Goal: Answer question/provide support: Share knowledge or assist other users

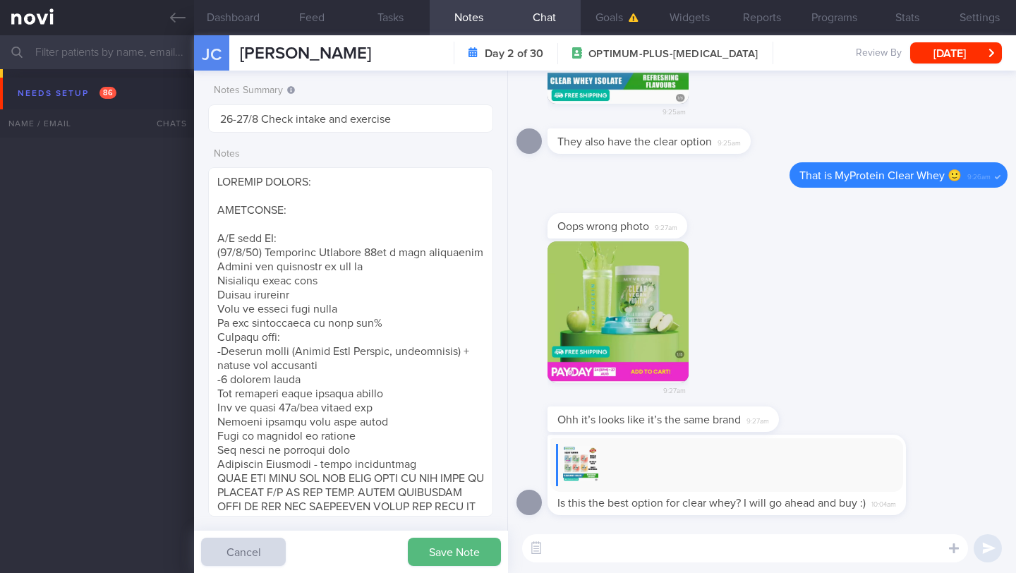
select select "7"
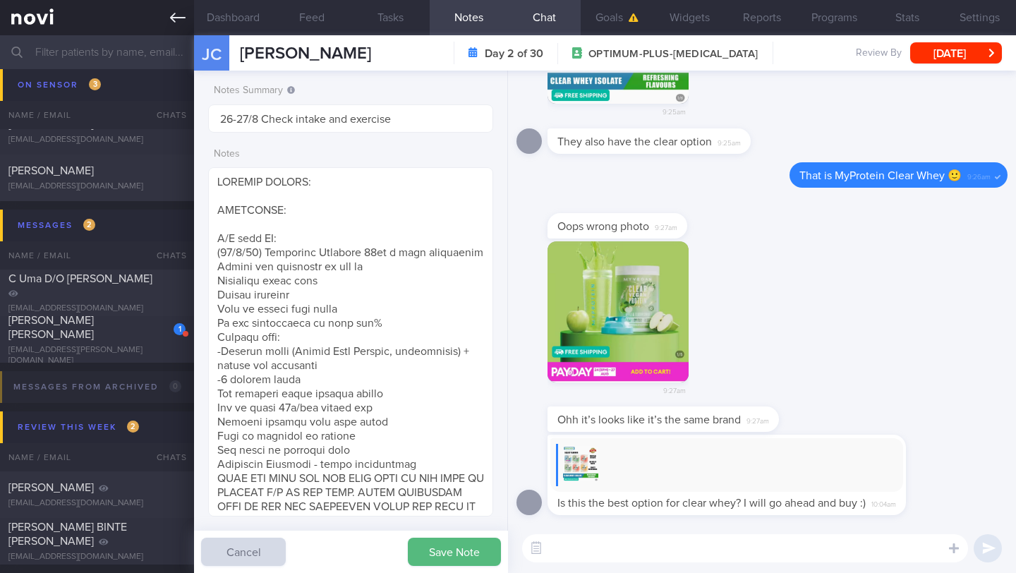
click at [179, 19] on icon at bounding box center [178, 18] width 16 height 16
click at [461, 550] on button "Save Note" at bounding box center [454, 552] width 93 height 28
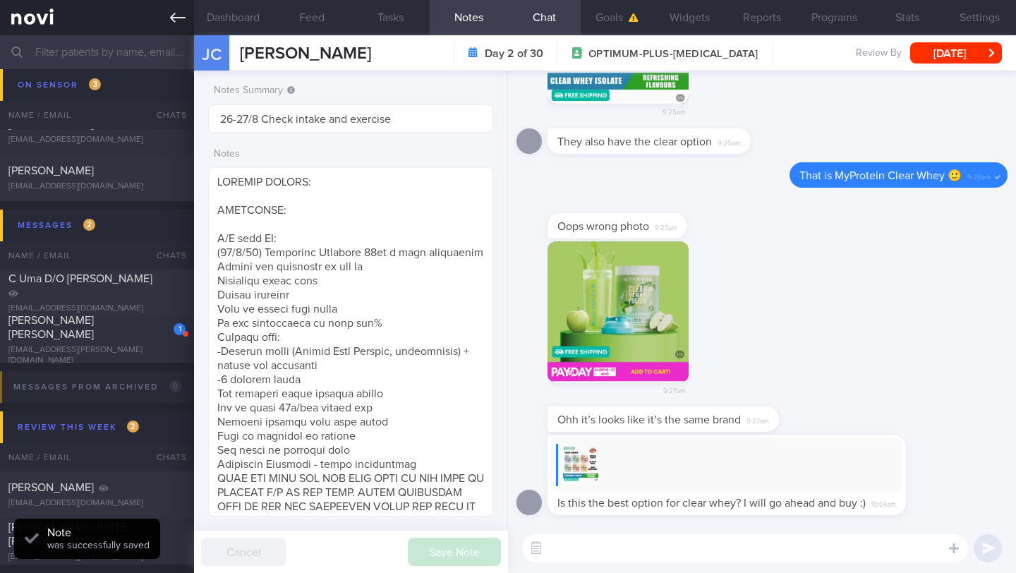
click at [166, 16] on link at bounding box center [97, 17] width 194 height 35
click at [188, 17] on link at bounding box center [97, 17] width 194 height 35
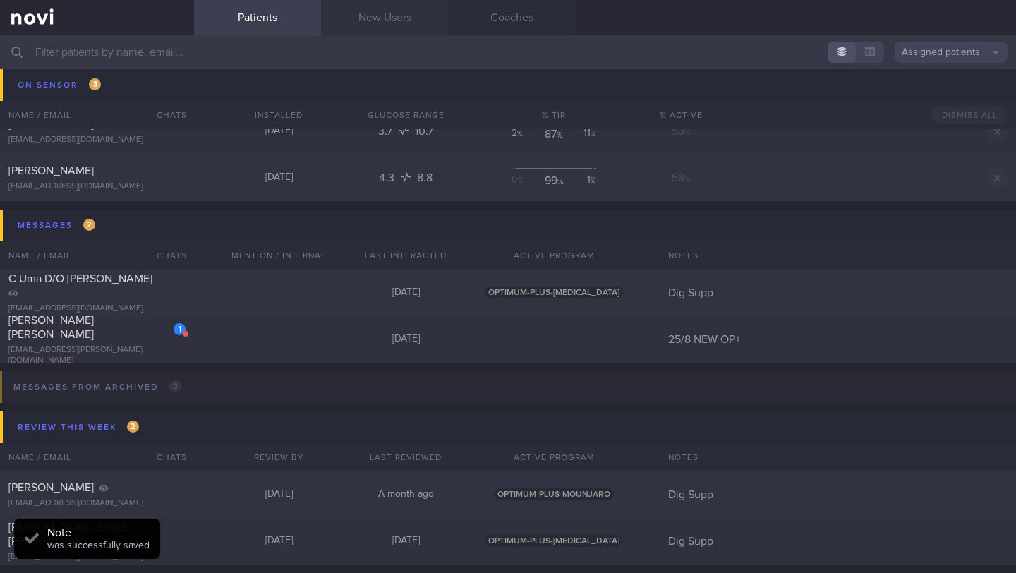
click at [381, 18] on link "New Users" at bounding box center [384, 17] width 127 height 35
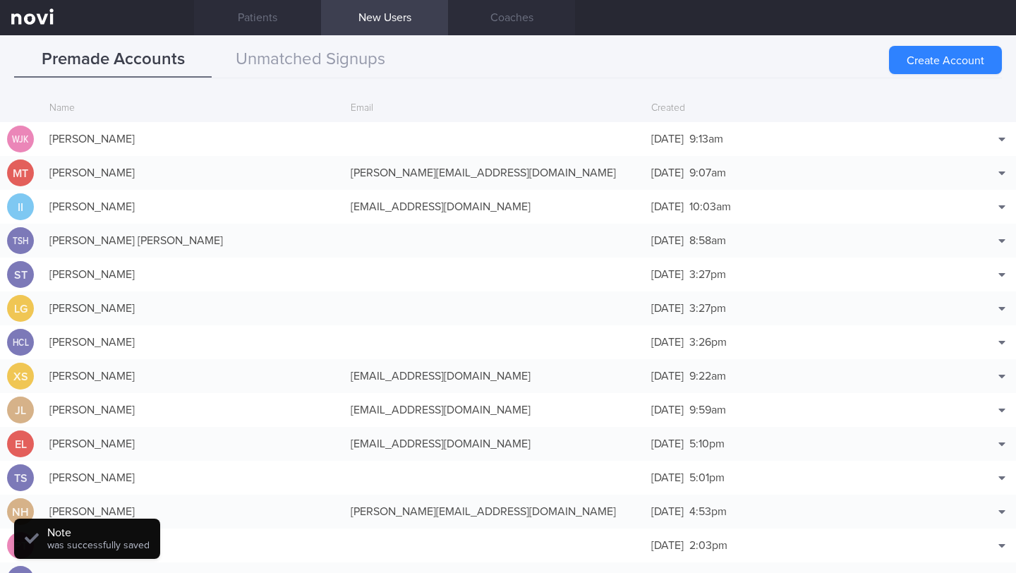
click at [392, 22] on link "New Users" at bounding box center [384, 17] width 127 height 35
click at [362, 109] on div "Email" at bounding box center [494, 108] width 301 height 27
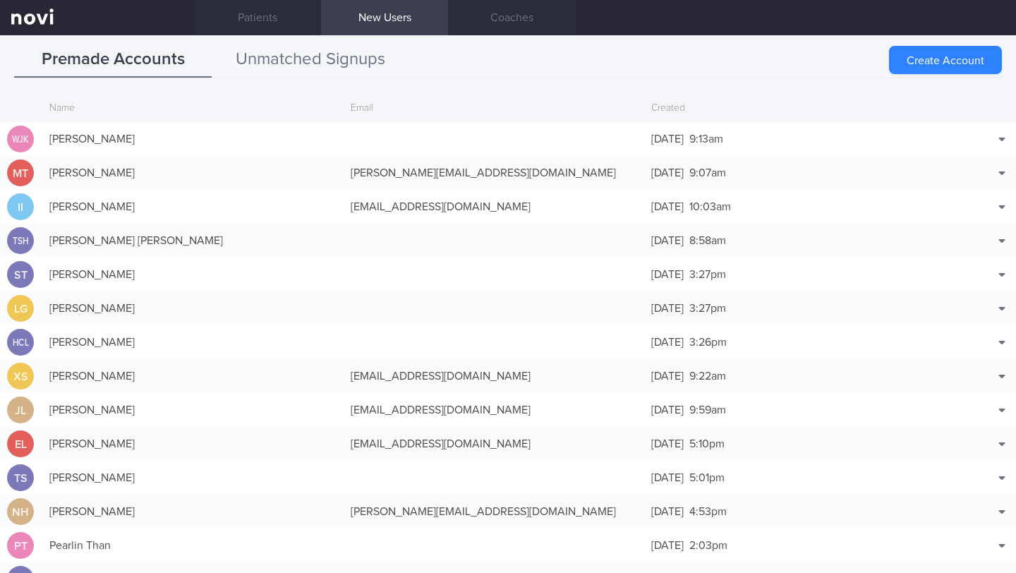
click at [346, 64] on button "Unmatched Signups" at bounding box center [311, 59] width 198 height 35
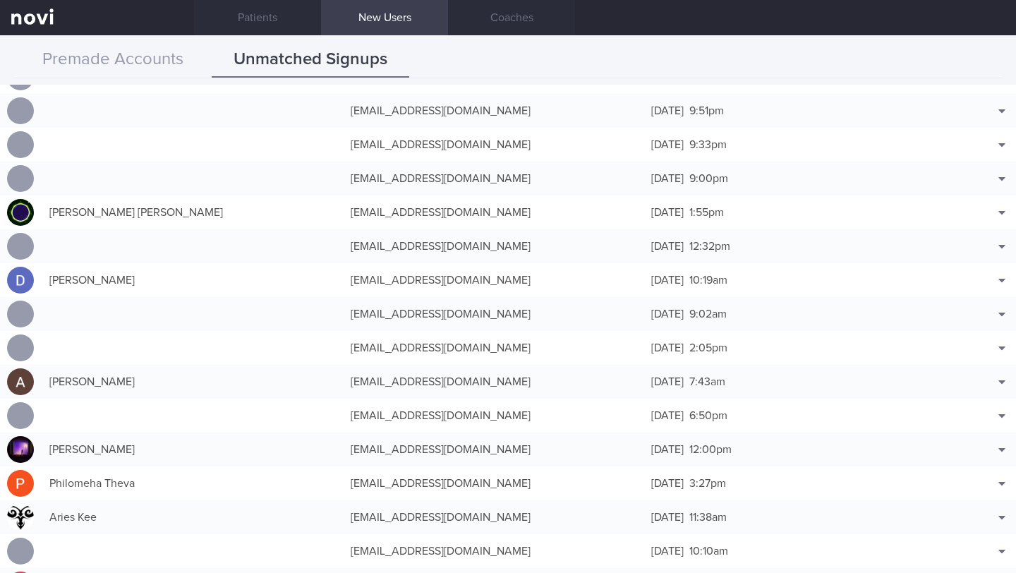
scroll to position [4959, 0]
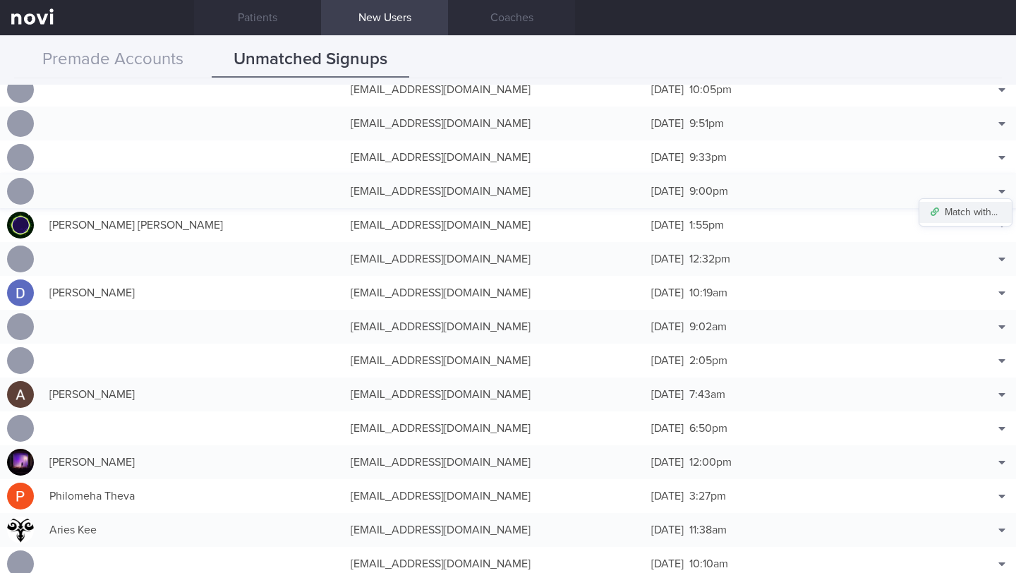
click at [973, 210] on button "Match with..." at bounding box center [965, 212] width 92 height 21
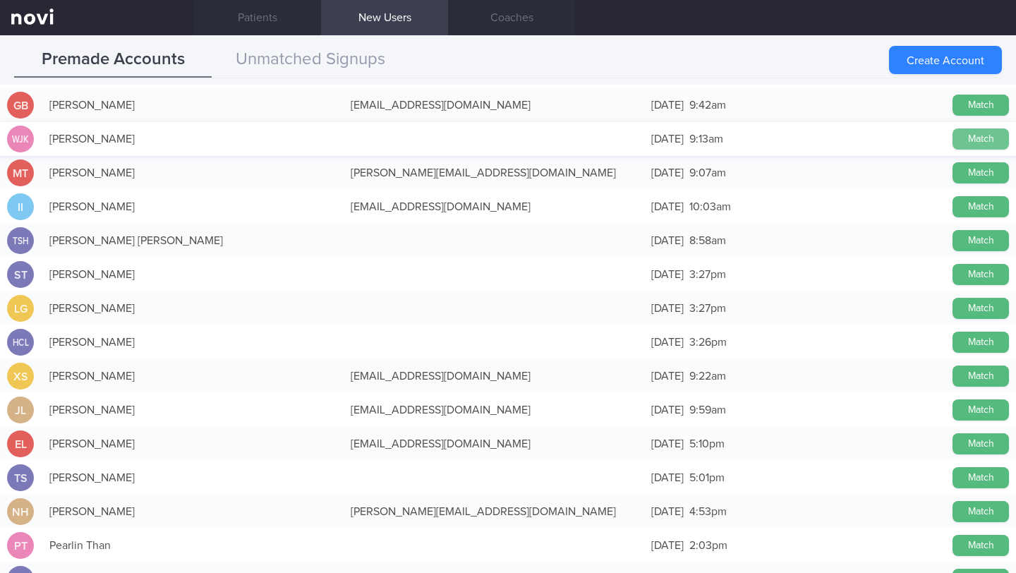
click at [954, 138] on button "Match" at bounding box center [980, 138] width 56 height 21
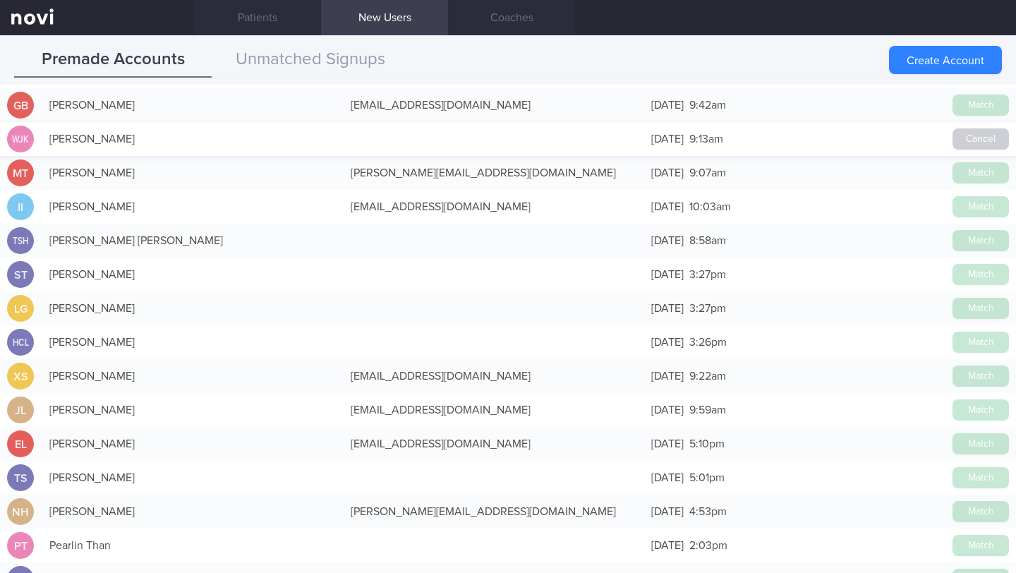
scroll to position [4956, 0]
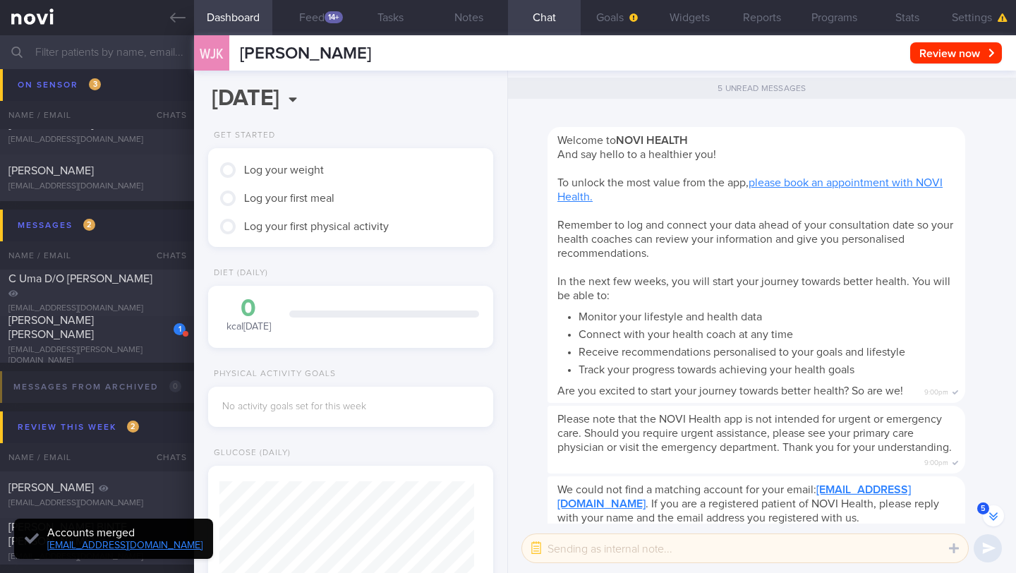
scroll to position [124, 249]
click at [962, 18] on button "Settings" at bounding box center [979, 17] width 73 height 35
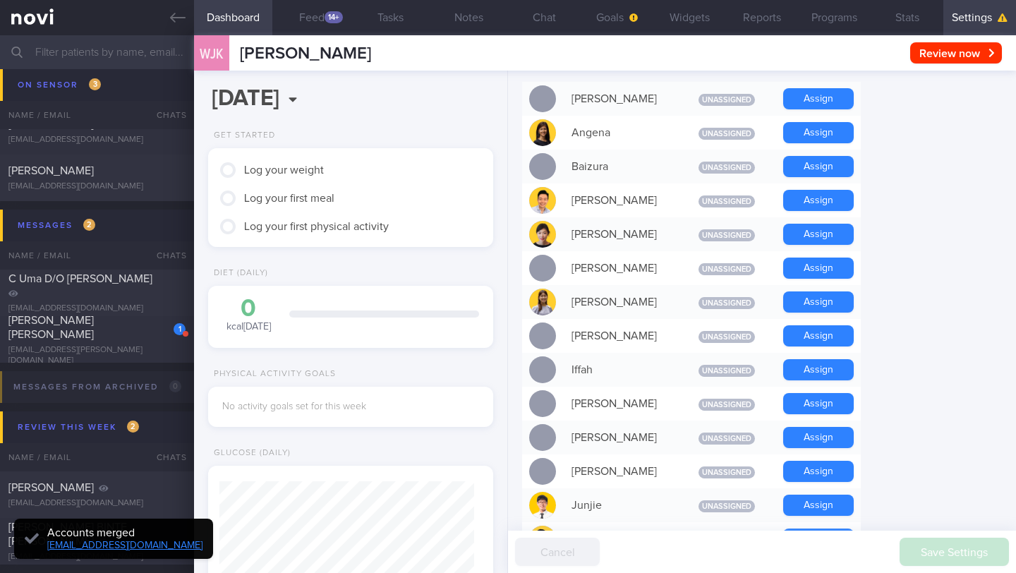
scroll to position [442, 0]
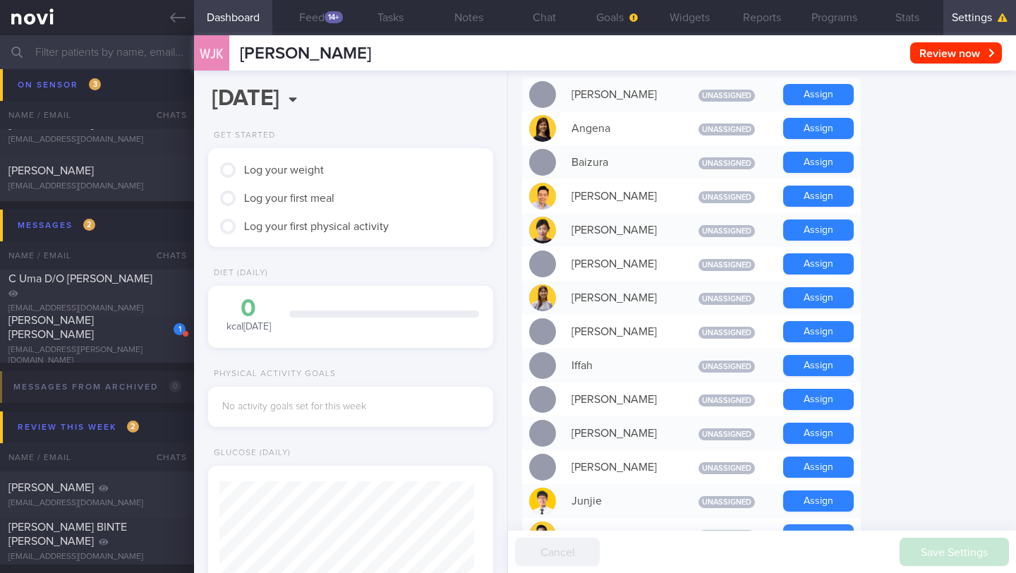
click at [827, 119] on button "Assign" at bounding box center [818, 128] width 71 height 21
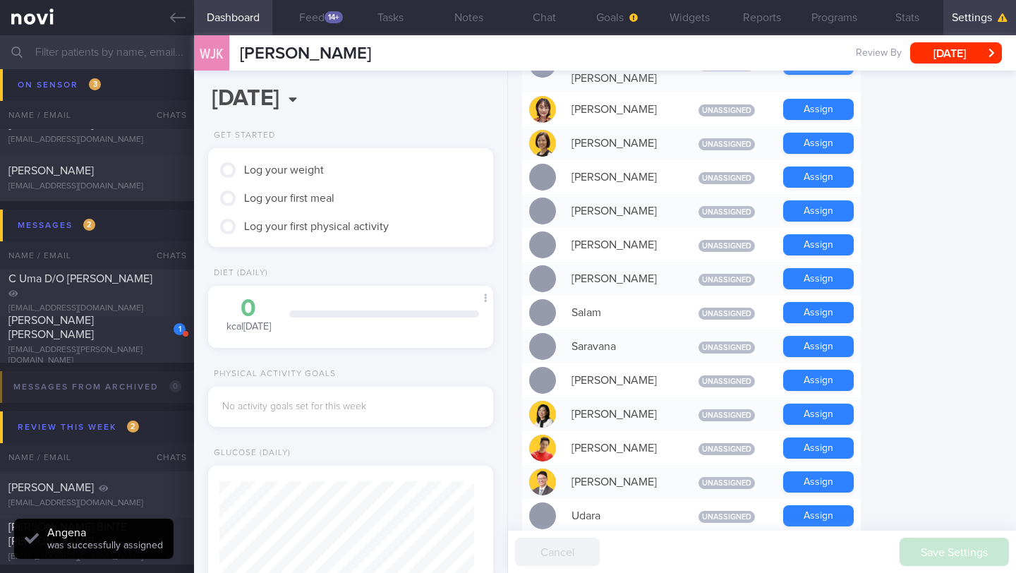
scroll to position [127, 255]
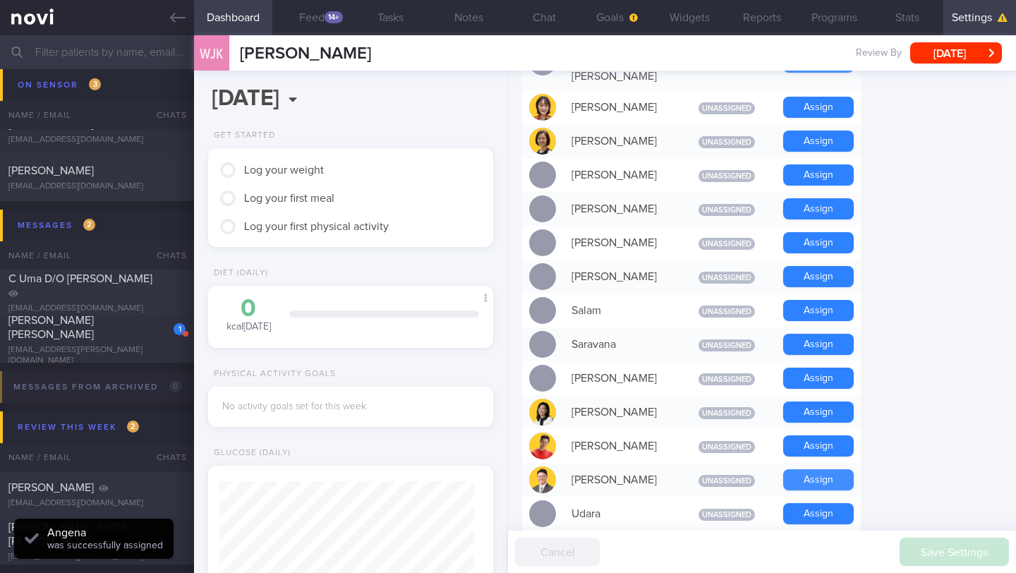
click at [850, 469] on button "Assign" at bounding box center [818, 479] width 71 height 21
click at [550, 27] on button "Chat" at bounding box center [544, 17] width 73 height 35
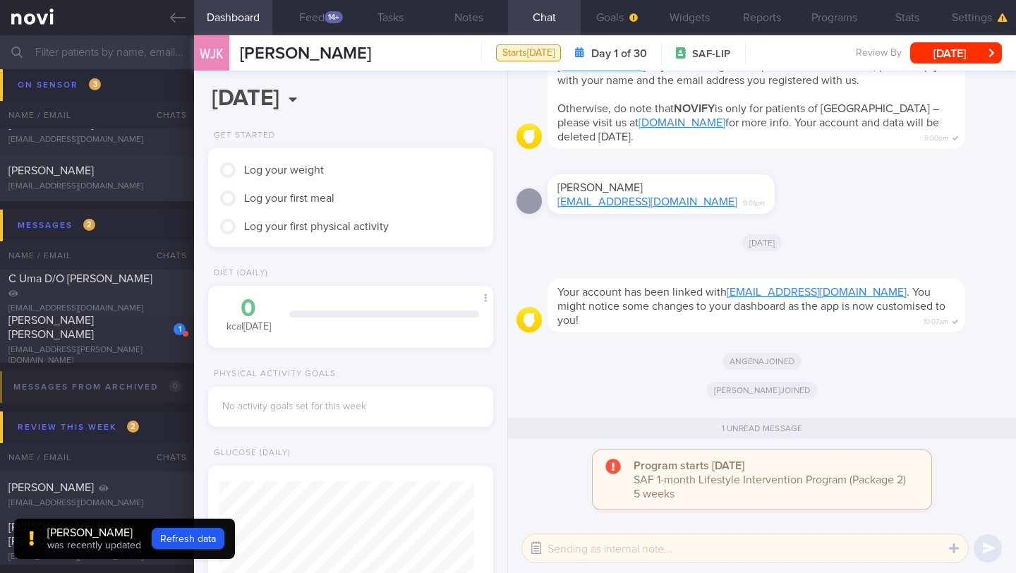
click at [533, 548] on button "button" at bounding box center [535, 547] width 25 height 25
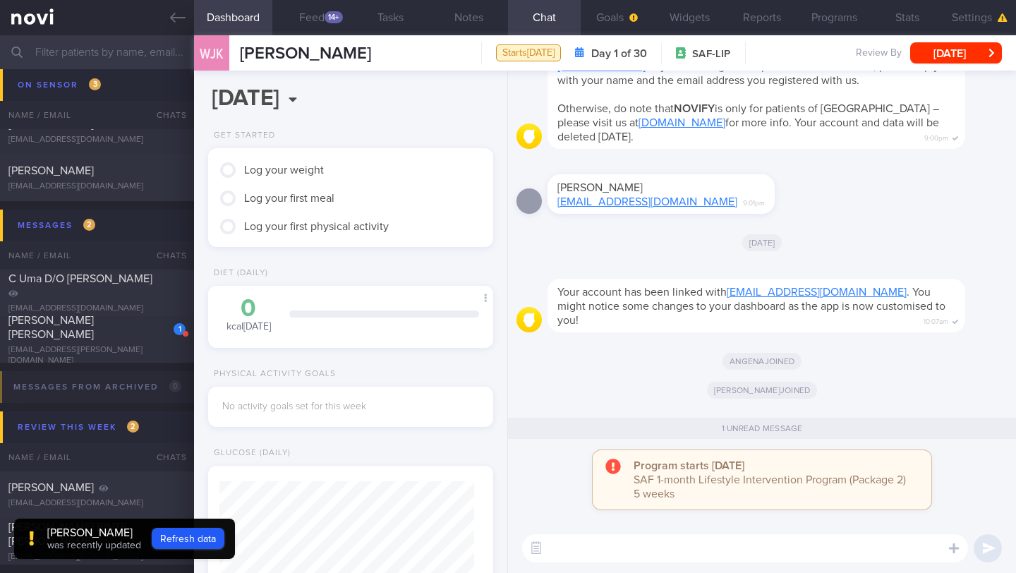
click at [576, 553] on textarea at bounding box center [745, 548] width 446 height 28
type textarea "Hi WJ!"
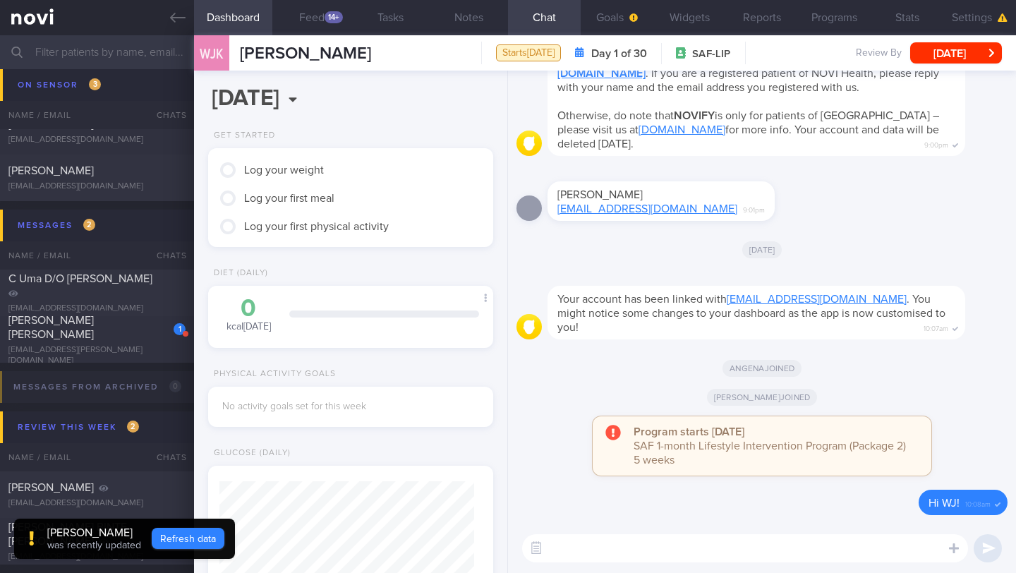
click at [198, 540] on button "Refresh data" at bounding box center [188, 538] width 73 height 21
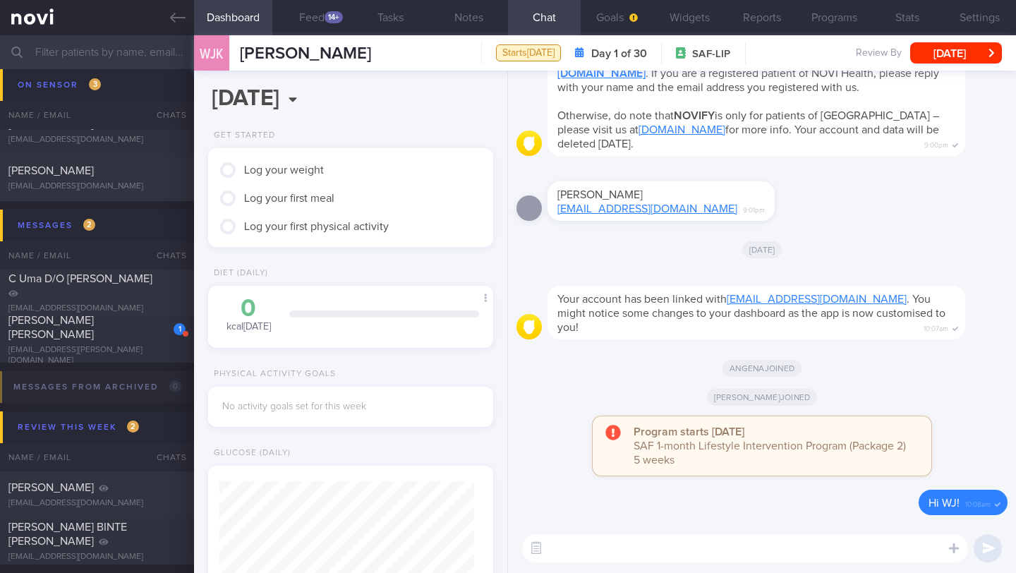
scroll to position [127, 255]
click at [358, 9] on button "Tasks" at bounding box center [390, 17] width 78 height 35
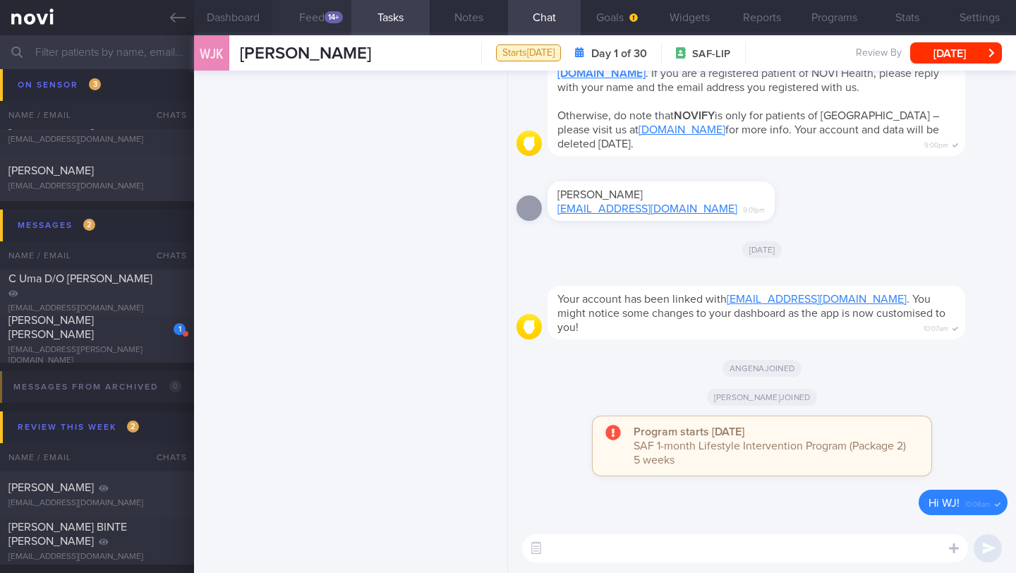
click at [339, 14] on div "14+" at bounding box center [333, 17] width 18 height 12
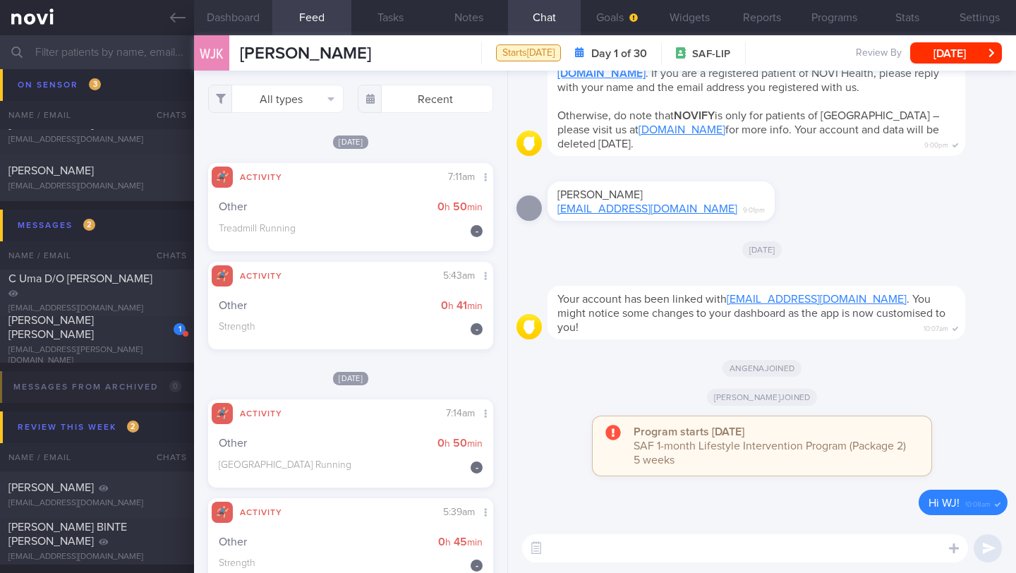
click at [245, 18] on button "Dashboard" at bounding box center [233, 17] width 78 height 35
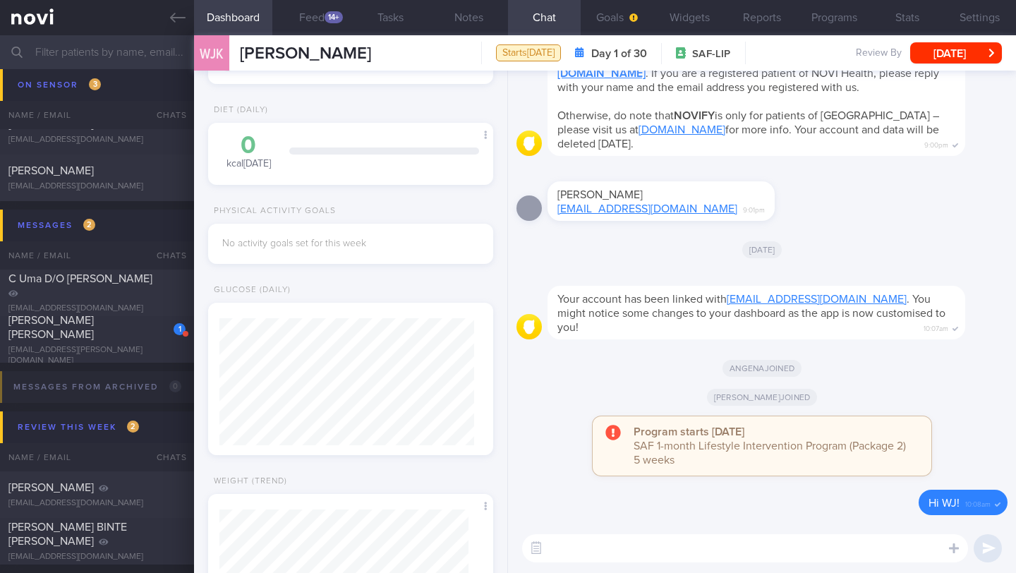
scroll to position [269, 0]
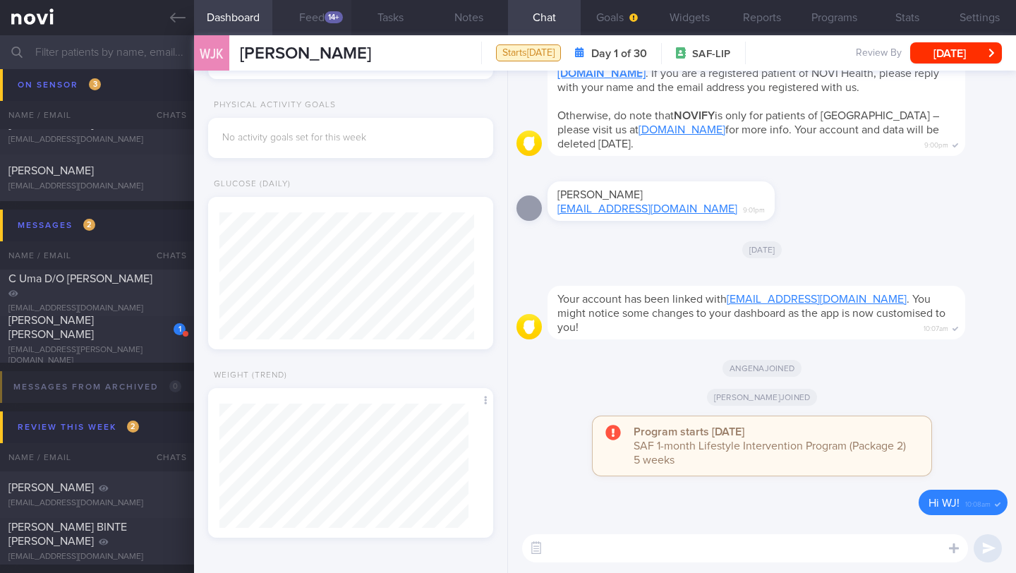
click at [332, 18] on div "14+" at bounding box center [333, 17] width 18 height 12
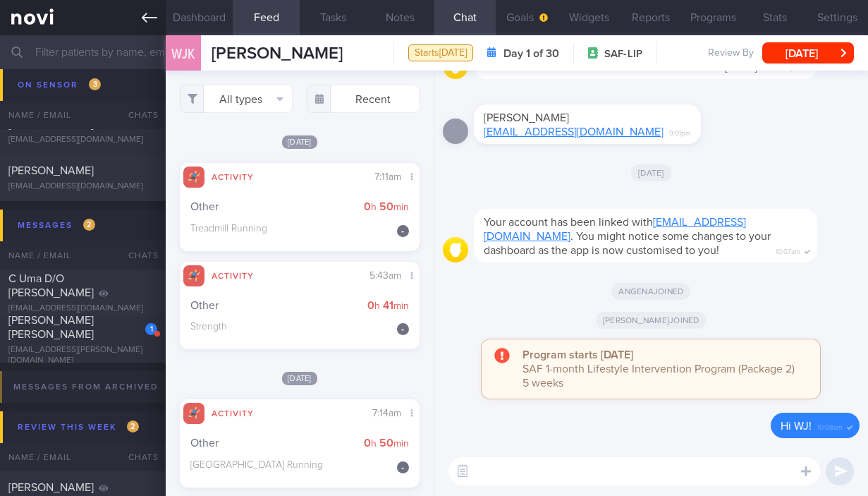
scroll to position [705330, 705228]
click at [88, 58] on input "text" at bounding box center [434, 52] width 868 height 34
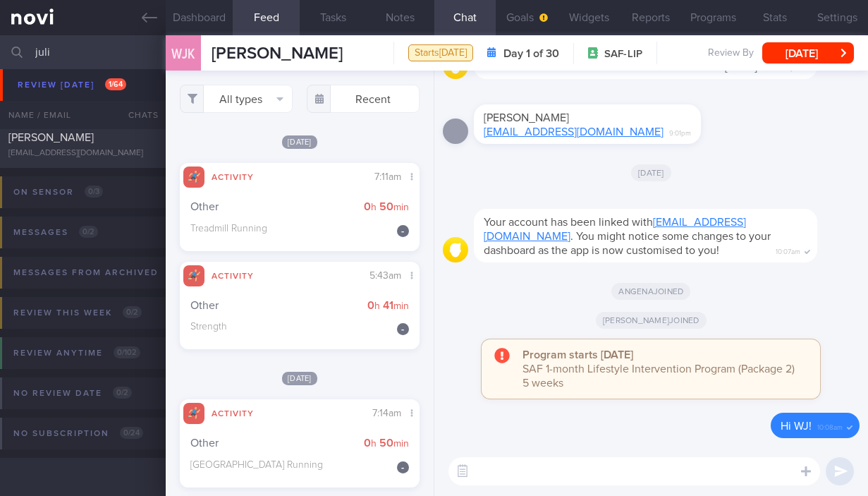
scroll to position [56, 0]
type input "juli"
click at [114, 160] on div "[PERSON_NAME] [EMAIL_ADDRESS][DOMAIN_NAME] [DATE] [DATE] OPTIMUM-PLUS-[MEDICAL_…" at bounding box center [434, 144] width 868 height 47
type input "26-27/8 Check intake and exercise"
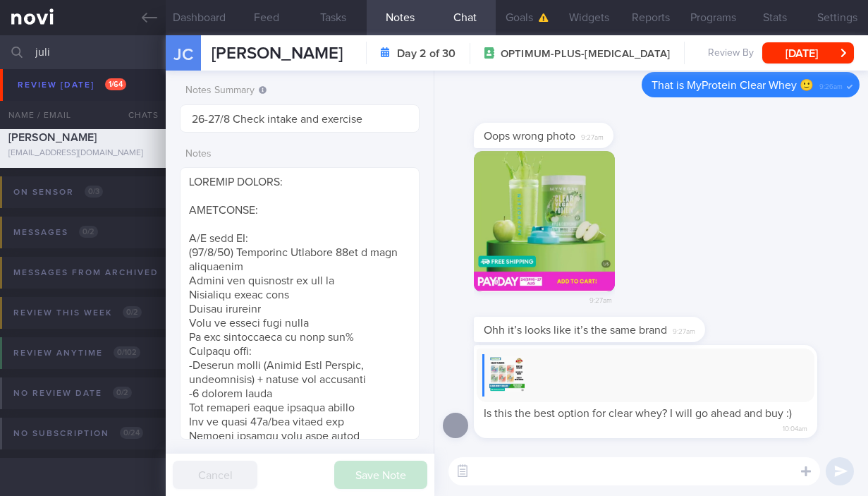
click at [593, 471] on textarea at bounding box center [635, 471] width 372 height 28
type textarea "e"
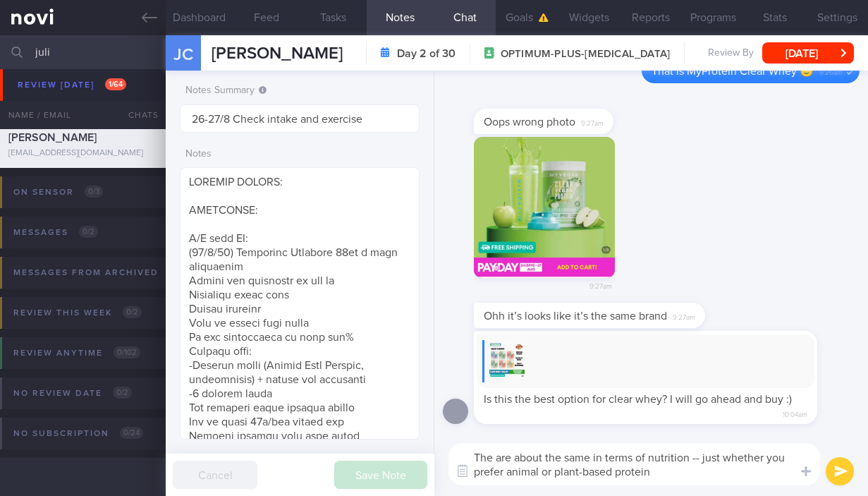
type textarea "The are about the same in terms of nutrition -- just whether you prefer animal …"
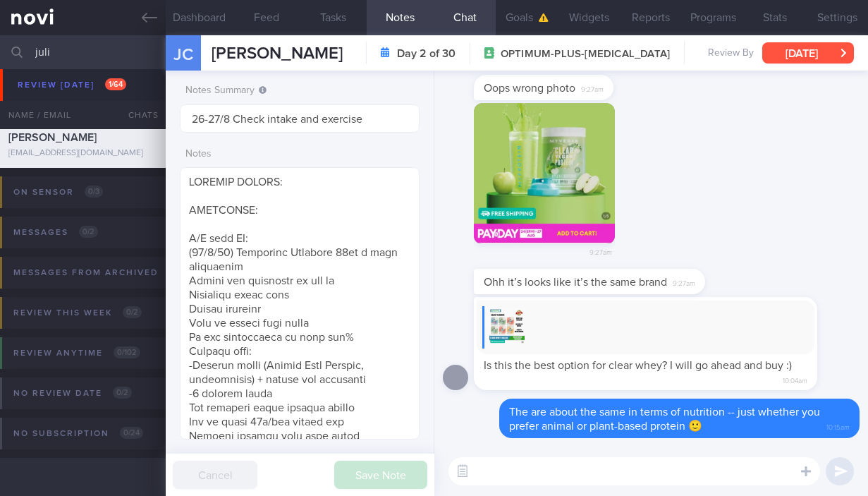
click at [782, 51] on button "[DATE]" at bounding box center [809, 52] width 92 height 21
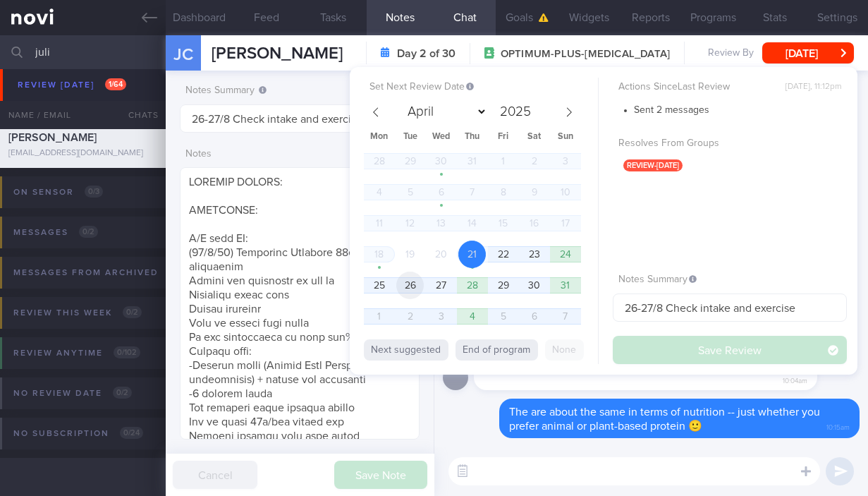
click at [420, 287] on span "26" at bounding box center [410, 286] width 28 height 28
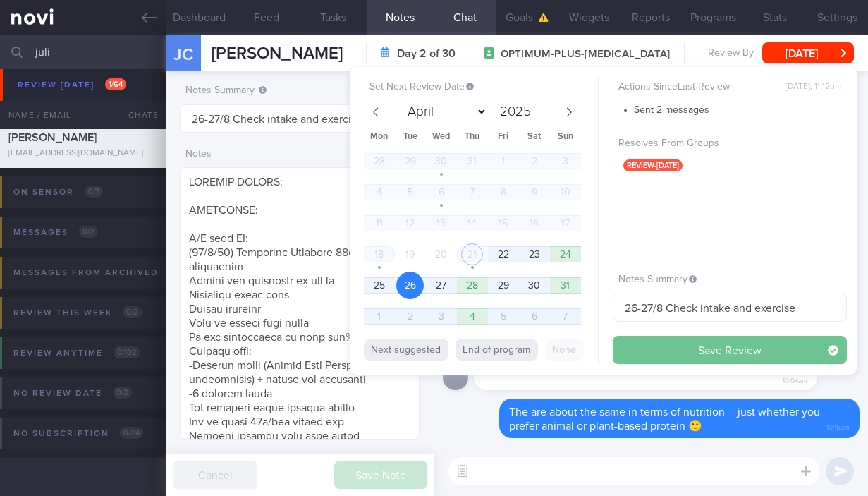
click at [650, 348] on button "Save Review" at bounding box center [730, 350] width 234 height 28
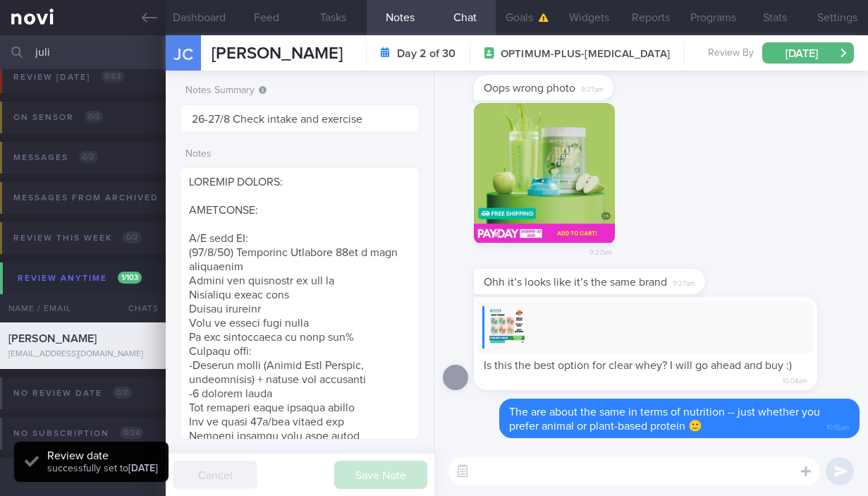
scroll to position [10, 0]
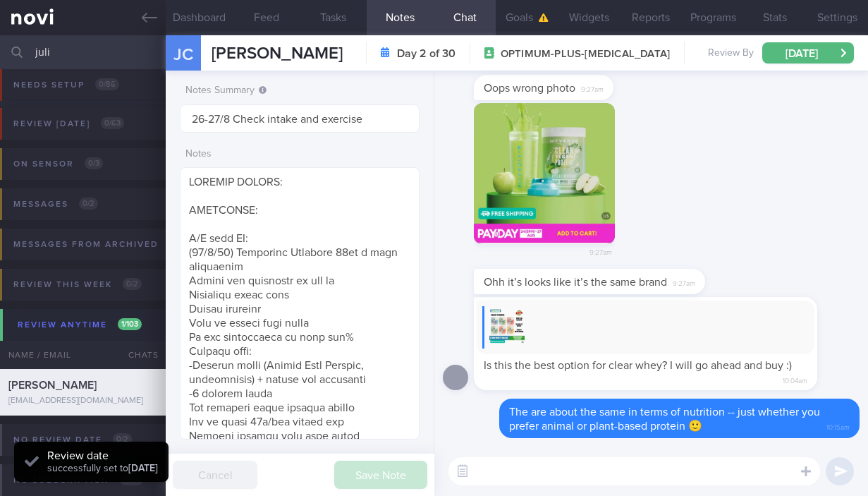
click at [63, 53] on input "juli" at bounding box center [434, 52] width 868 height 34
type input "j"
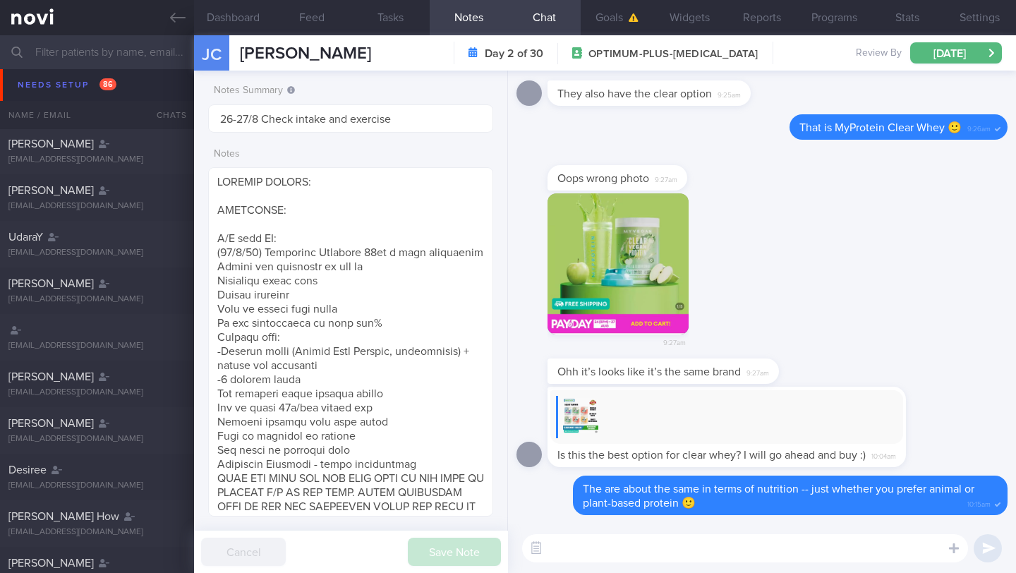
click at [119, 49] on input "text" at bounding box center [508, 52] width 1016 height 34
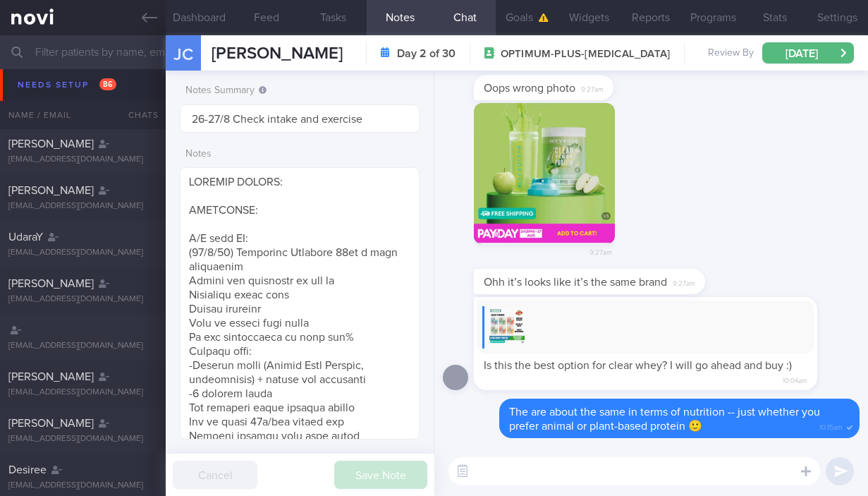
click at [79, 44] on input "text" at bounding box center [434, 52] width 868 height 34
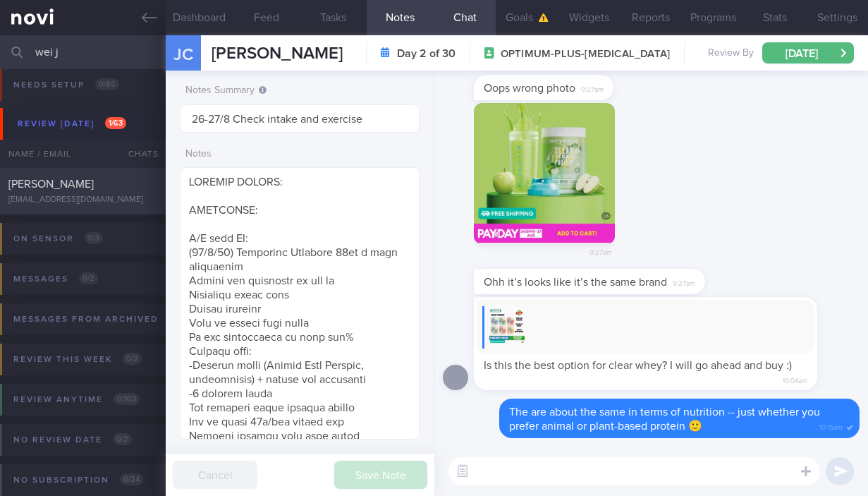
type input "wei j"
click at [105, 184] on div "[PERSON_NAME]" at bounding box center [80, 184] width 145 height 14
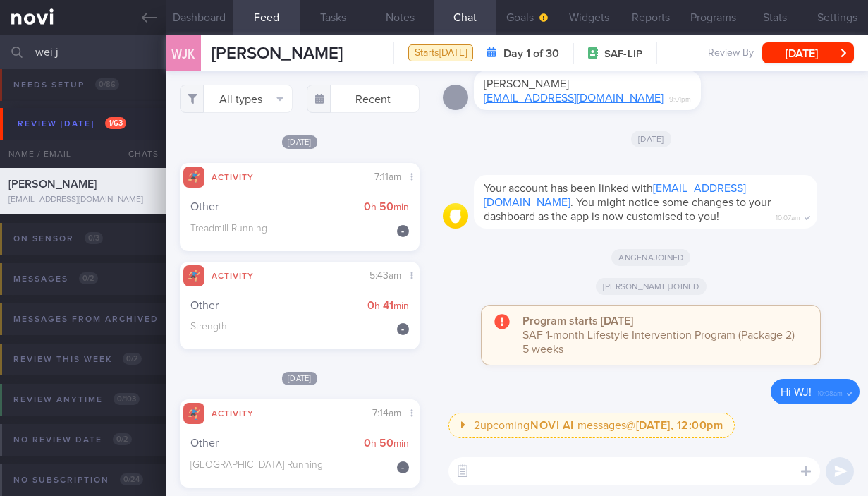
paste textarea "Lo ____, Ip dol s ametcons adipisci elit sed doeiu. Temp inc utla 4 etdol, ma’a…"
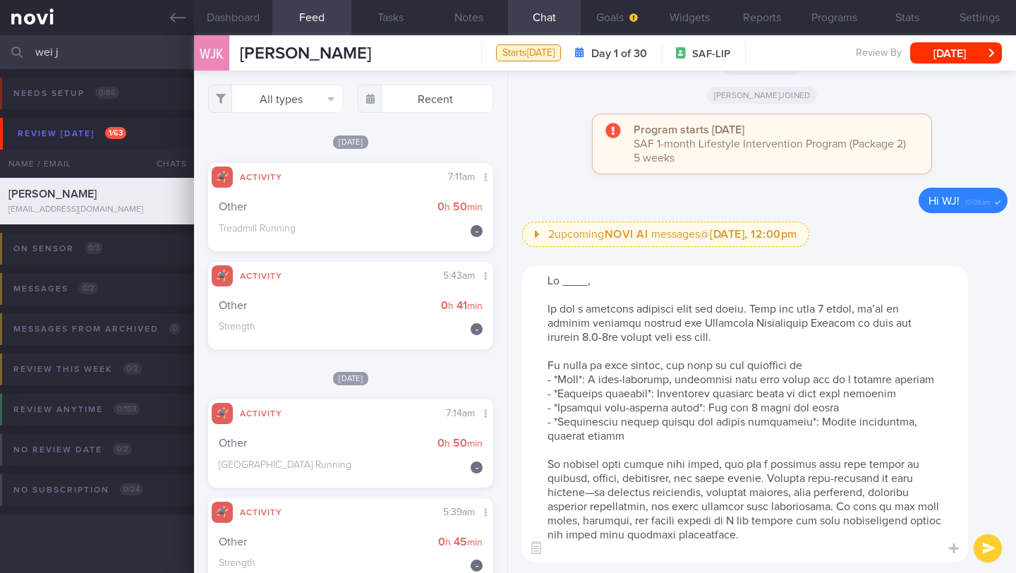
drag, startPoint x: 569, startPoint y: 283, endPoint x: 560, endPoint y: 283, distance: 8.5
click at [560, 283] on textarea at bounding box center [745, 414] width 446 height 296
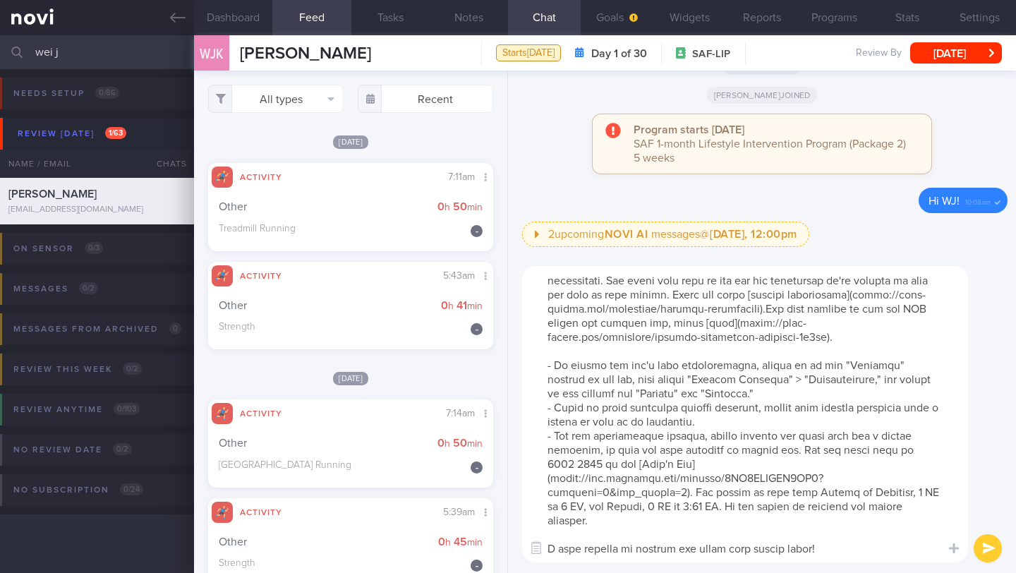
click at [840, 540] on textarea at bounding box center [745, 414] width 446 height 296
type textarea "Lo IP, Do sit a consecte adipisci elit sed doeiu. Temp inc utla 6 etdol, ma’al …"
click at [986, 554] on button "submit" at bounding box center [987, 548] width 28 height 28
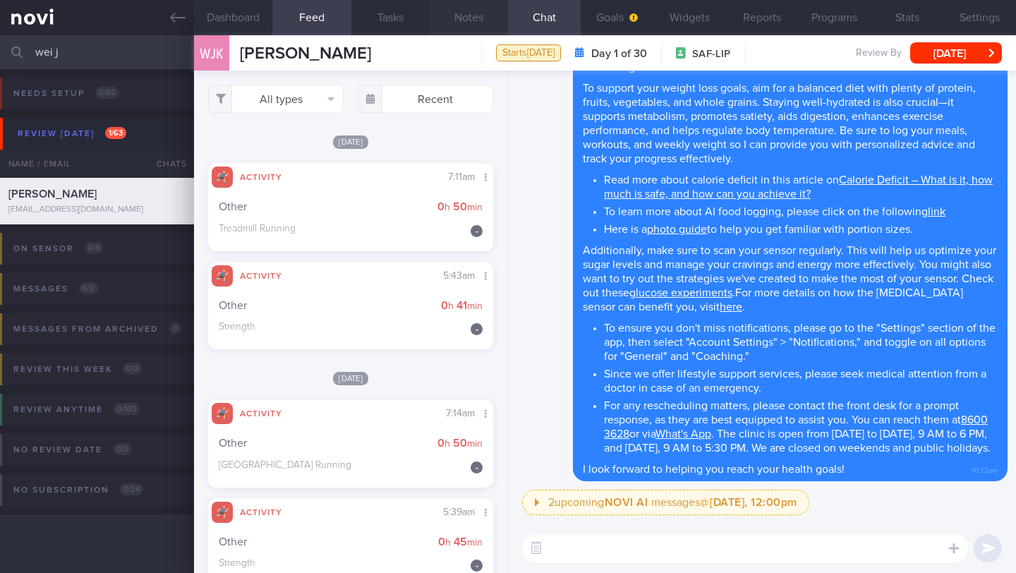
click at [461, 21] on button "Notes" at bounding box center [469, 17] width 78 height 35
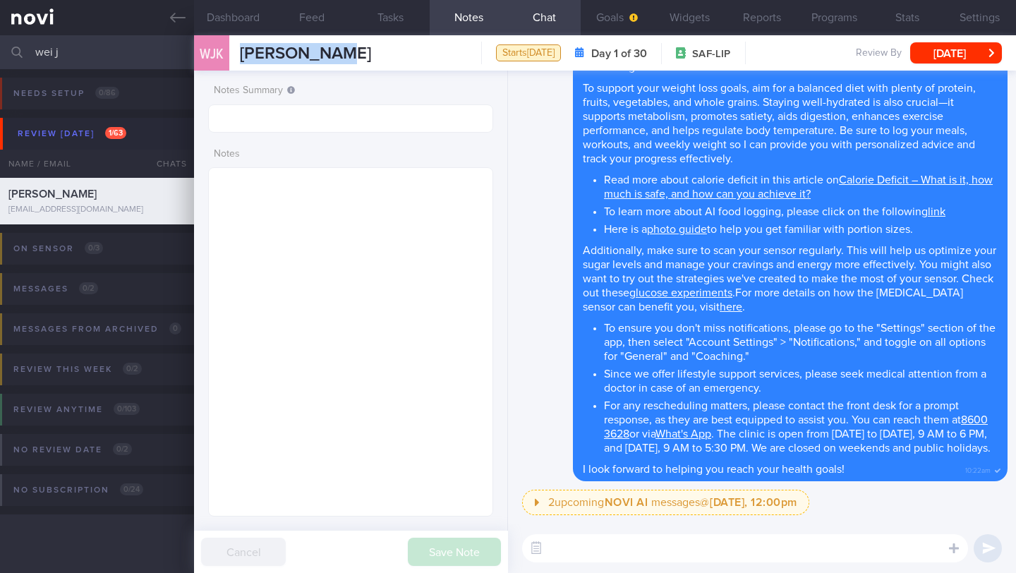
drag, startPoint x: 243, startPoint y: 53, endPoint x: 342, endPoint y: 53, distance: 99.5
click at [342, 53] on div "WJK [PERSON_NAME] [PERSON_NAME] [EMAIL_ADDRESS][DOMAIN_NAME] Starts [DATE] Day …" at bounding box center [605, 52] width 822 height 35
copy span "[PERSON_NAME]"
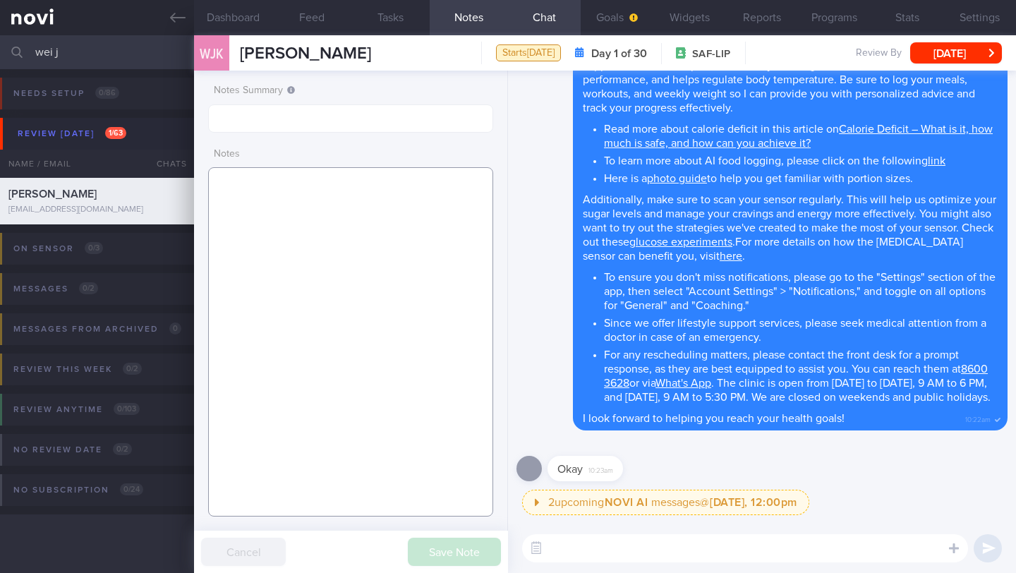
click at [329, 190] on textarea at bounding box center [350, 341] width 285 height 349
paste textarea "SUPPORT NEEDED: CHALLENGE: Wt Targets: - Pmhx: - Meds: - Social hx: - Diet: - E…"
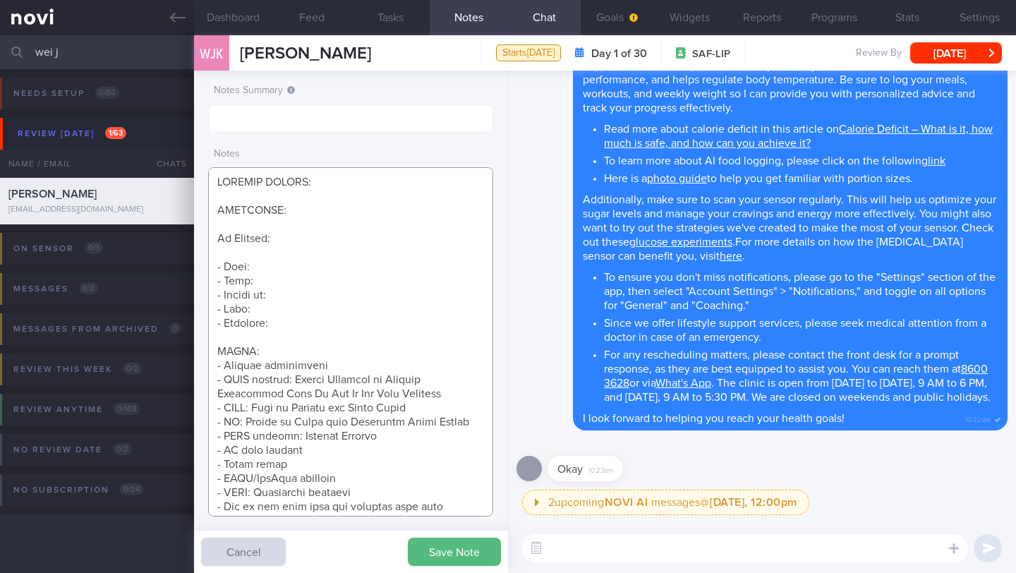
scroll to position [279, 0]
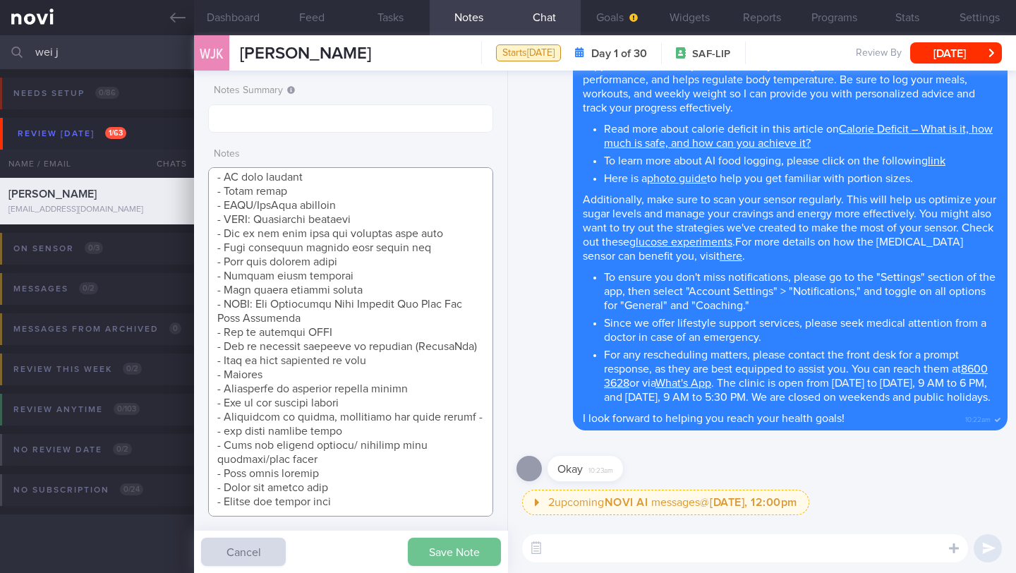
type textarea "SUPPORT NEEDED: CHALLENGE: Wt Targets: - Pmhx: - Meds: - Social hx: - Diet: - E…"
click at [448, 550] on button "Save Note" at bounding box center [454, 552] width 93 height 28
click at [603, 18] on button "Goals" at bounding box center [617, 17] width 73 height 35
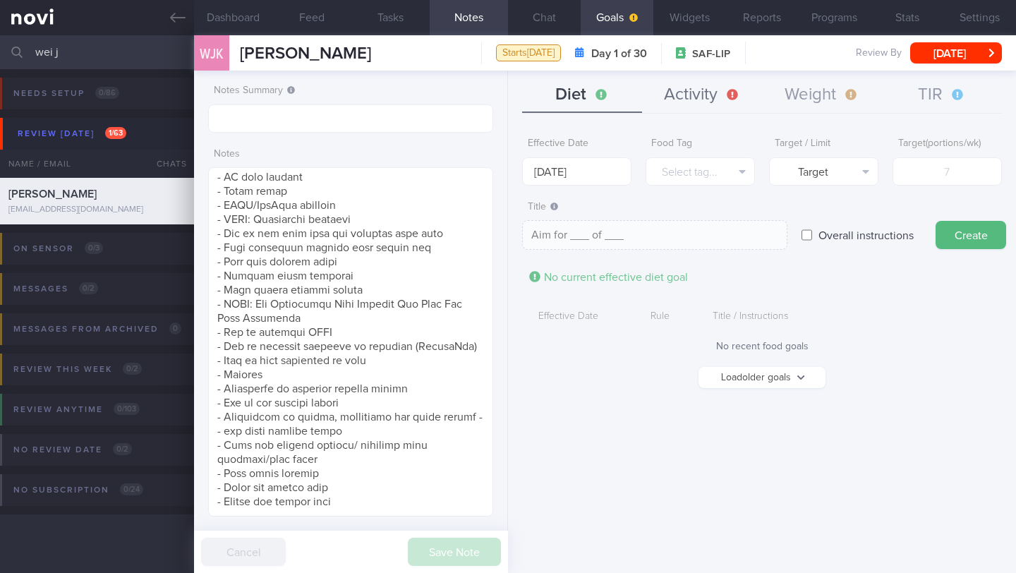
click at [705, 96] on button "Activity" at bounding box center [702, 95] width 120 height 35
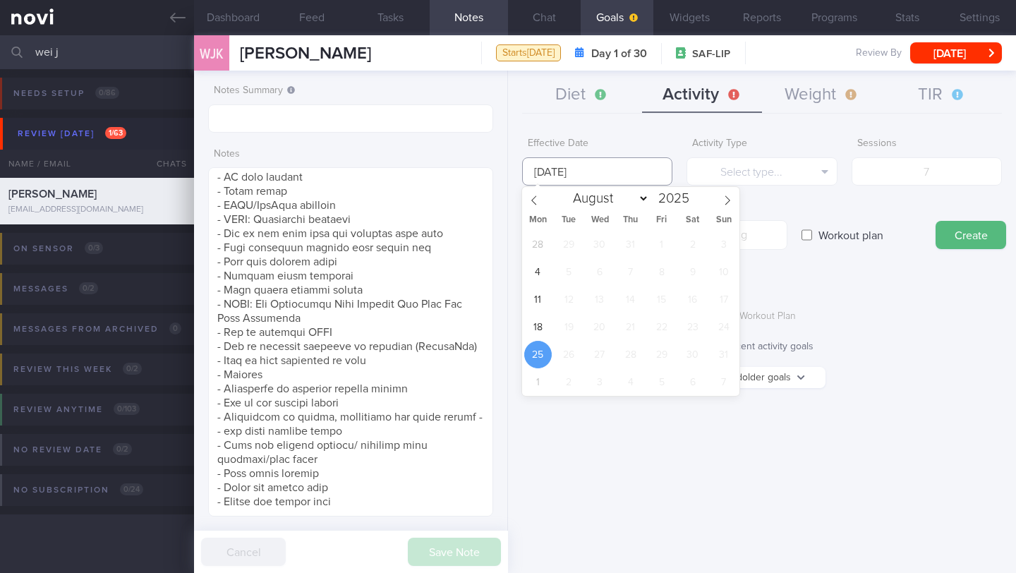
click at [595, 174] on input "[DATE]" at bounding box center [597, 171] width 150 height 28
click at [541, 332] on span "18" at bounding box center [538, 327] width 28 height 28
type input "[DATE]"
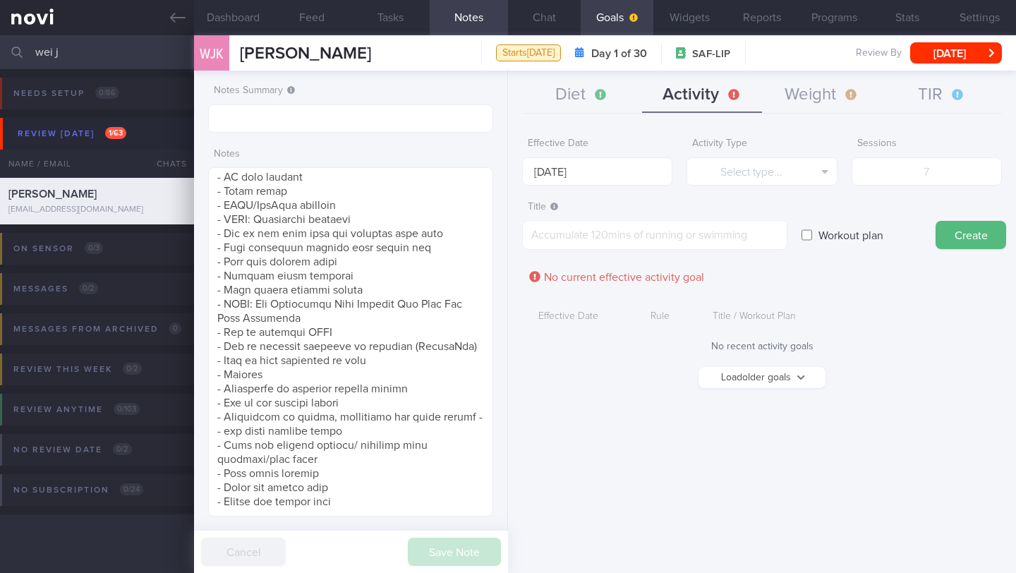
click at [813, 236] on label "Workout plan" at bounding box center [850, 235] width 79 height 28
click at [812, 236] on input "Workout plan" at bounding box center [806, 235] width 11 height 28
checkbox input "true"
click at [667, 238] on textarea at bounding box center [654, 235] width 265 height 30
paste textarea ""Full body gym workout - Exercise 1: Lat Pull-down | 10-12 reps, 60-120 seconds…"
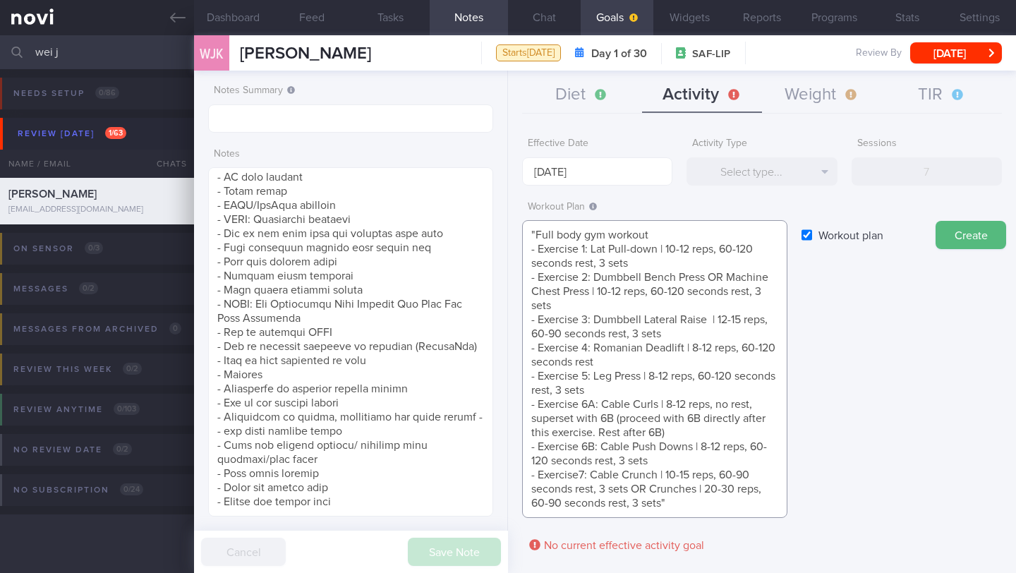
click at [536, 237] on textarea ""Full body gym workout - Exercise 1: Lat Pull-down | 10-12 reps, 60-120 seconds…" at bounding box center [654, 369] width 265 height 298
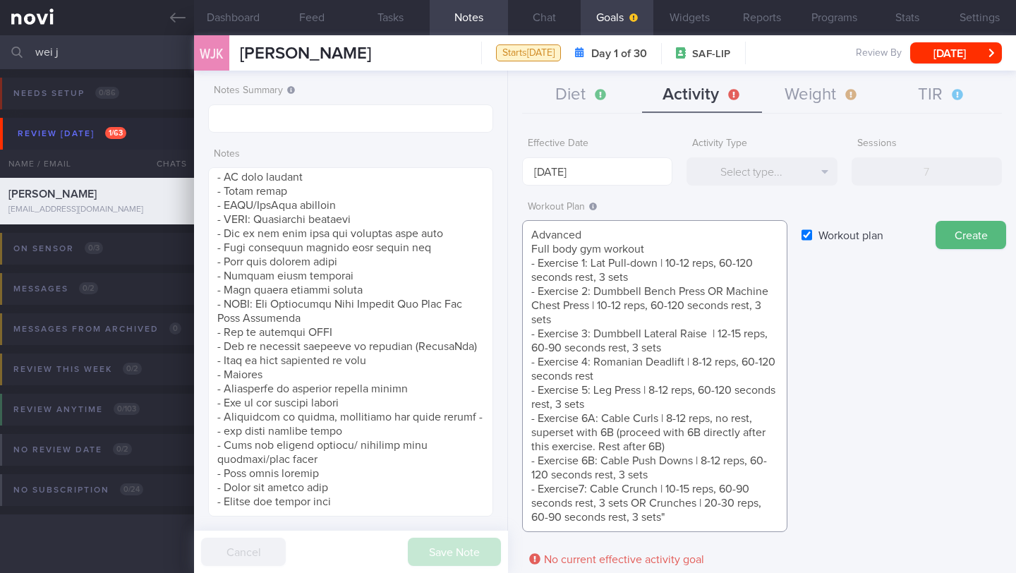
click at [606, 230] on textarea "Advanced Full body gym workout - Exercise 1: Lat Pull-down | 10-12 reps, 60-120…" at bounding box center [654, 376] width 265 height 312
click at [528, 235] on textarea "Advanced* Full body gym workout - Exercise 1: Lat Pull-down | 10-12 reps, 60-12…" at bounding box center [654, 376] width 265 height 312
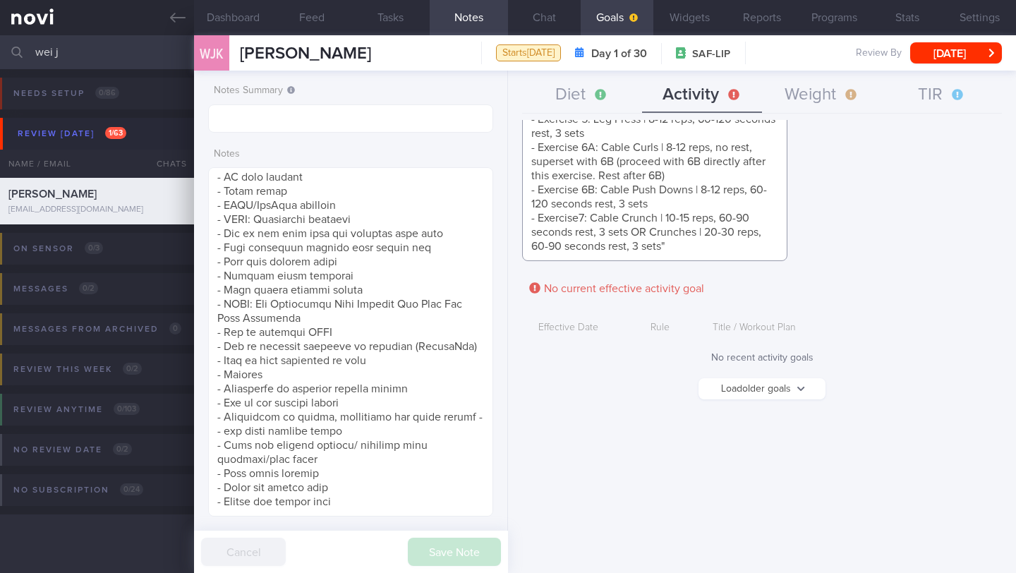
click at [693, 236] on textarea "*Advanced* Full body gym workout - Exercise 1: Lat Pull-down | 10-12 reps, 60-1…" at bounding box center [654, 105] width 265 height 312
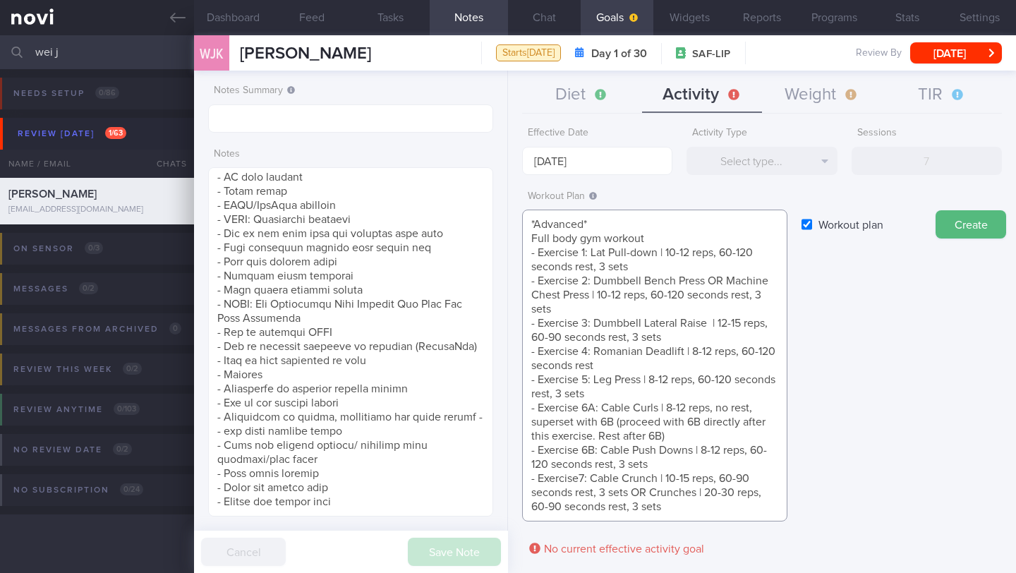
scroll to position [0, 0]
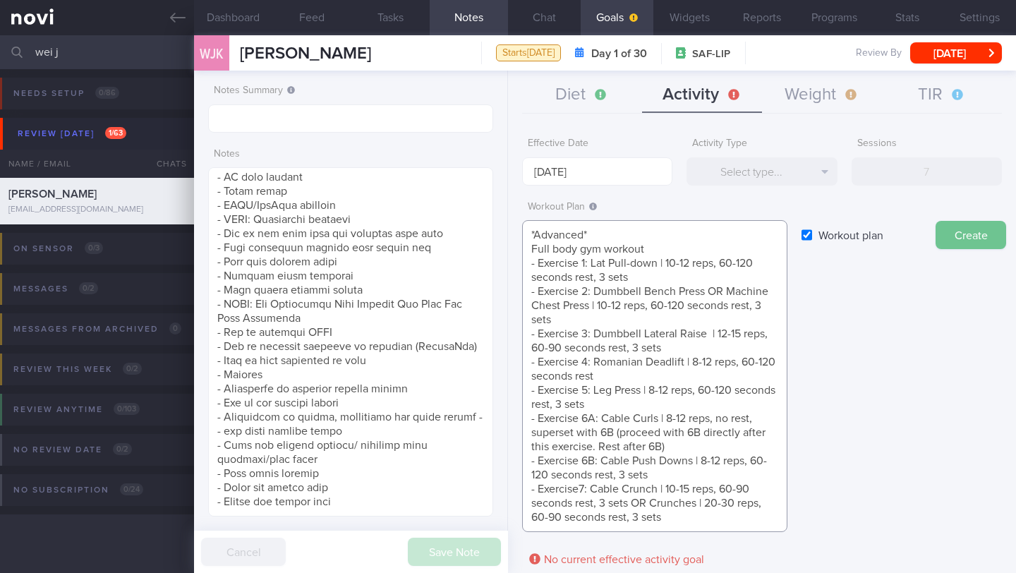
type textarea "*Advanced* Full body gym workout - Exercise 1: Lat Pull-down | 10-12 reps, 60-1…"
click at [969, 236] on button "Create" at bounding box center [970, 235] width 71 height 28
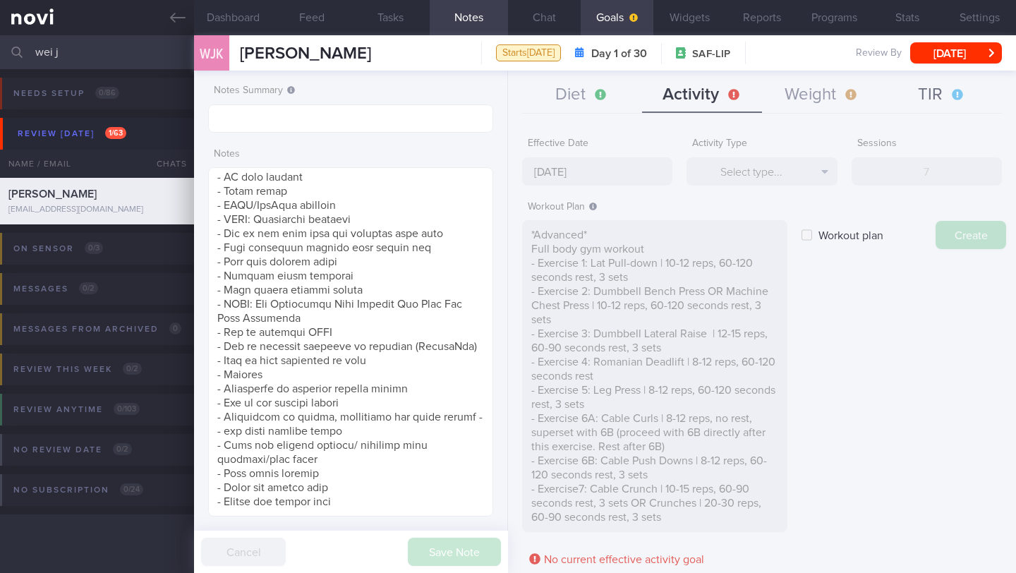
type input "[DATE]"
checkbox input "false"
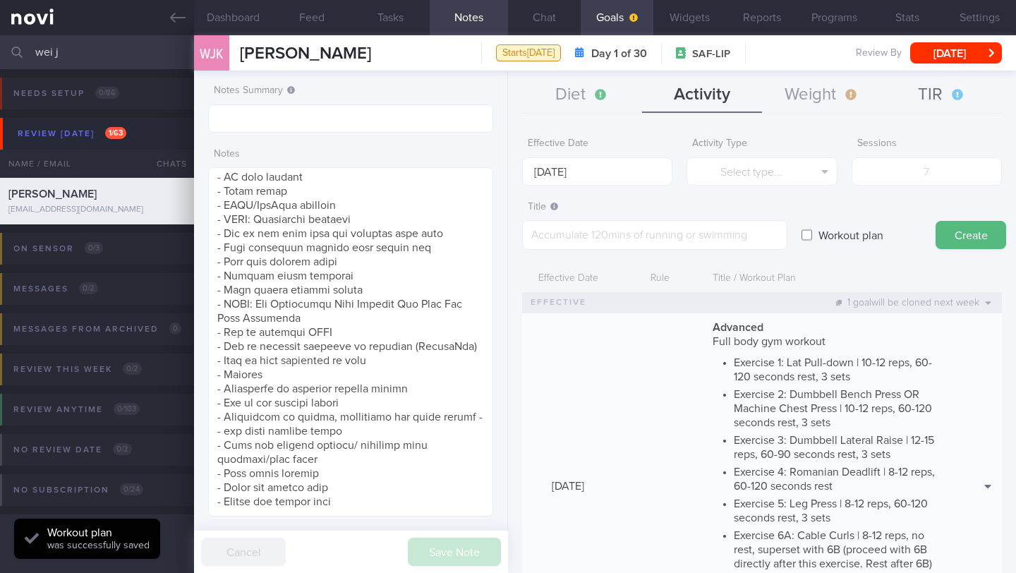
click at [942, 90] on button "TIR" at bounding box center [942, 95] width 120 height 35
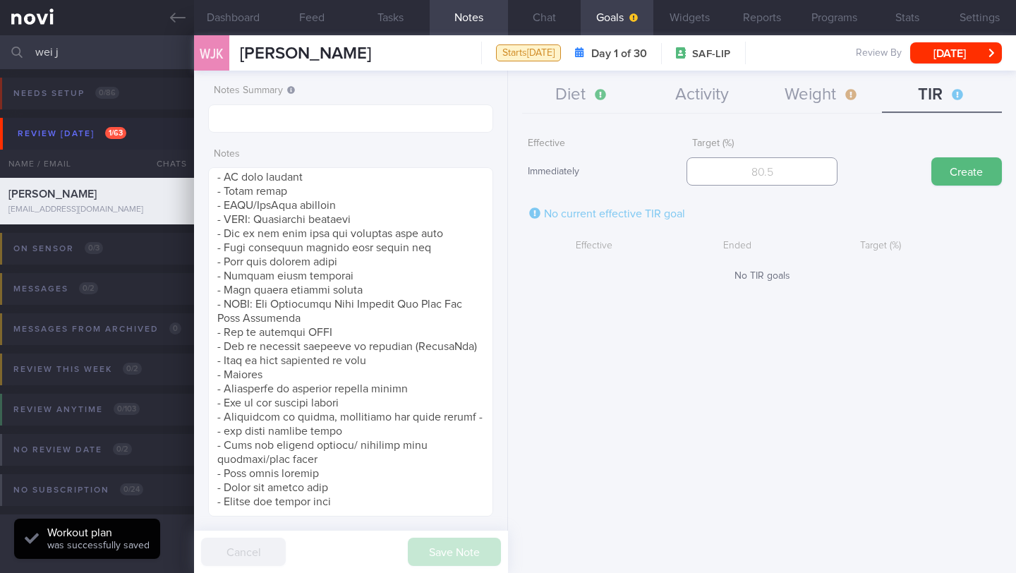
click at [795, 159] on input "number" at bounding box center [761, 171] width 150 height 28
type input "90"
click at [953, 168] on button "Create" at bounding box center [966, 171] width 71 height 28
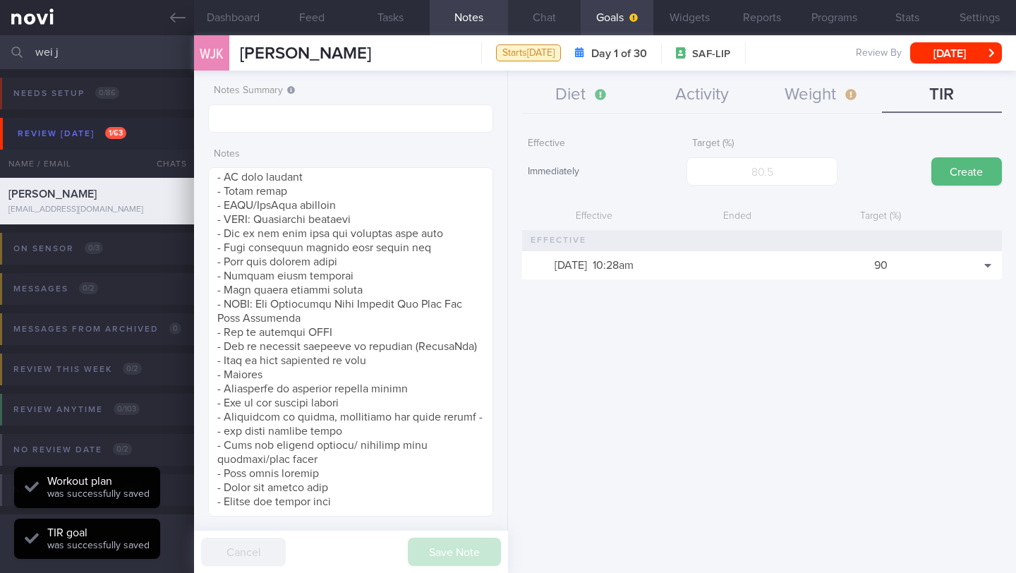
click at [535, 17] on button "Chat" at bounding box center [544, 17] width 73 height 35
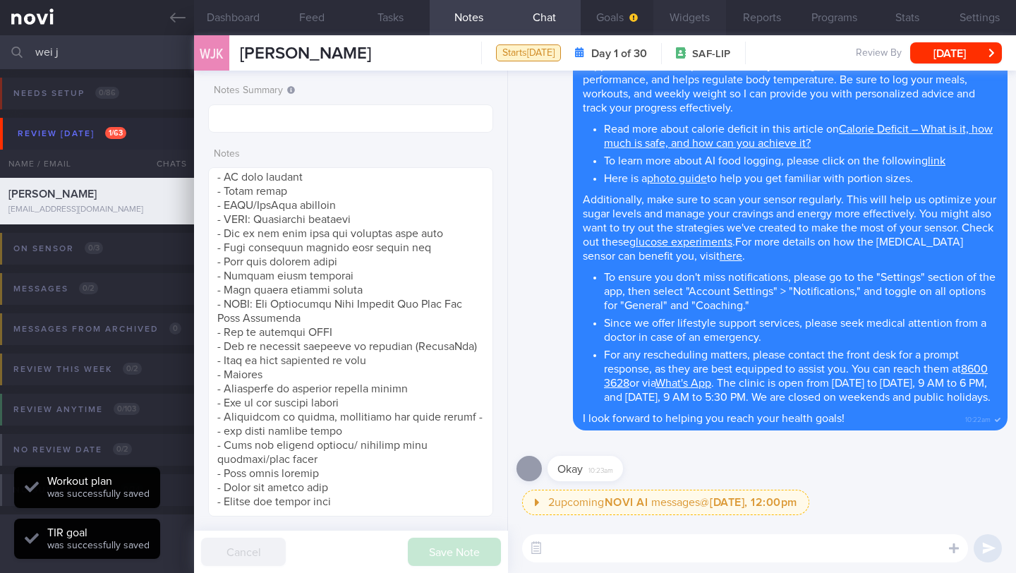
click at [686, 17] on button "Widgets" at bounding box center [689, 17] width 73 height 35
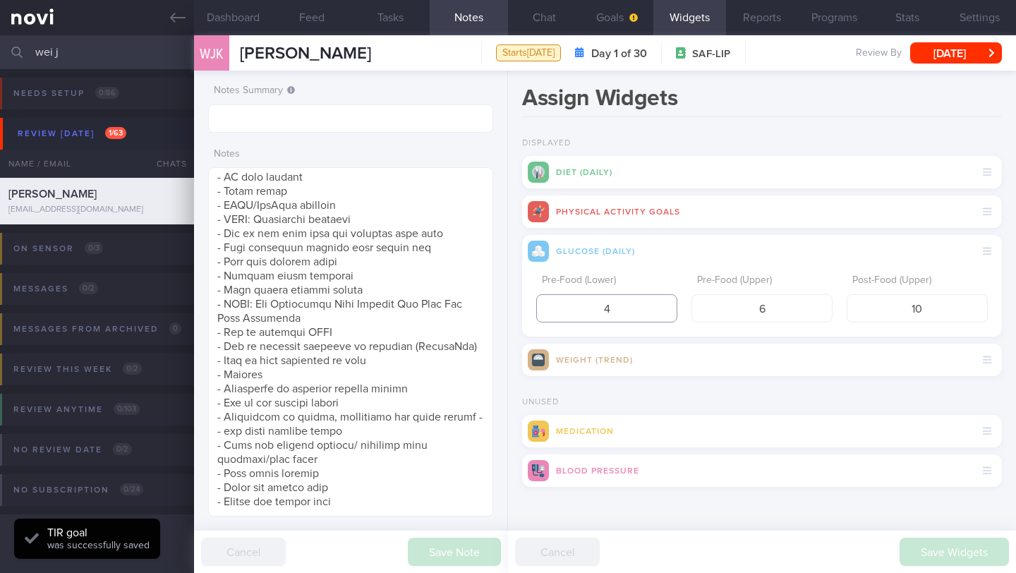
drag, startPoint x: 619, startPoint y: 313, endPoint x: 566, endPoint y: 313, distance: 52.2
click at [566, 313] on input "4" at bounding box center [606, 308] width 141 height 28
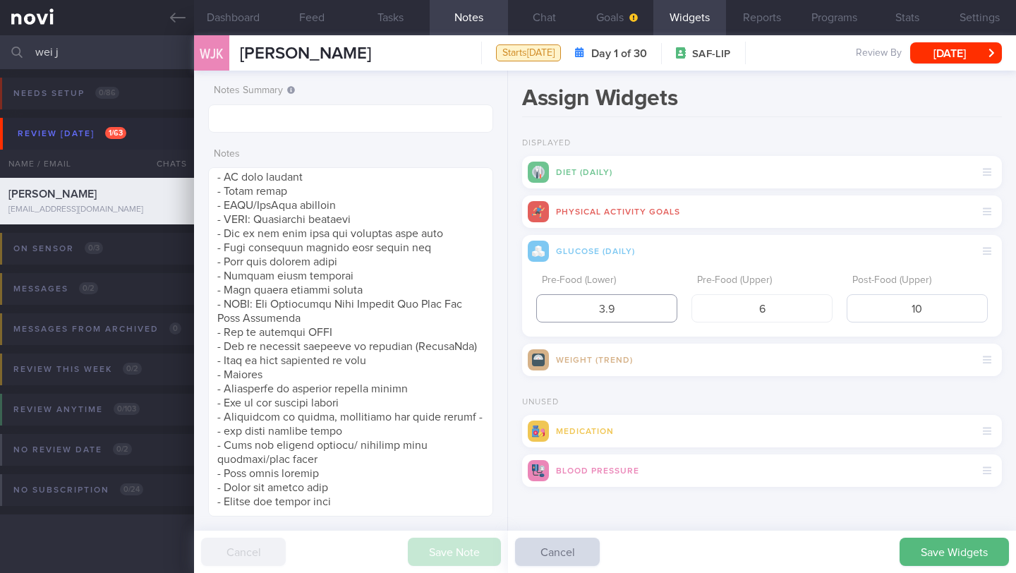
type input "3.9"
drag, startPoint x: 894, startPoint y: 312, endPoint x: 952, endPoint y: 308, distance: 57.2
click at [952, 308] on input "10" at bounding box center [917, 308] width 141 height 28
type input "7.8"
click at [916, 553] on button "Save Widgets" at bounding box center [953, 552] width 109 height 28
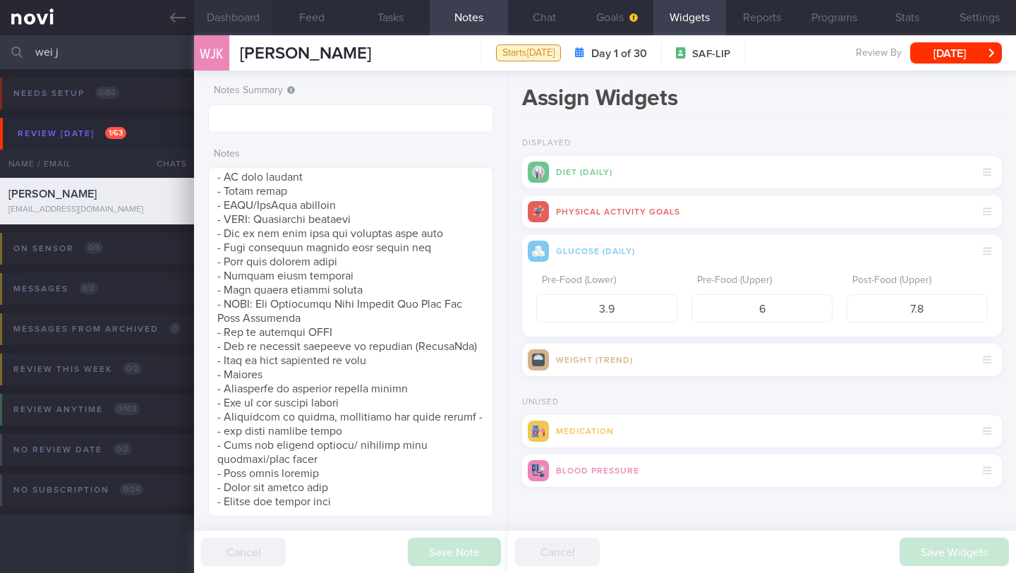
click at [224, 16] on button "Dashboard" at bounding box center [233, 17] width 78 height 35
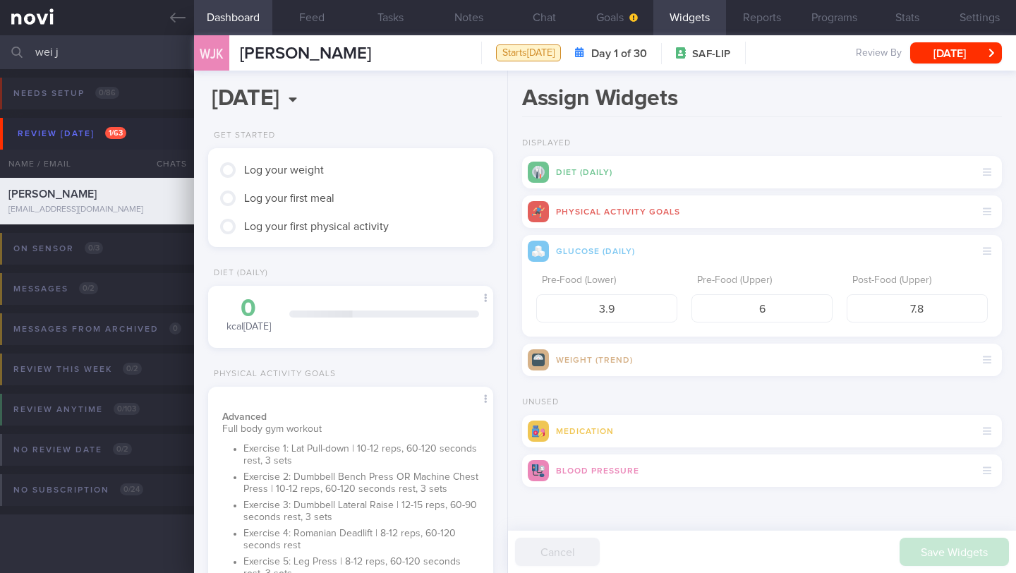
scroll to position [124, 249]
click at [1007, 17] on button "Settings" at bounding box center [979, 17] width 73 height 35
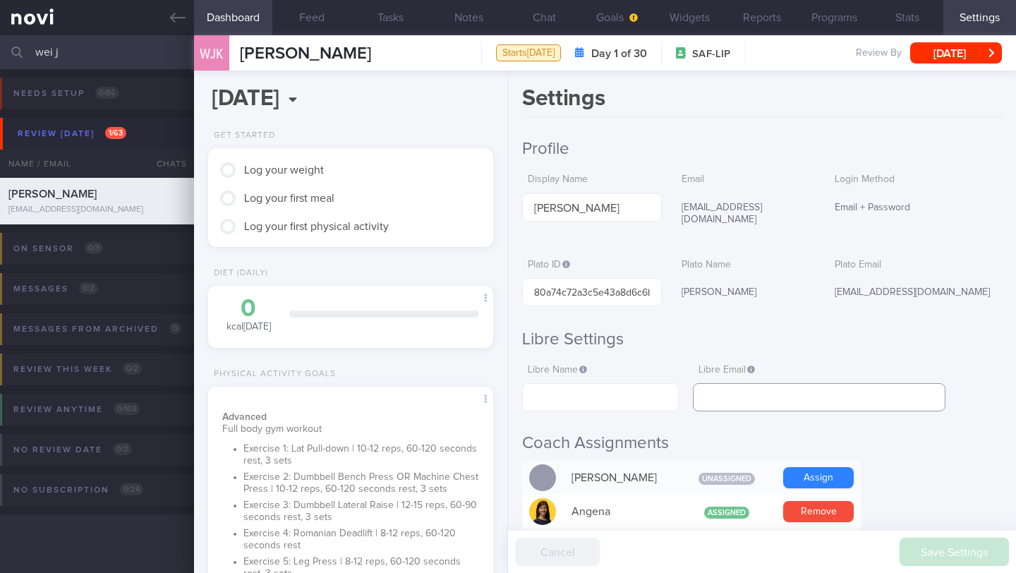
click at [756, 384] on input "text" at bounding box center [819, 397] width 253 height 28
paste input "[EMAIL_ADDRESS][DOMAIN_NAME]"
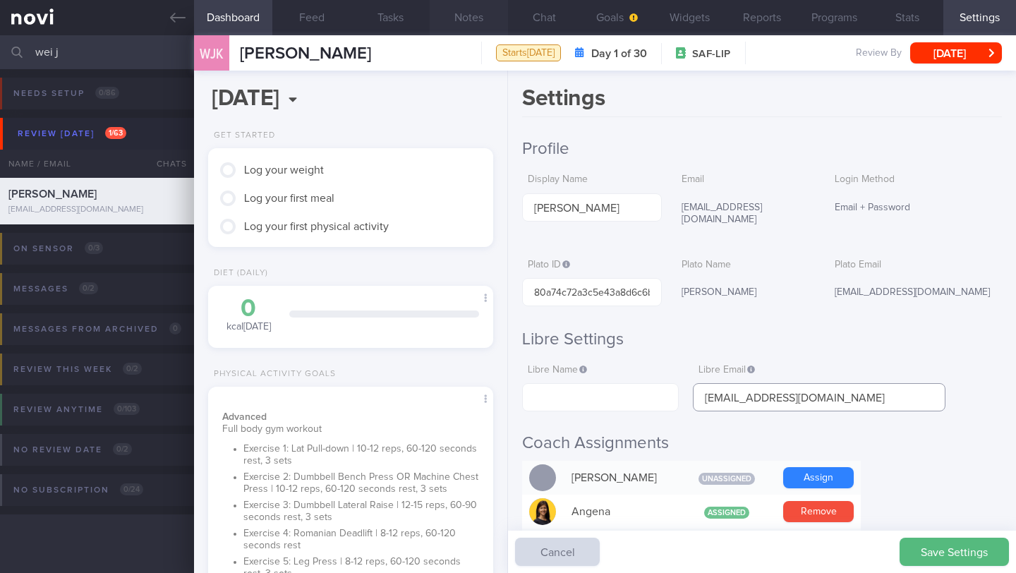
type input "[EMAIL_ADDRESS][DOMAIN_NAME]"
click at [592, 392] on input "text" at bounding box center [600, 397] width 157 height 28
paste input "[PERSON_NAME]"
type input "[PERSON_NAME]"
click at [936, 554] on button "Save Settings" at bounding box center [953, 552] width 109 height 28
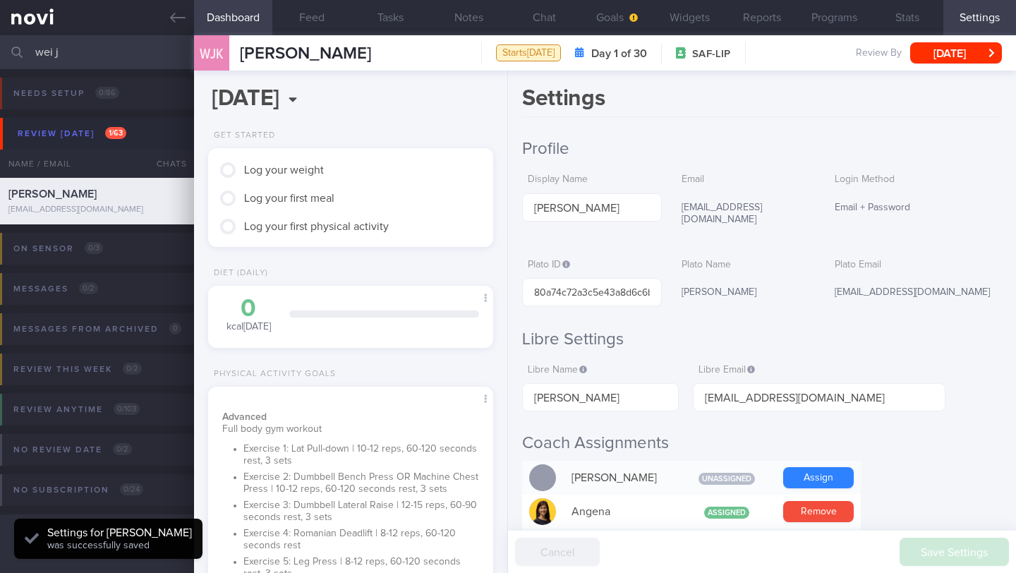
scroll to position [127, 255]
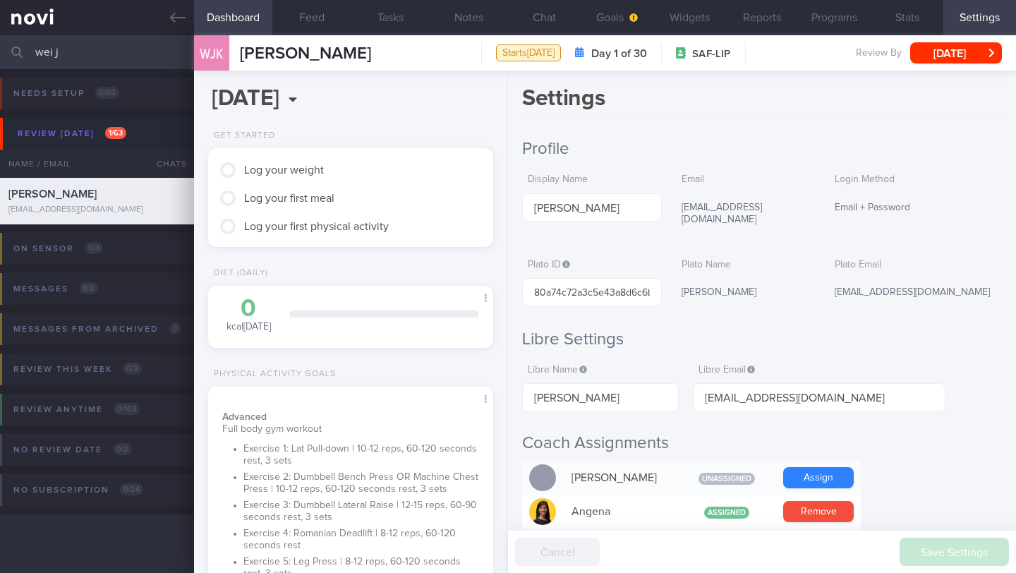
click at [80, 54] on input "wei j" at bounding box center [508, 52] width 1016 height 34
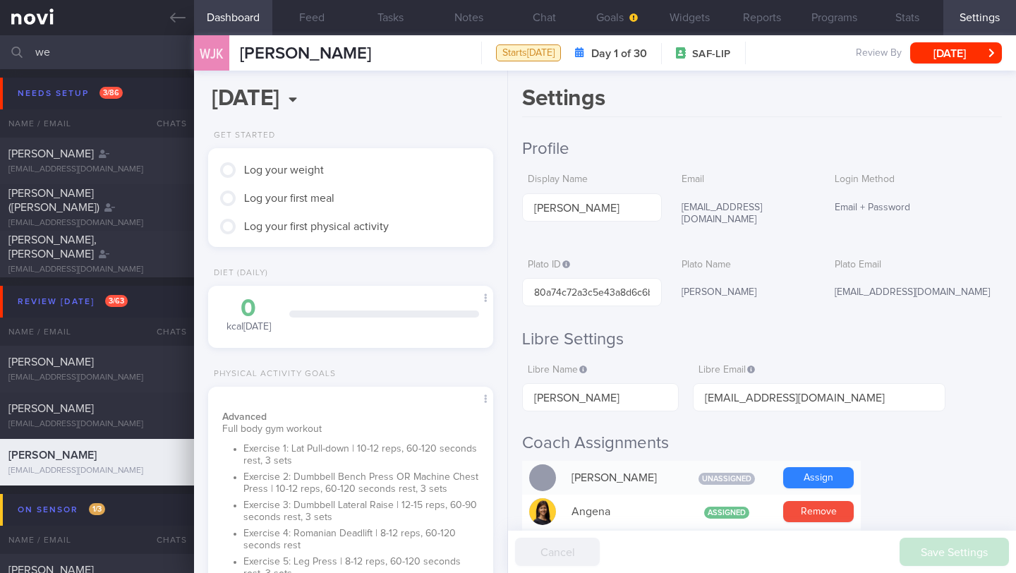
type input "w"
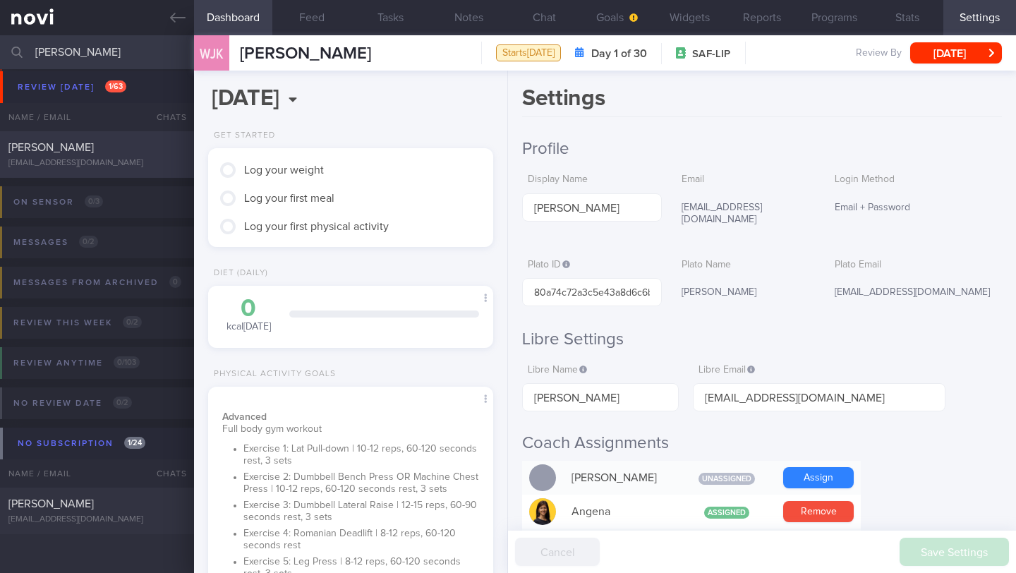
type input "[PERSON_NAME]"
click at [140, 164] on div "[EMAIL_ADDRESS][DOMAIN_NAME]" at bounding box center [96, 163] width 177 height 11
type input "22/8 SAF FINAL R/V"
type textarea "SUPPORT NEEDED: Teach how to balance out unhealthy diet CHALLENGE: Inadequate s…"
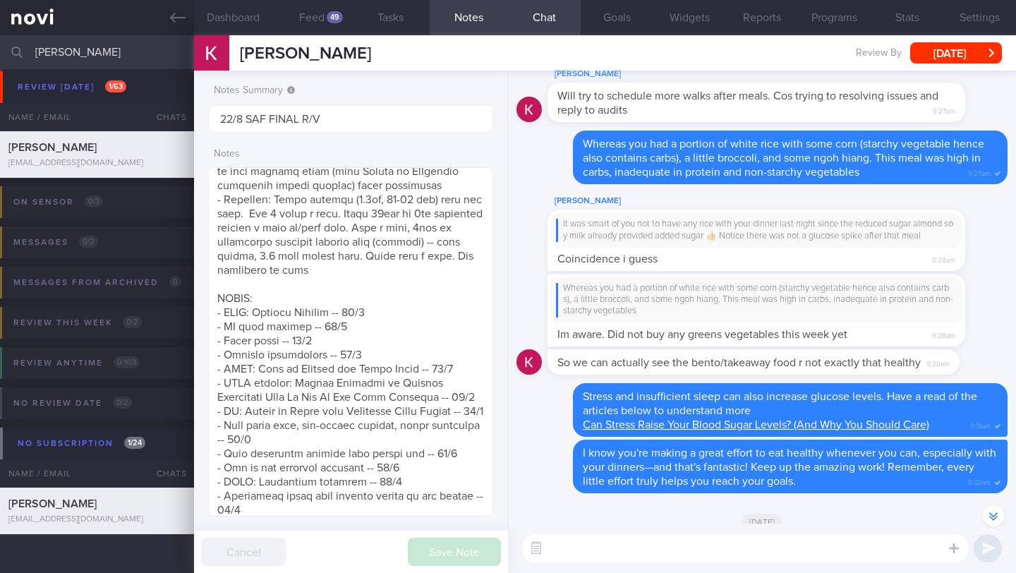
scroll to position [-1291, 0]
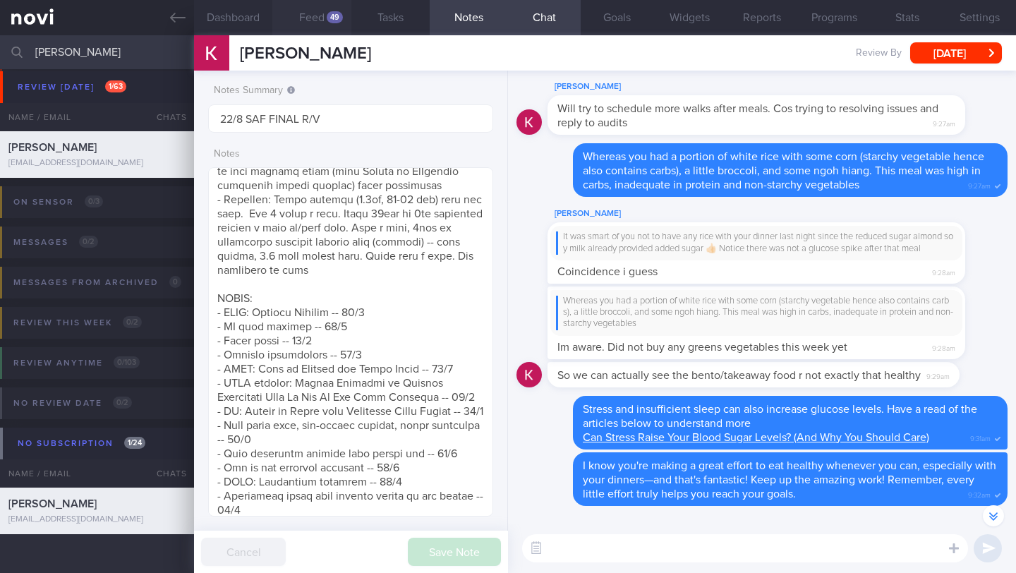
click at [308, 22] on button "Feed 49" at bounding box center [311, 17] width 78 height 35
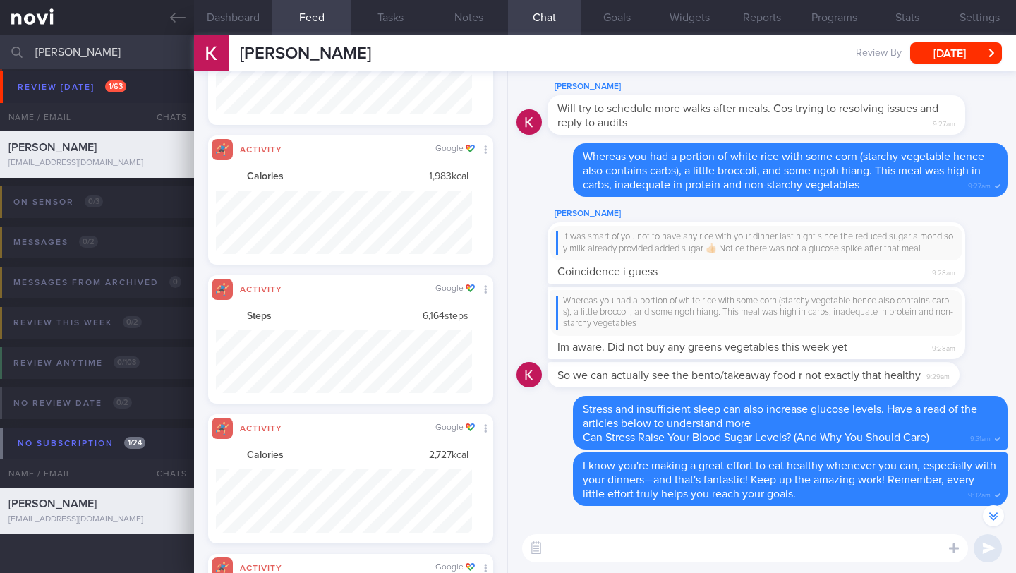
scroll to position [63, 256]
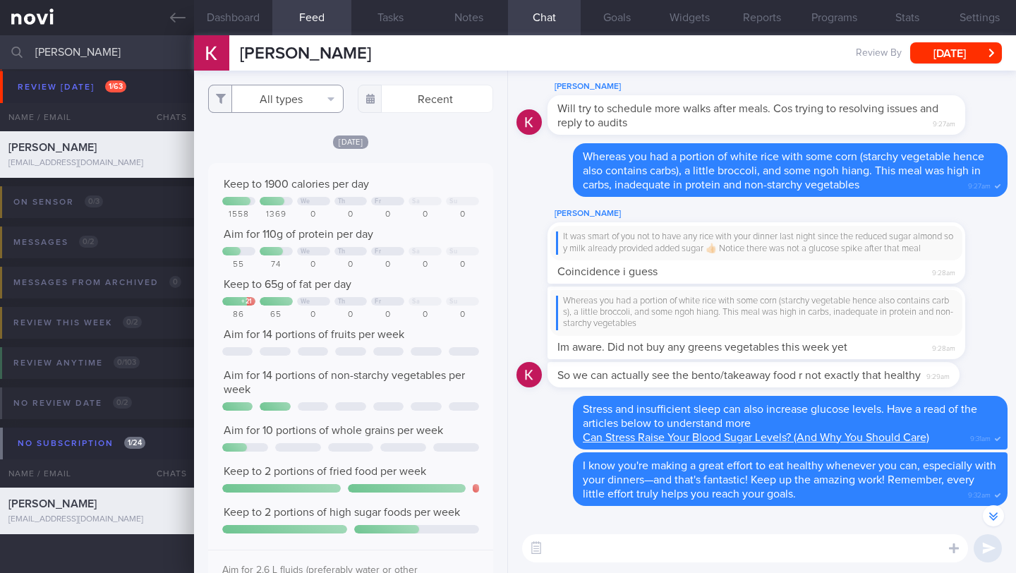
click at [286, 108] on button "All types" at bounding box center [275, 99] width 135 height 28
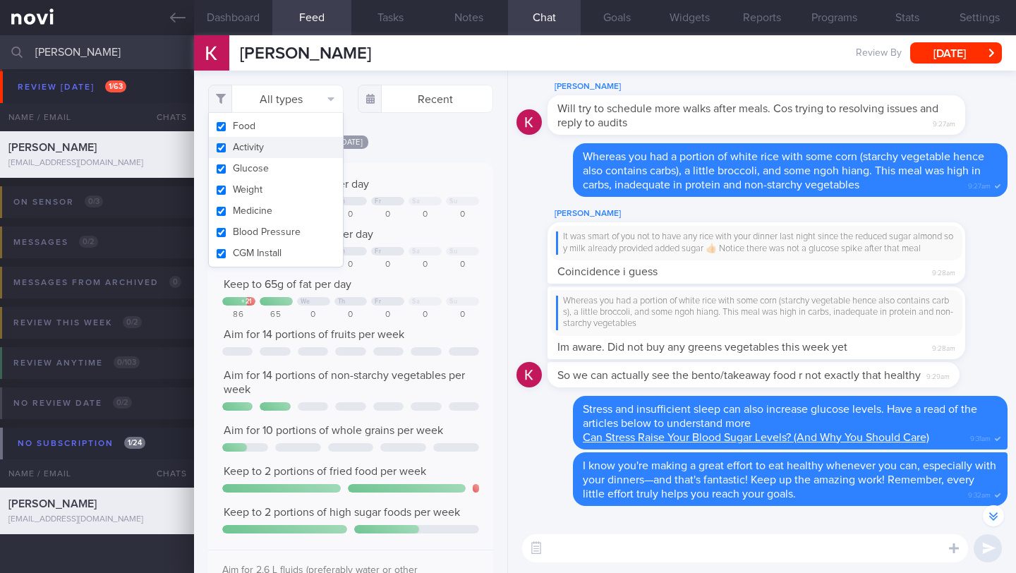
click at [277, 145] on button "Activity" at bounding box center [276, 147] width 134 height 21
checkbox input "false"
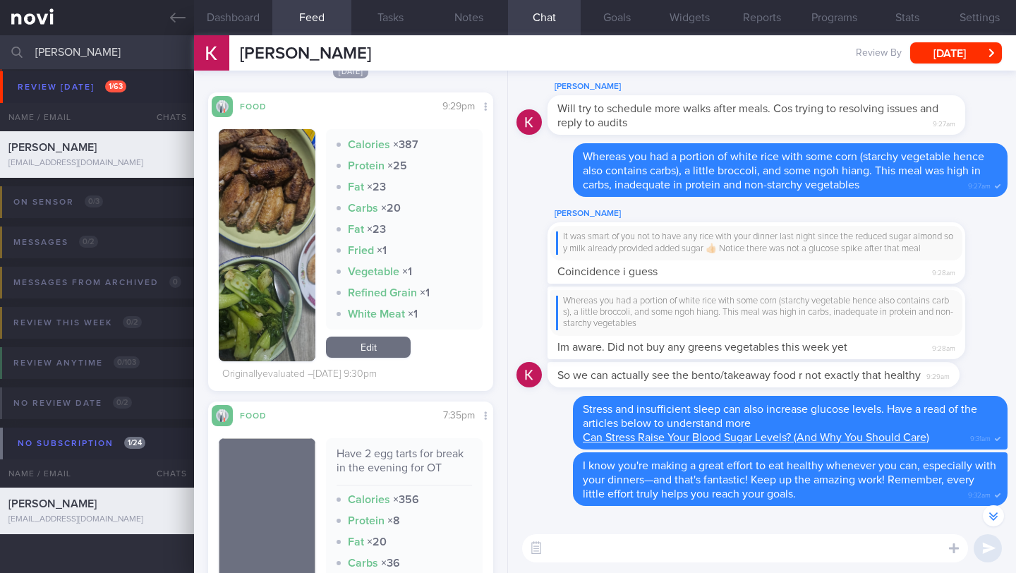
scroll to position [1627, 0]
click at [269, 249] on button "button" at bounding box center [267, 244] width 97 height 232
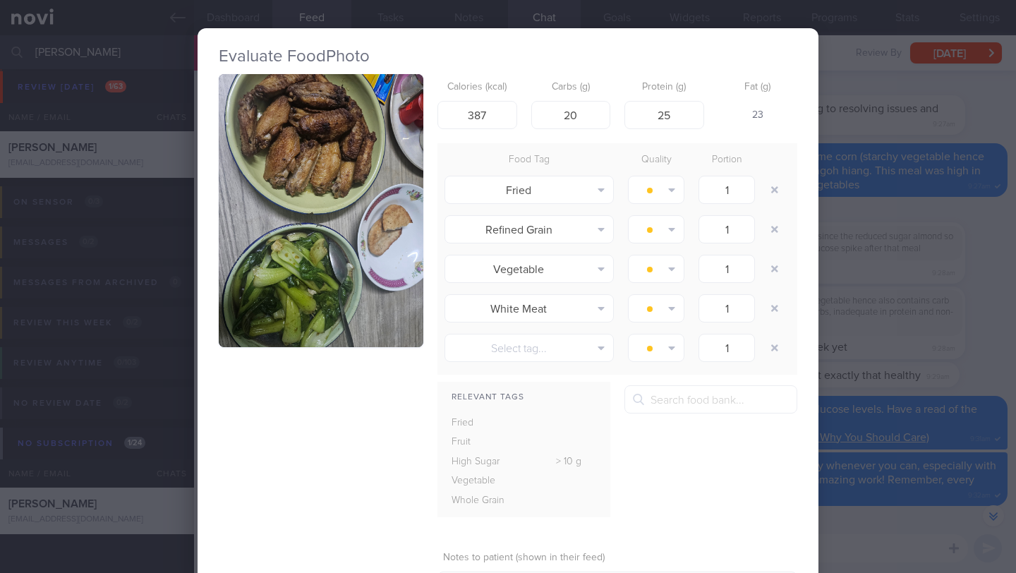
click at [854, 308] on div "Evaluate Food Photo Calories (kcal) 387 Carbs (g) 20 Protein (g) 25 Fat (g) 23 …" at bounding box center [508, 286] width 1016 height 573
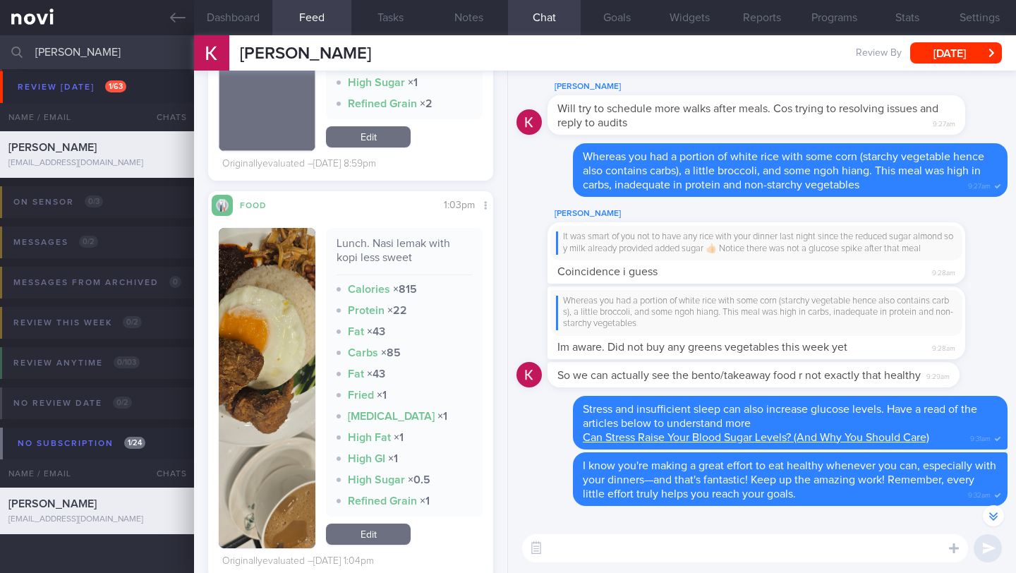
scroll to position [2307, 0]
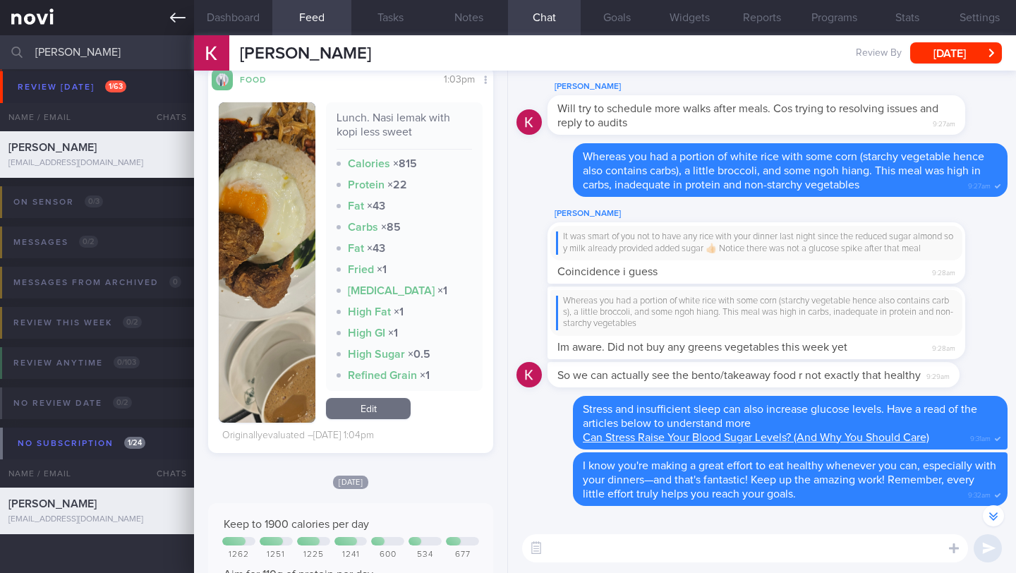
click at [232, 14] on button "Dashboard" at bounding box center [233, 17] width 78 height 35
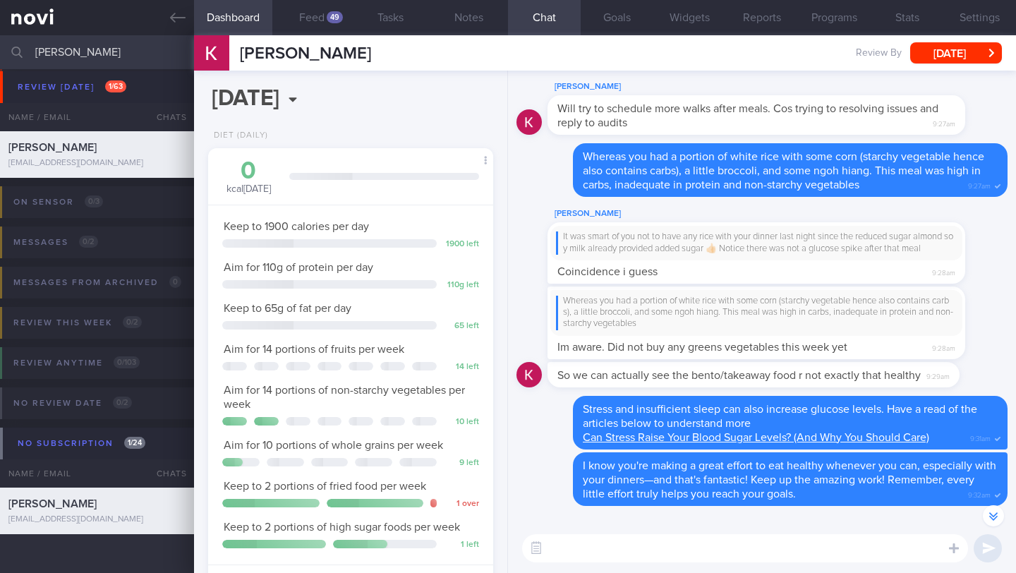
click at [212, 14] on button "Dashboard" at bounding box center [233, 17] width 78 height 35
click at [459, 24] on button "Notes" at bounding box center [469, 17] width 78 height 35
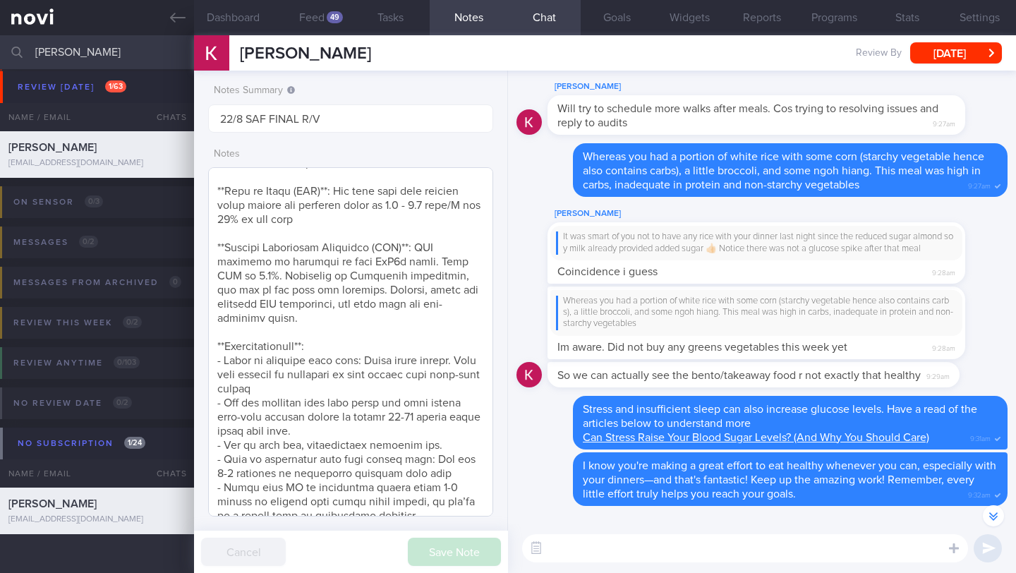
scroll to position [1019, 0]
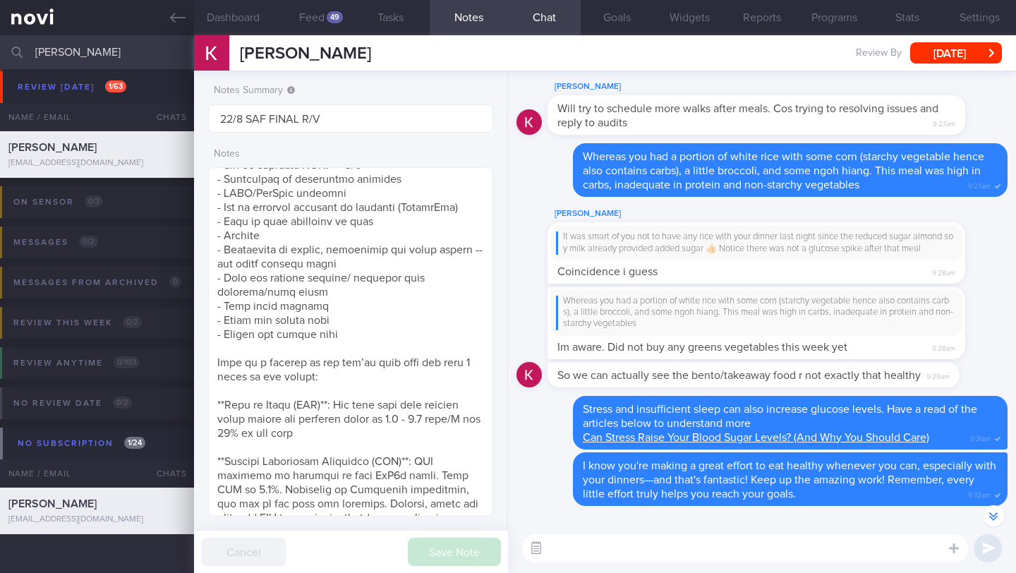
click at [535, 539] on button "button" at bounding box center [535, 547] width 25 height 25
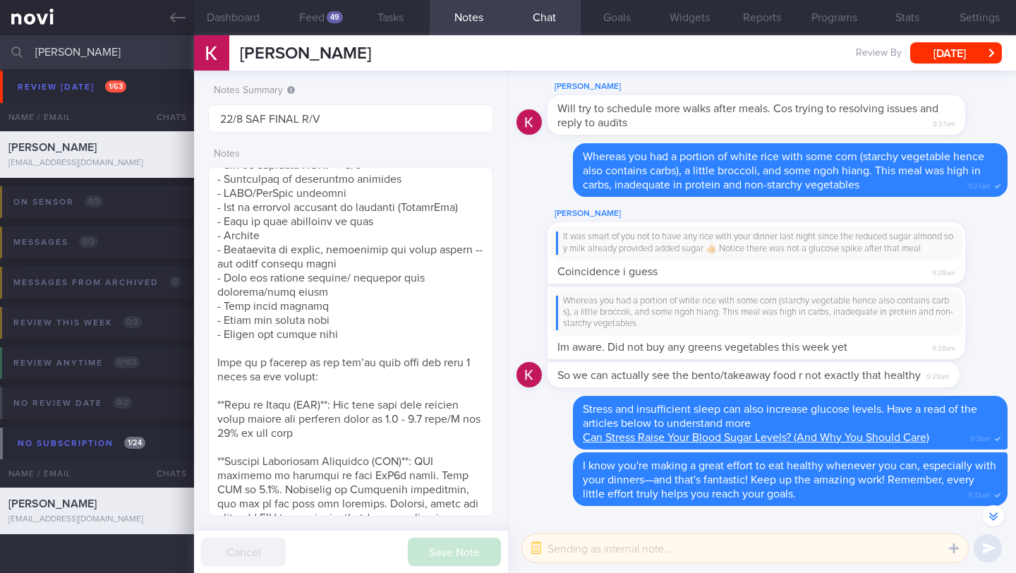
click at [575, 549] on textarea at bounding box center [745, 548] width 446 height 28
type textarea "send exercise snacks"
click at [316, 25] on button "Feed 49" at bounding box center [311, 17] width 78 height 35
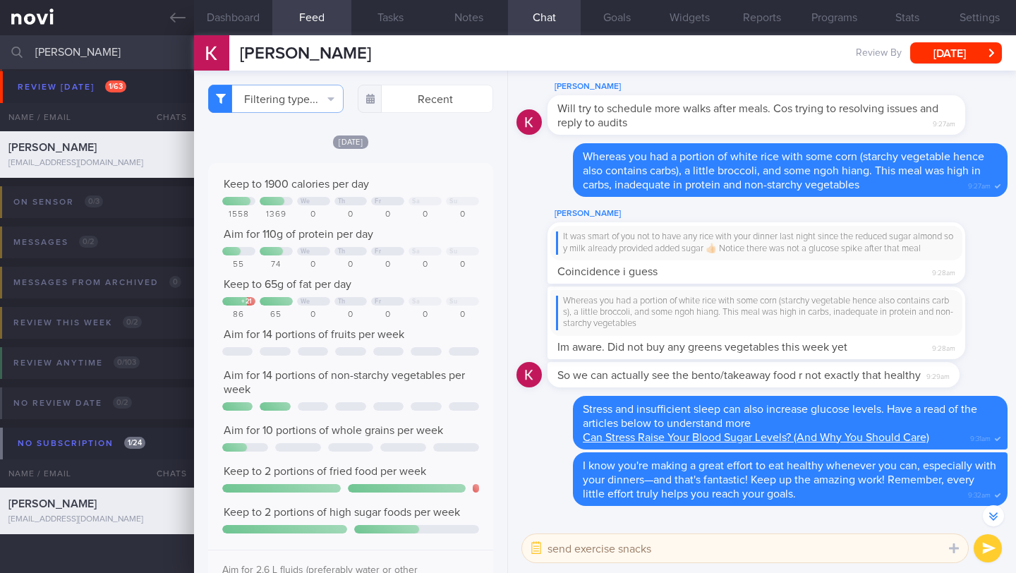
click at [995, 552] on button "submit" at bounding box center [987, 548] width 28 height 28
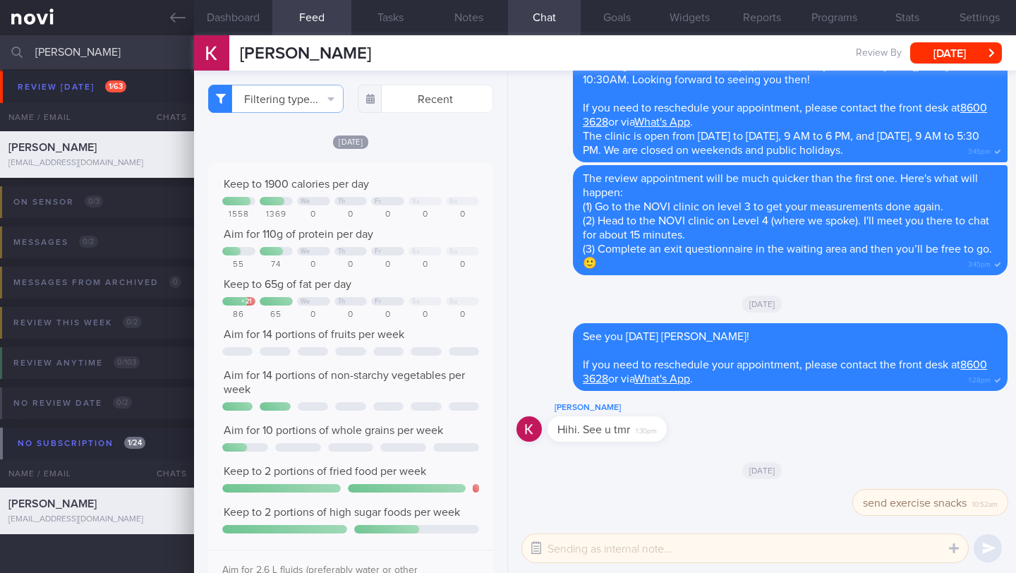
click at [529, 554] on button "button" at bounding box center [535, 547] width 25 height 25
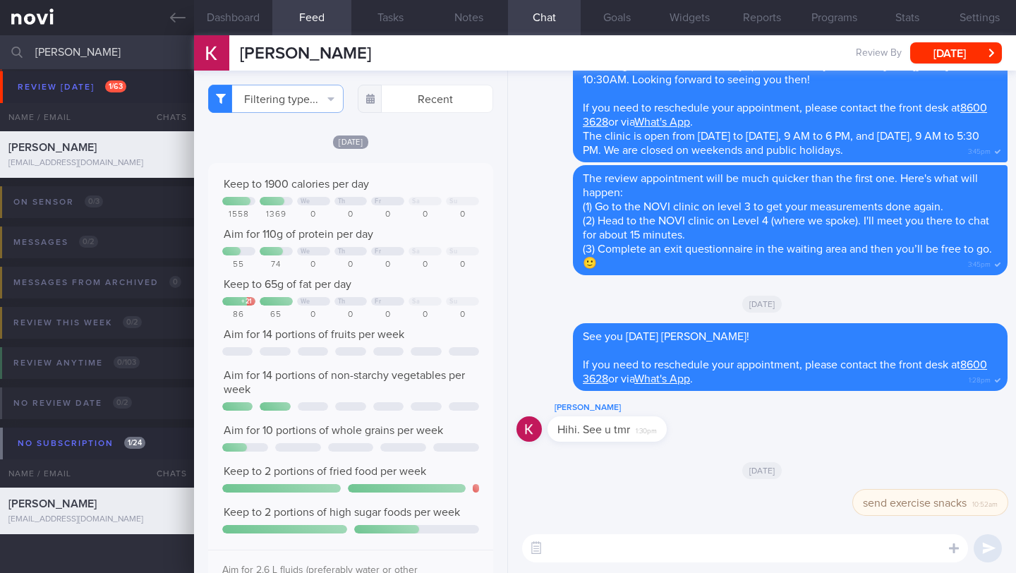
paste textarea "[URL][DOMAIN_NAME][DOMAIN_NAME]"
type textarea "[URL][DOMAIN_NAME][DOMAIN_NAME]"
click at [983, 547] on button "submit" at bounding box center [987, 548] width 28 height 28
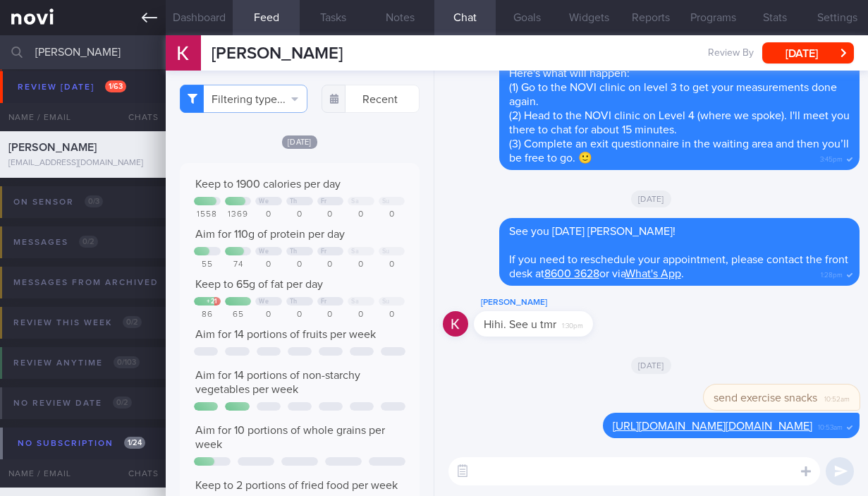
scroll to position [705310, 705228]
click at [565, 481] on textarea at bounding box center [635, 471] width 372 height 28
paste textarea "The key to exercise snacks is consistency—making sure you're moving every day. …"
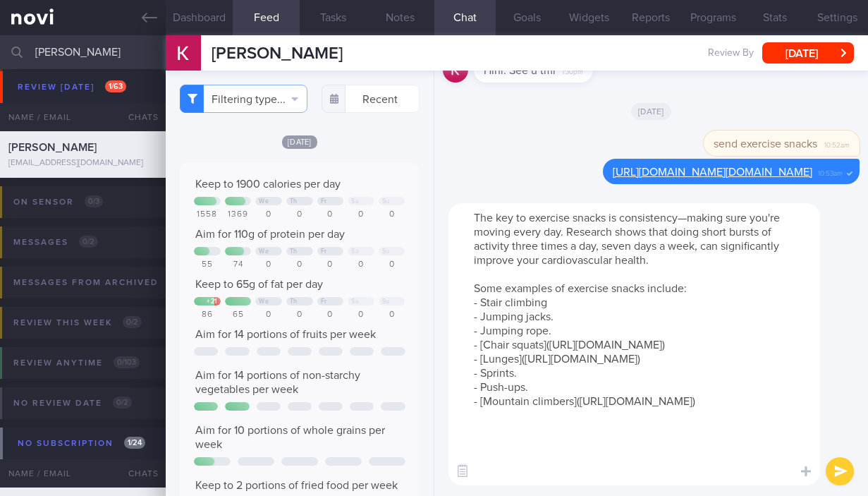
scroll to position [0, 0]
type textarea "The key to exercise snacks is consistency—making sure you're moving every day. …"
click at [847, 475] on button "submit" at bounding box center [840, 471] width 28 height 28
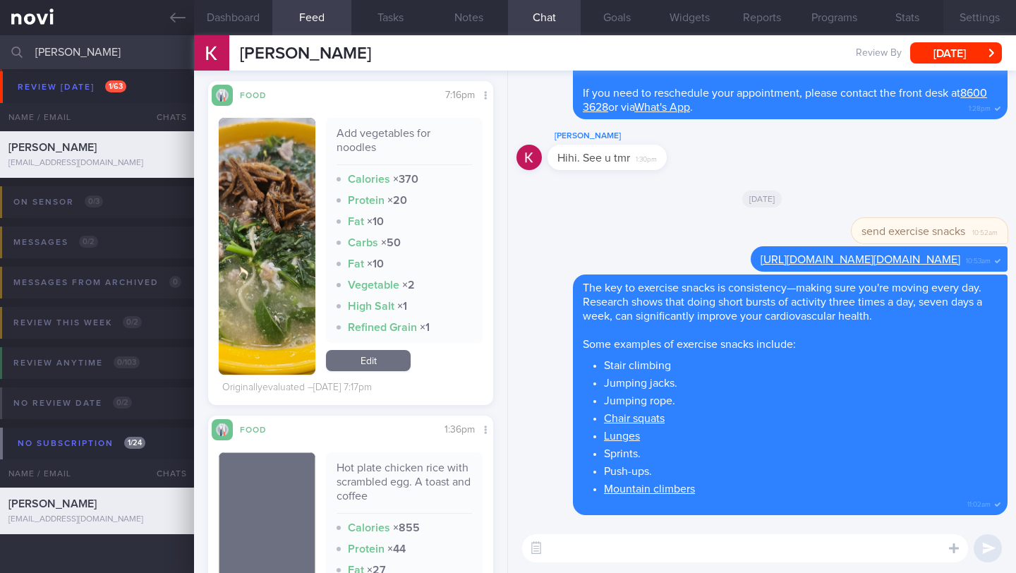
click at [979, 25] on button "Settings" at bounding box center [979, 17] width 73 height 35
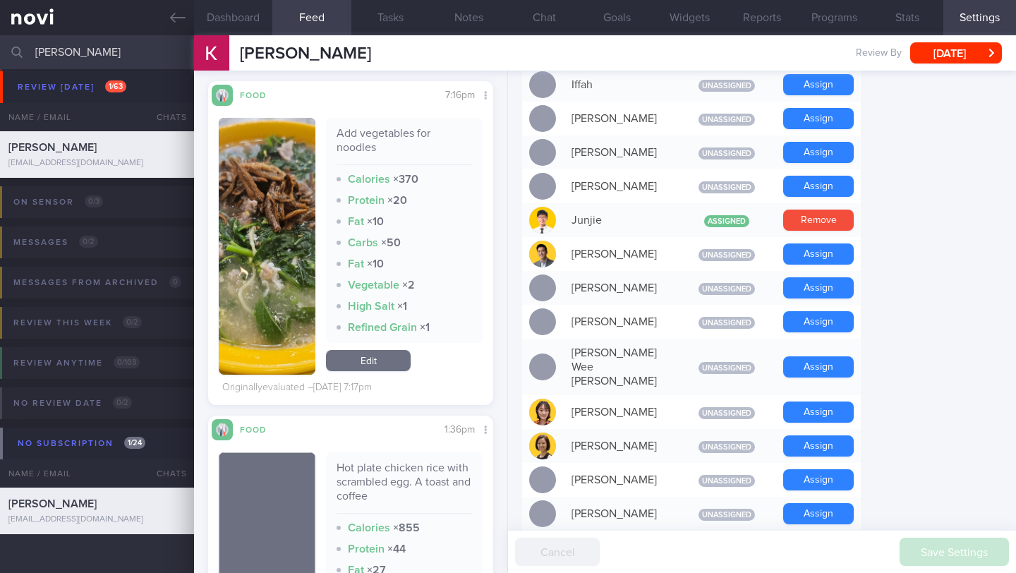
scroll to position [1283, 0]
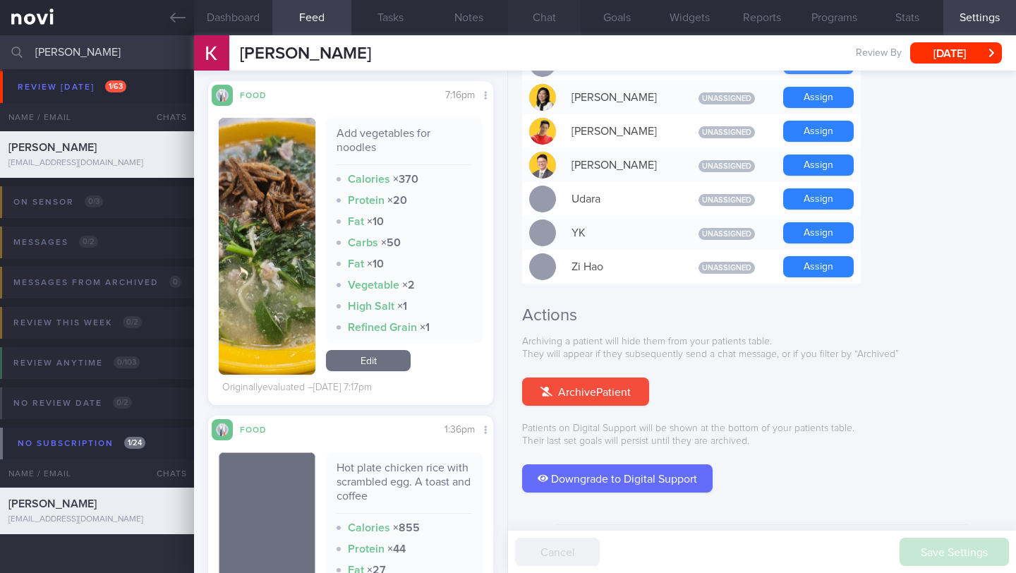
click at [557, 23] on button "Chat" at bounding box center [544, 17] width 73 height 35
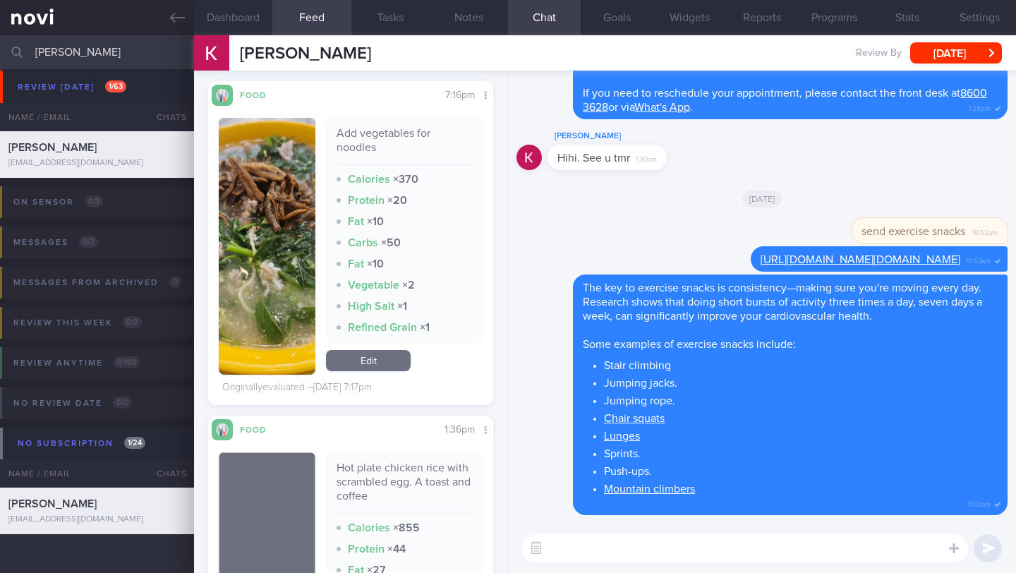
click at [674, 550] on textarea at bounding box center [745, 548] width 446 height 28
paste textarea "Lo _____, Ipsu do sit ametc adip elit sed doe temporin utlabor etd'ma aliq, eni…"
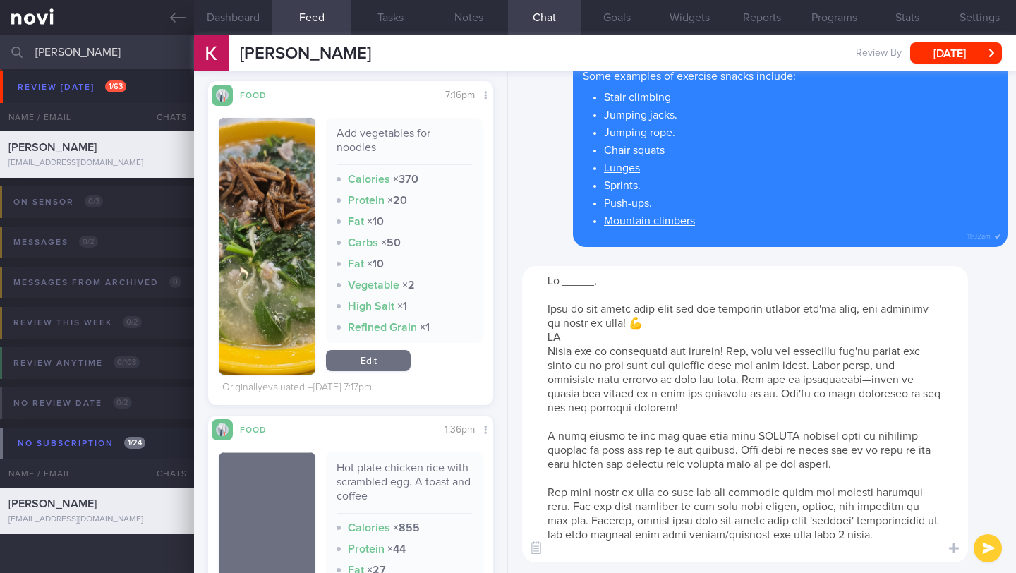
drag, startPoint x: 593, startPoint y: 284, endPoint x: 561, endPoint y: 281, distance: 31.9
click at [561, 281] on textarea at bounding box center [745, 414] width 446 height 296
drag, startPoint x: 548, startPoint y: 340, endPoint x: 736, endPoint y: 414, distance: 202.4
click at [736, 414] on textarea at bounding box center [745, 414] width 446 height 296
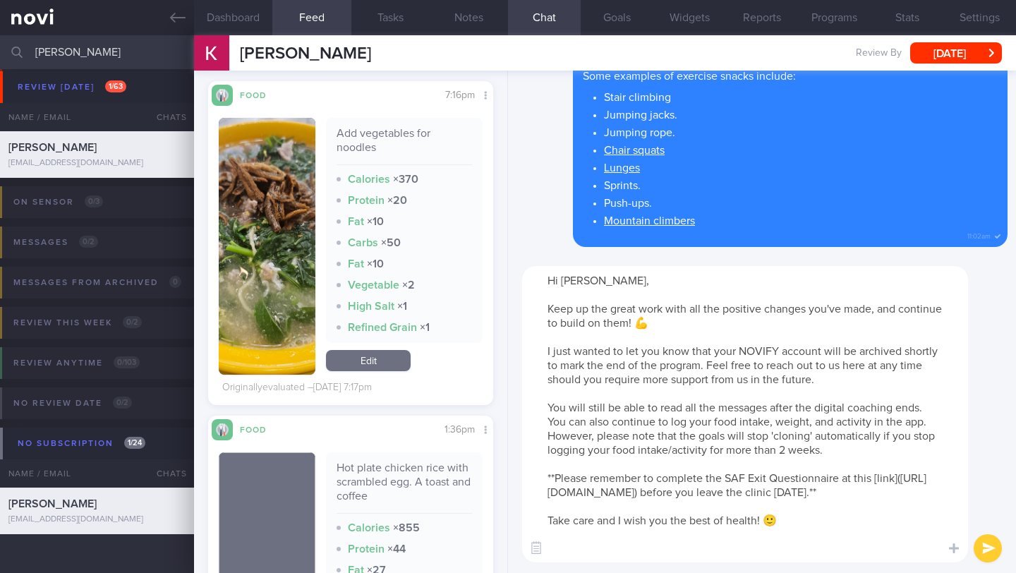
click at [775, 351] on textarea "Hi [PERSON_NAME], Keep up the great work with all the positive changes you've m…" at bounding box center [745, 414] width 446 height 296
drag, startPoint x: 631, startPoint y: 513, endPoint x: 549, endPoint y: 472, distance: 91.5
click at [549, 472] on textarea "Hi [PERSON_NAME], Keep up the great work with all the positive changes you've m…" at bounding box center [745, 414] width 446 height 296
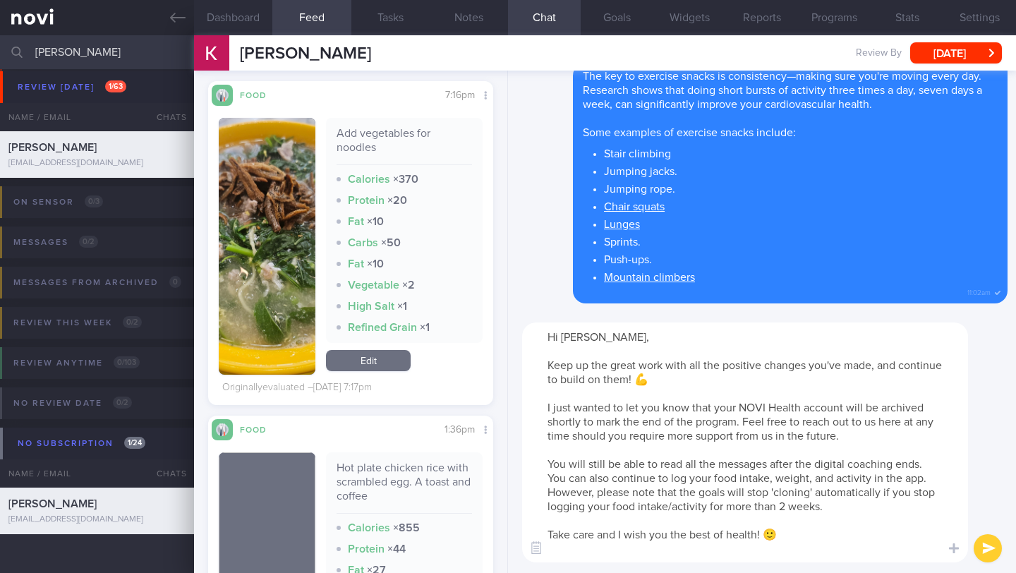
click at [827, 535] on textarea "Hi [PERSON_NAME], Keep up the great work with all the positive changes you've m…" at bounding box center [745, 442] width 446 height 240
click at [838, 512] on textarea "Hi [PERSON_NAME], Keep up the great work with all the positive changes you've m…" at bounding box center [745, 442] width 446 height 240
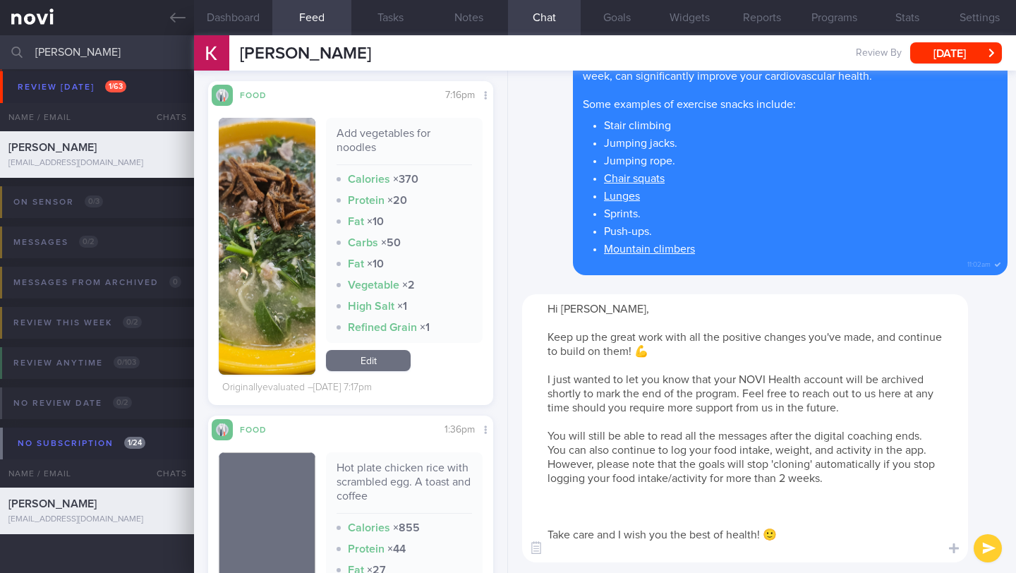
paste textarea "Visit your GP or polyclinic doctor every 3-6 months to recheck your blood sugar…"
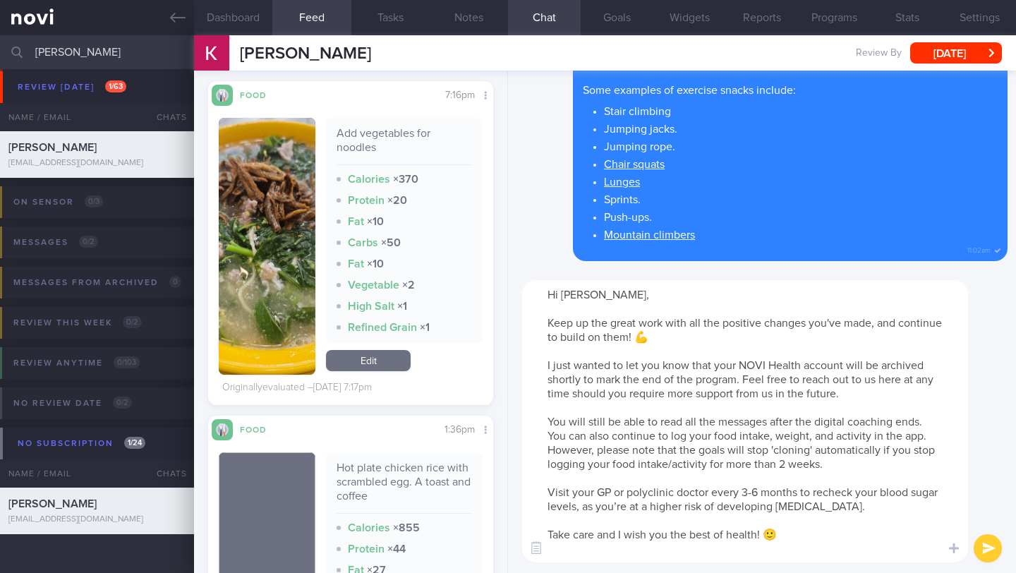
click at [552, 490] on textarea "Hi [PERSON_NAME], Keep up the great work with all the positive changes you've m…" at bounding box center [745, 421] width 446 height 282
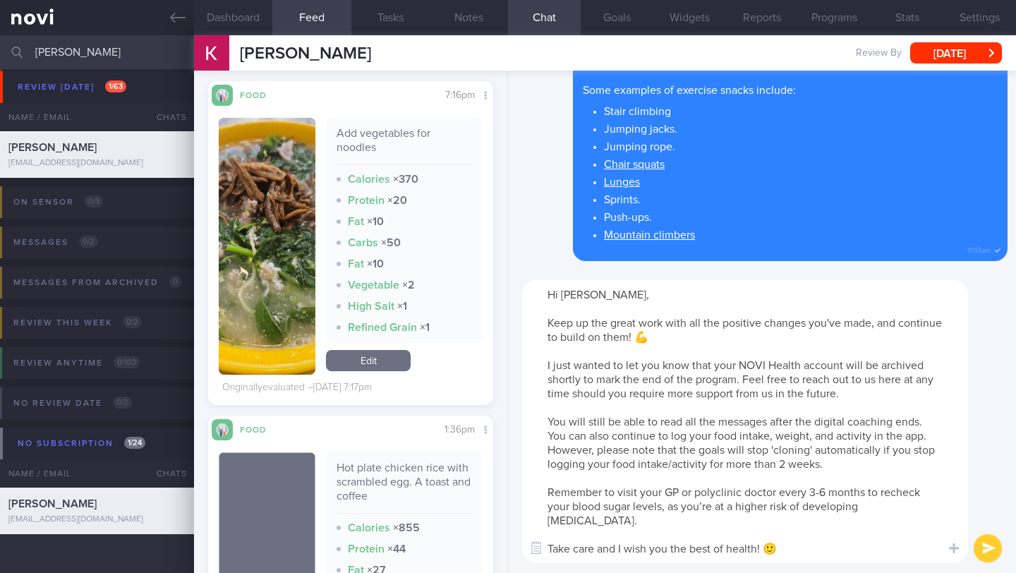
click at [728, 552] on textarea "Hi [PERSON_NAME], Keep up the great work with all the positive changes you've m…" at bounding box center [745, 421] width 446 height 282
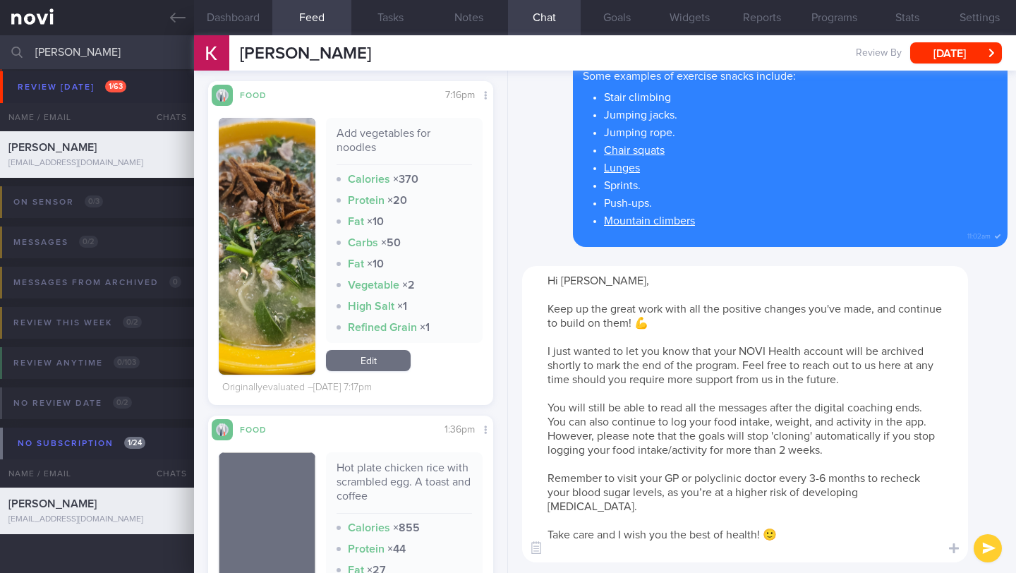
scroll to position [13, 0]
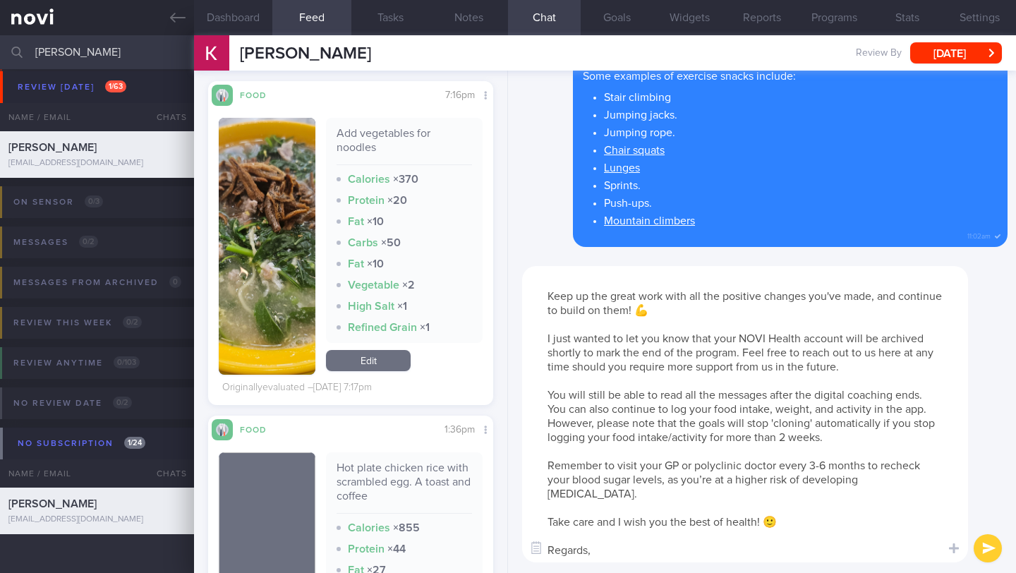
type textarea "Hi [PERSON_NAME], Keep up the great work with all the positive changes you've m…"
click at [993, 559] on button "submit" at bounding box center [987, 548] width 28 height 28
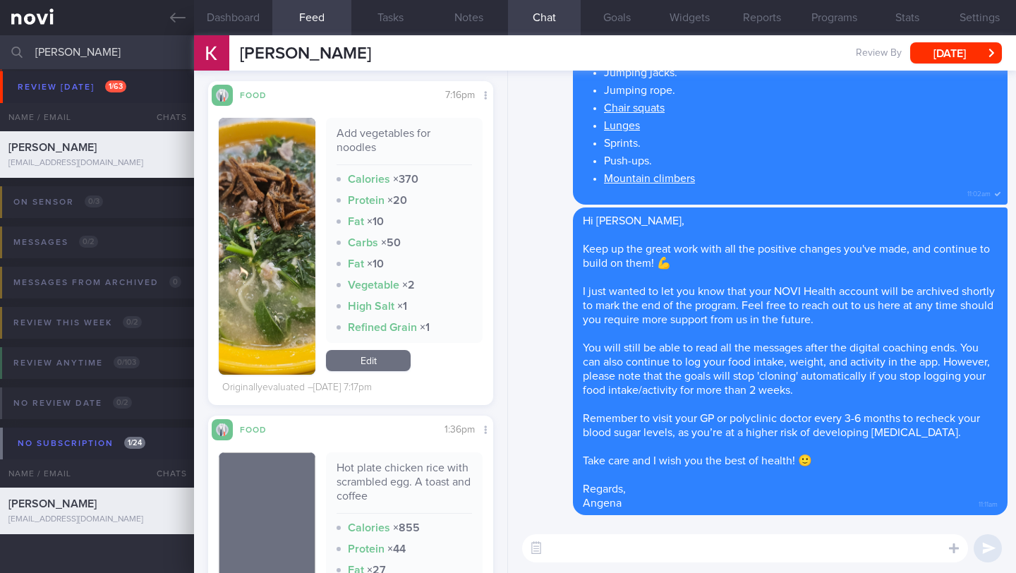
scroll to position [0, 0]
click at [972, 23] on button "Settings" at bounding box center [979, 17] width 73 height 35
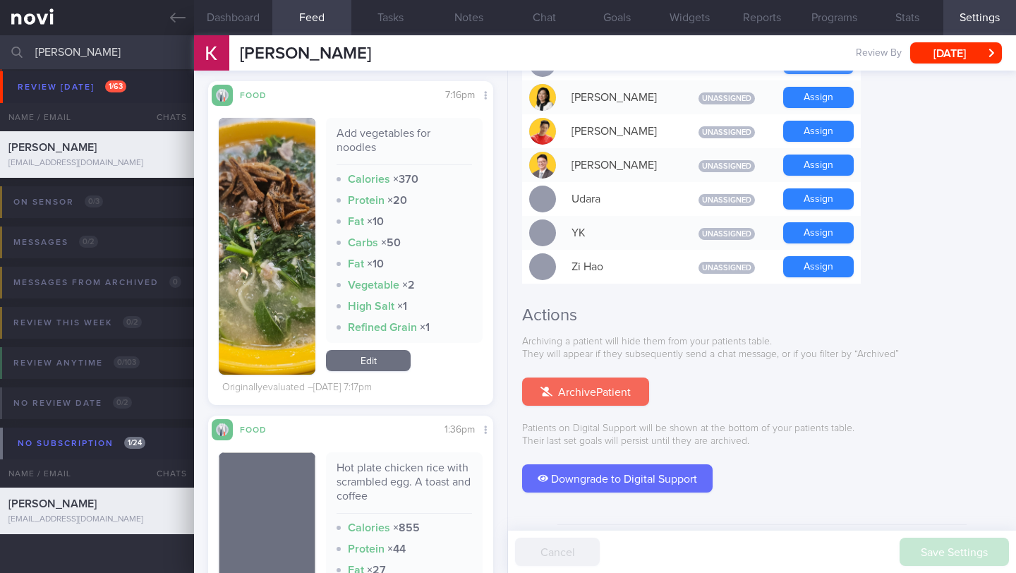
click at [620, 377] on button "Archive Patient" at bounding box center [585, 391] width 127 height 28
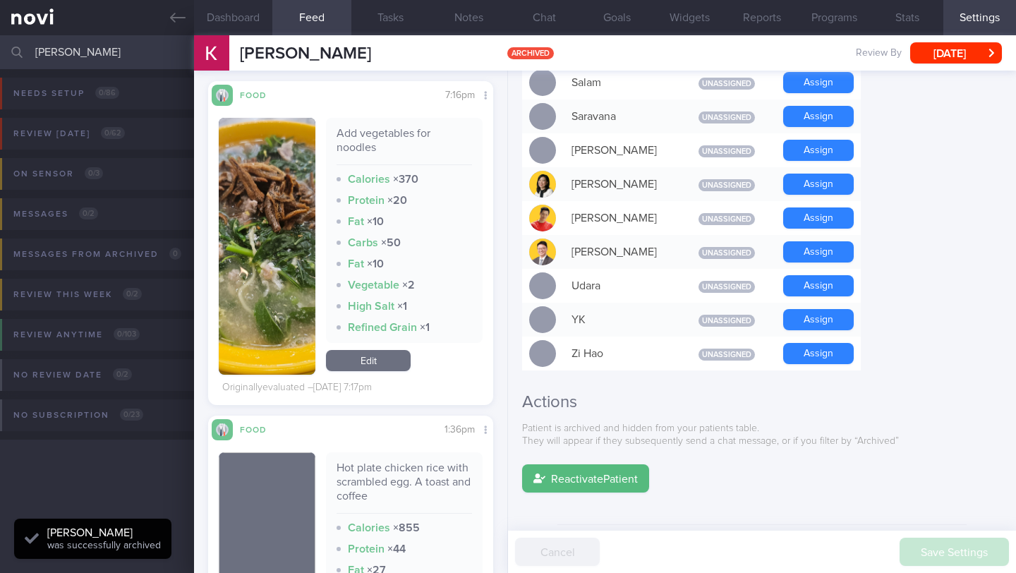
scroll to position [127, 255]
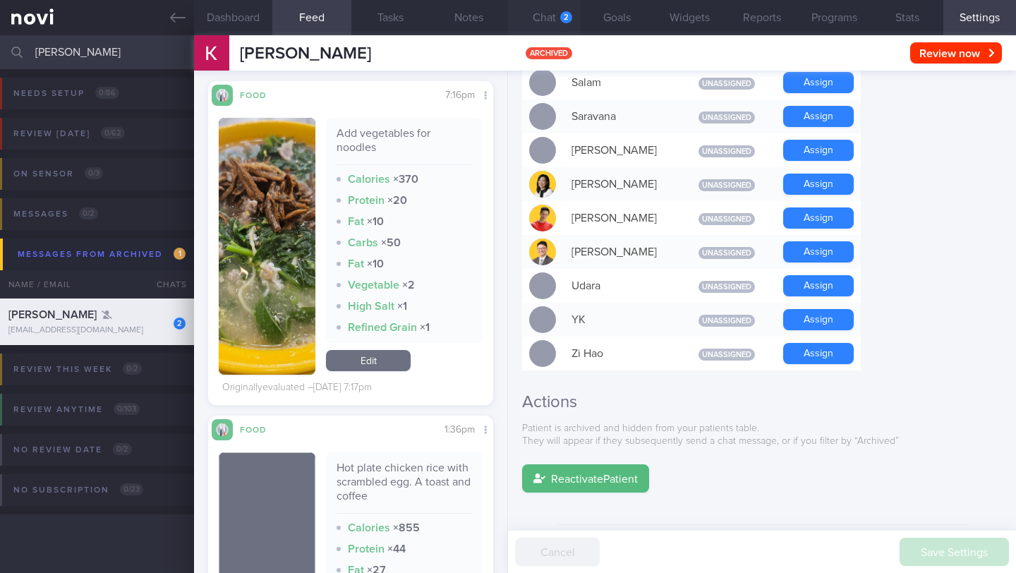
click at [533, 15] on button "Chat 2" at bounding box center [544, 17] width 73 height 35
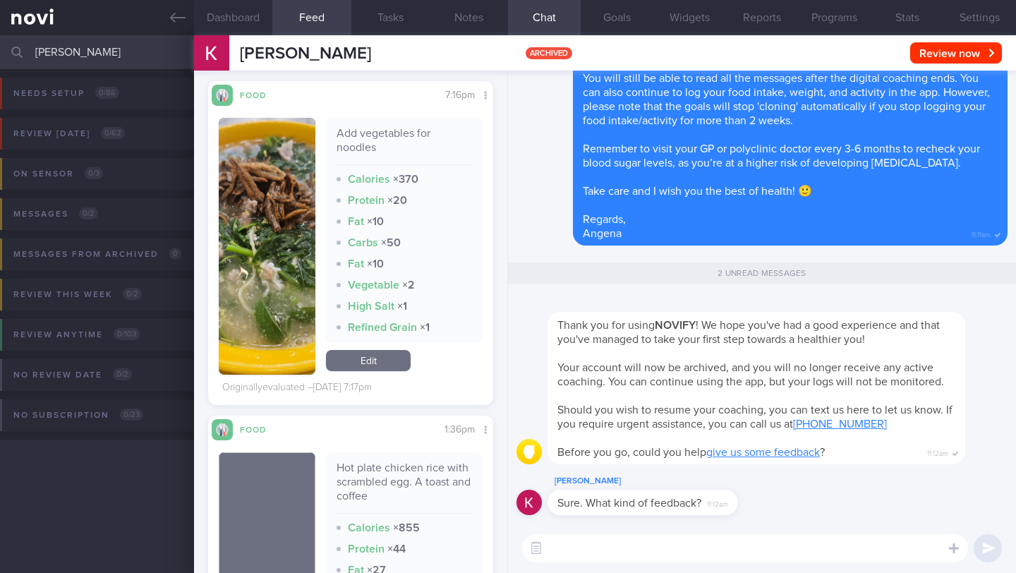
click at [641, 552] on textarea at bounding box center [745, 548] width 446 height 28
type textarea "I"
type textarea "You may click on the link above to give the feedback 🙏🏻"
click at [982, 547] on button "submit" at bounding box center [987, 548] width 28 height 28
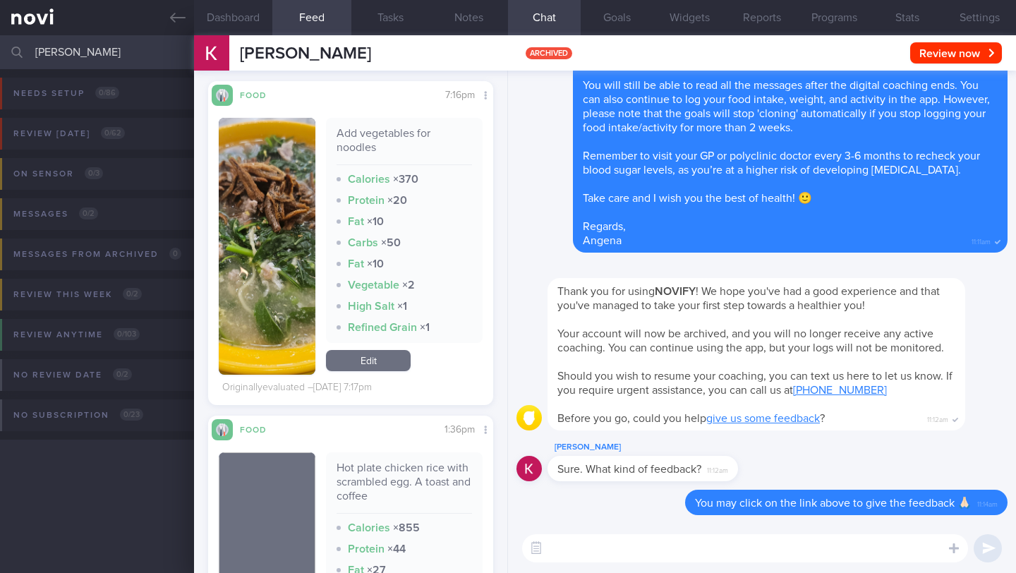
click at [126, 51] on input "[PERSON_NAME]" at bounding box center [508, 52] width 1016 height 34
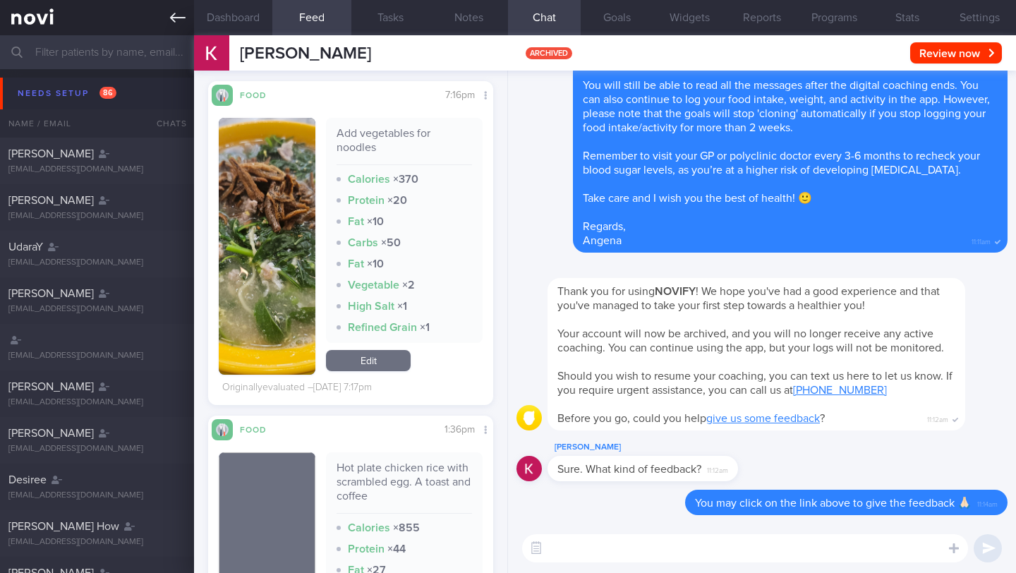
click at [178, 11] on icon at bounding box center [178, 18] width 16 height 16
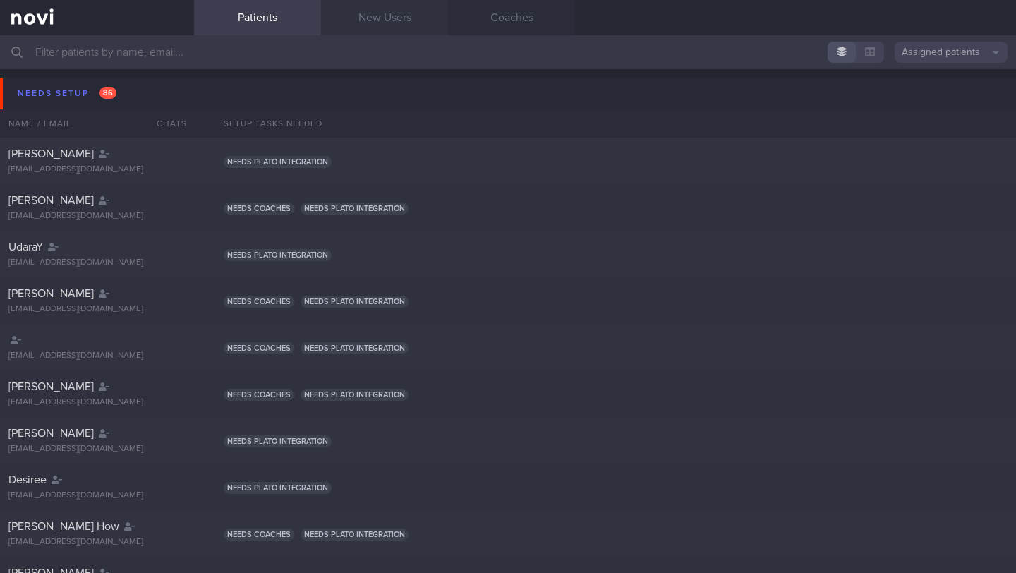
click at [408, 28] on link "New Users" at bounding box center [384, 17] width 127 height 35
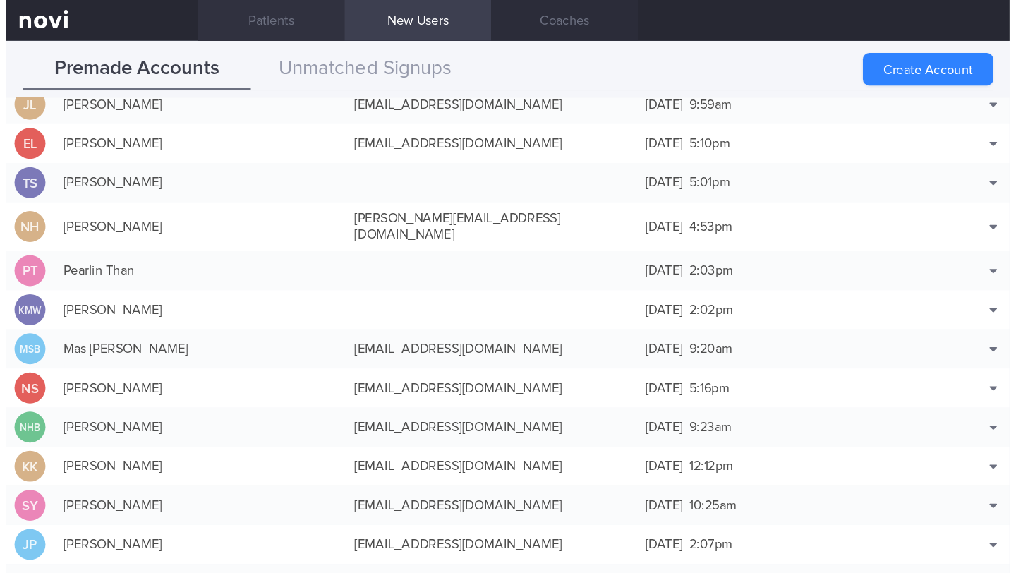
scroll to position [455, 0]
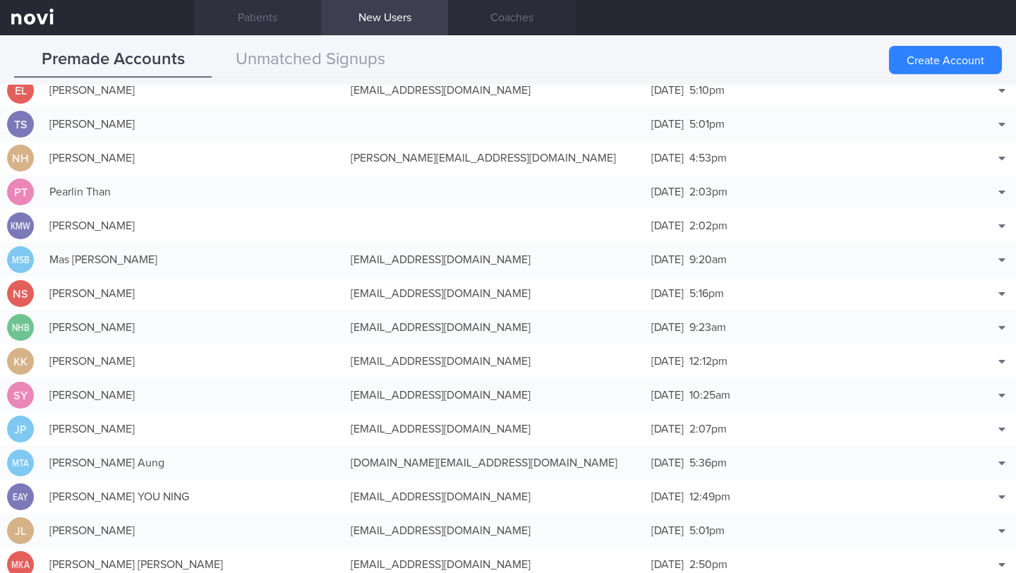
click at [263, 21] on link "Patients" at bounding box center [257, 17] width 127 height 35
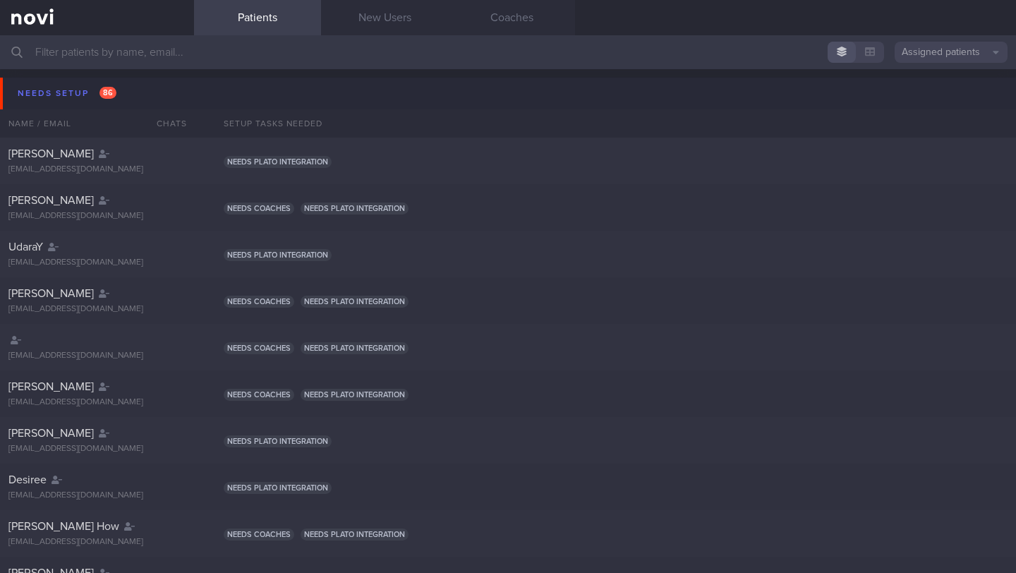
click at [344, 56] on input "text" at bounding box center [508, 52] width 1016 height 34
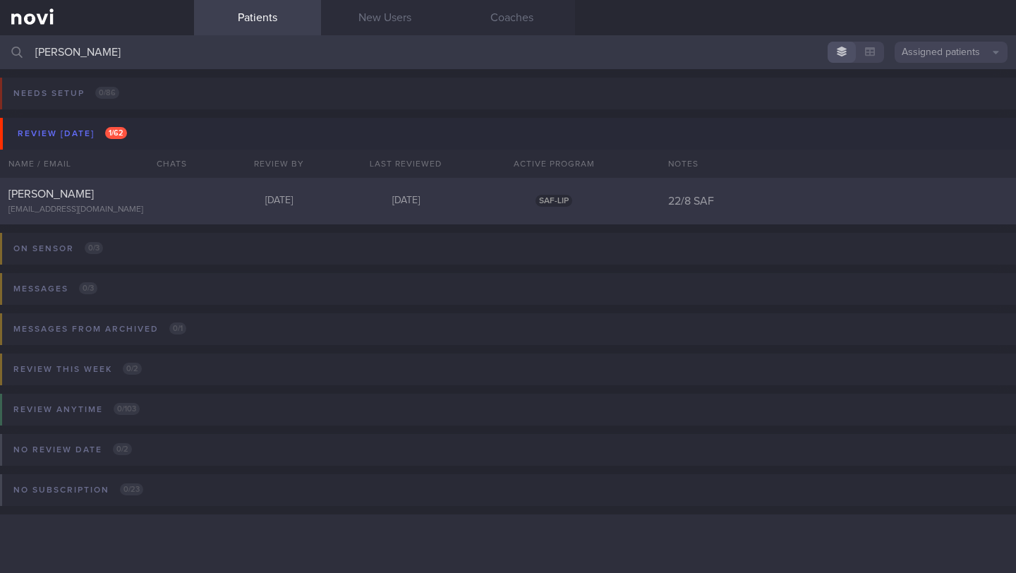
type input "[PERSON_NAME]"
click at [271, 190] on div "[PERSON_NAME] [EMAIL_ADDRESS][DOMAIN_NAME] [DATE] [DATE] SAF-LIP 22/8 SAF" at bounding box center [508, 201] width 1016 height 47
select select "7"
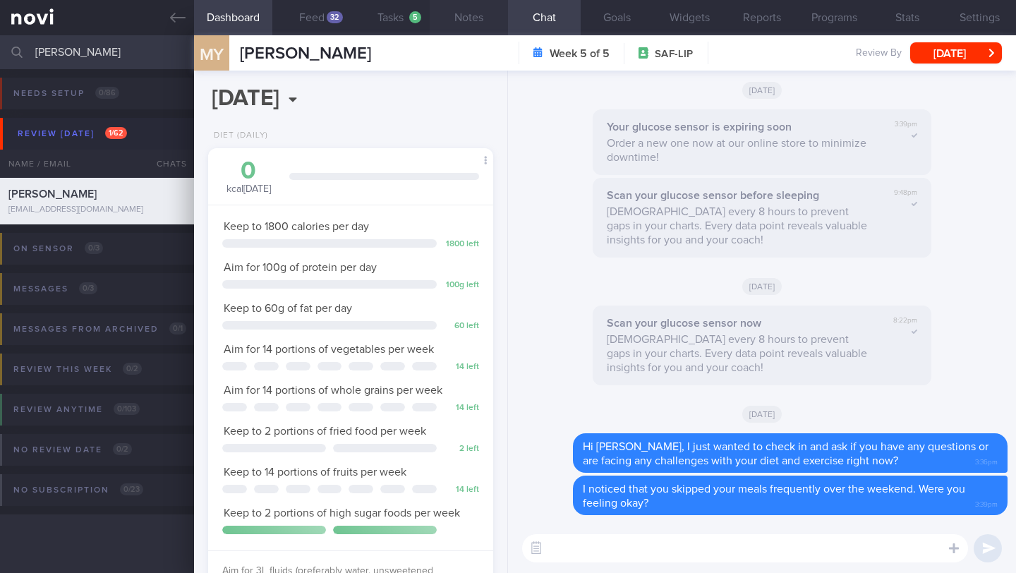
scroll to position [127, 255]
click at [331, 18] on div "32" at bounding box center [335, 17] width 16 height 12
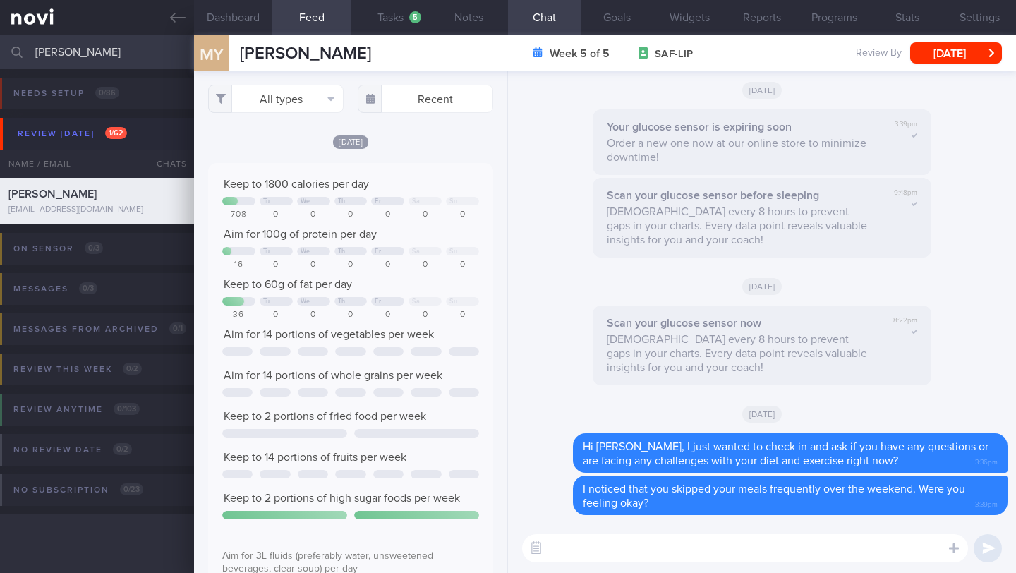
scroll to position [63, 256]
click at [394, 17] on button "Tasks 5" at bounding box center [390, 17] width 78 height 35
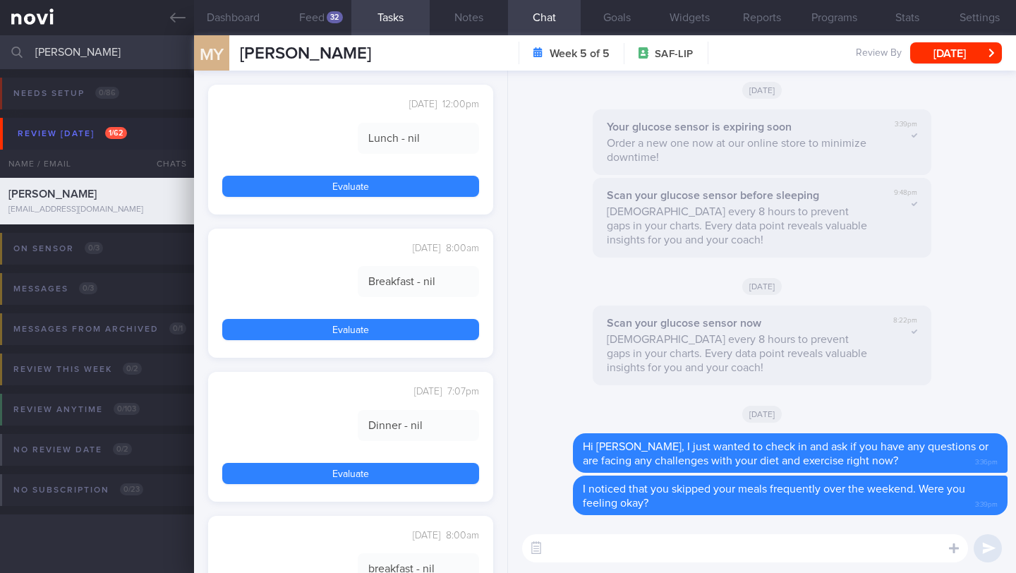
click at [691, 543] on textarea at bounding box center [745, 548] width 446 height 28
type textarea "Hi [PERSON_NAME], how are you doing?"
click at [315, 17] on button "Feed 32" at bounding box center [311, 17] width 78 height 35
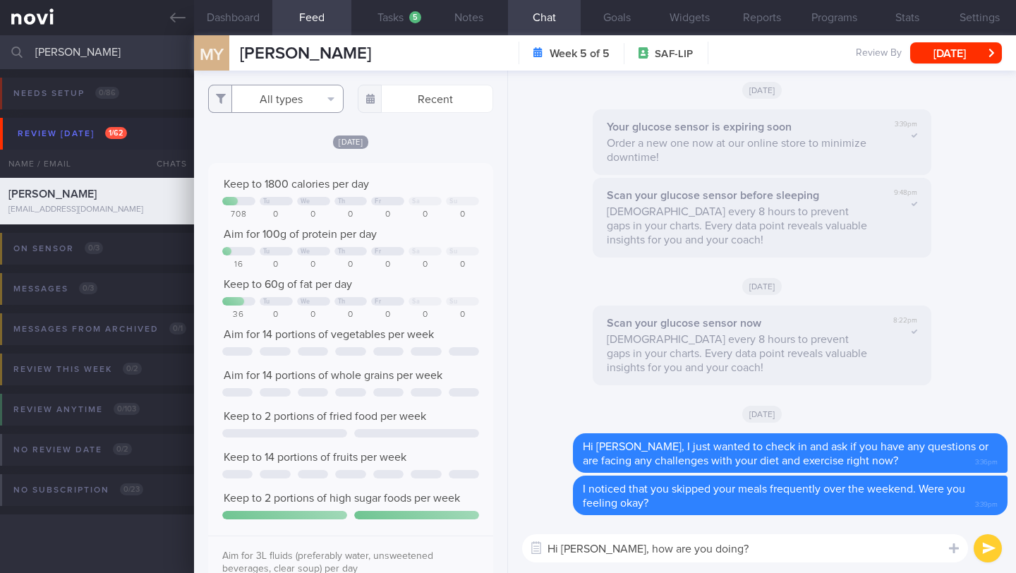
click at [262, 102] on button "All types" at bounding box center [275, 99] width 135 height 28
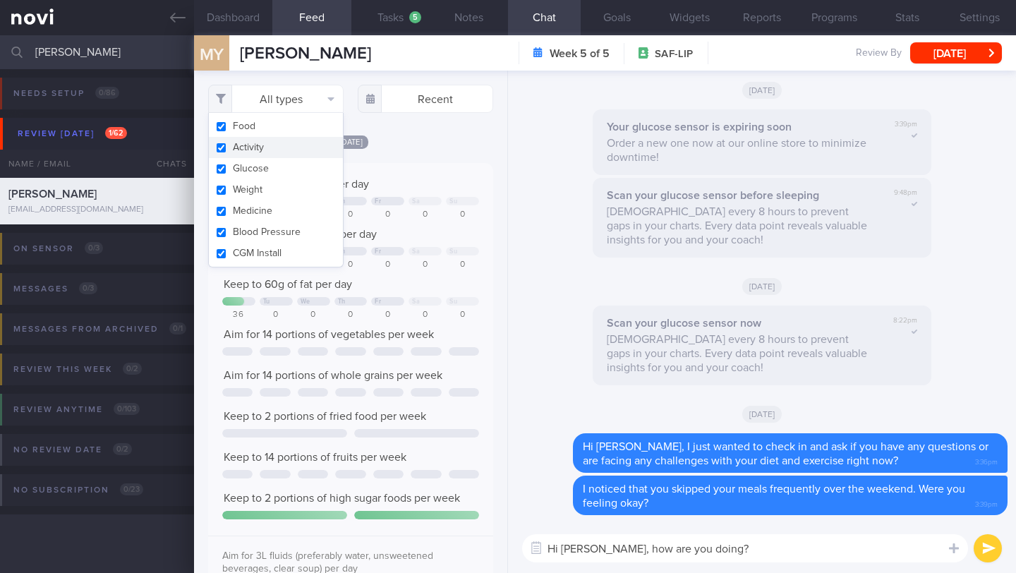
click at [261, 150] on button "Activity" at bounding box center [276, 147] width 134 height 21
checkbox input "false"
click at [387, 150] on div "Filtering type... Food Activity Glucose Weight Medicine Blood Pressure [MEDICAL…" at bounding box center [350, 322] width 313 height 502
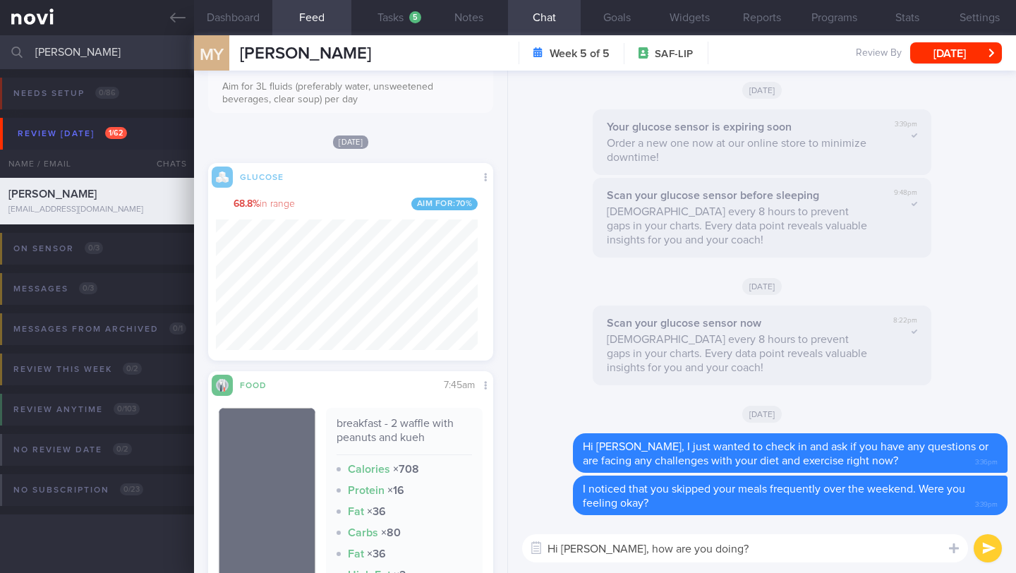
click at [724, 557] on textarea "Hi [PERSON_NAME], how are you doing?" at bounding box center [745, 548] width 446 height 28
drag, startPoint x: 695, startPoint y: 549, endPoint x: 598, endPoint y: 548, distance: 96.6
click at [598, 548] on textarea "Hi [PERSON_NAME], how are you doing?" at bounding box center [745, 548] width 446 height 28
paste textarea "Here is a summary of how you’ve done over the last 2 weeks on the sensor: **Tim…"
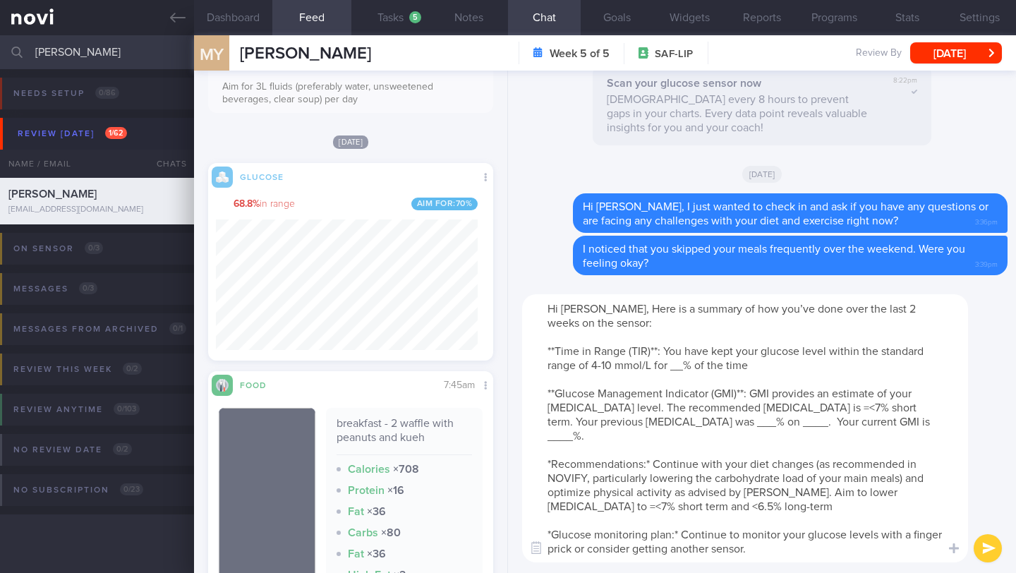
click at [605, 309] on textarea "Hi [PERSON_NAME], Here is a summary of how you’ve done over the last 2 weeks on…" at bounding box center [745, 428] width 446 height 268
drag, startPoint x: 682, startPoint y: 368, endPoint x: 672, endPoint y: 370, distance: 10.7
click at [672, 370] on textarea "Hi [PERSON_NAME], here is a summary of how you’ve done over the last 2 weeks on…" at bounding box center [745, 428] width 446 height 268
click at [630, 19] on button "Goals" at bounding box center [617, 17] width 73 height 35
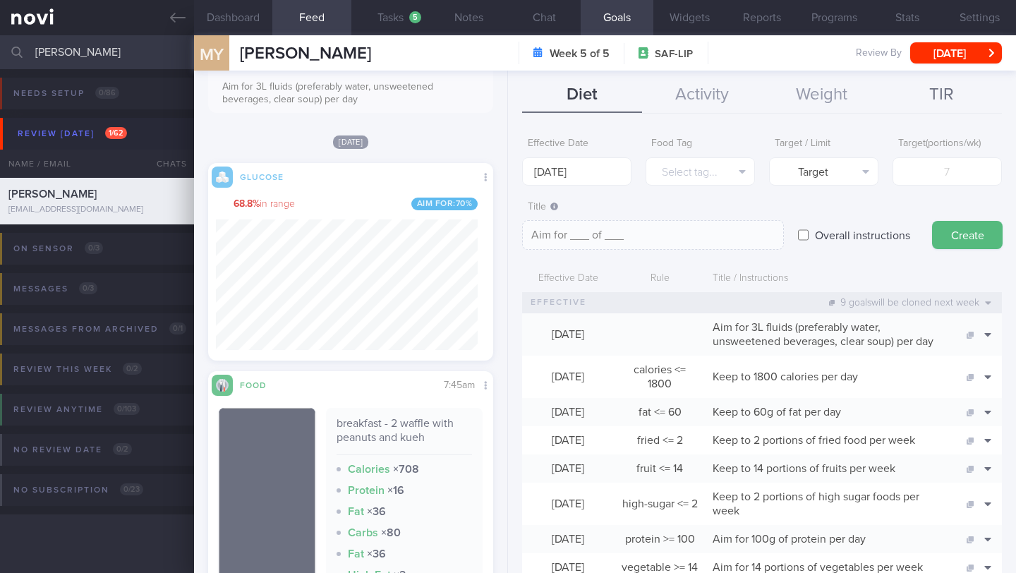
click at [964, 96] on button "TIR" at bounding box center [942, 95] width 120 height 35
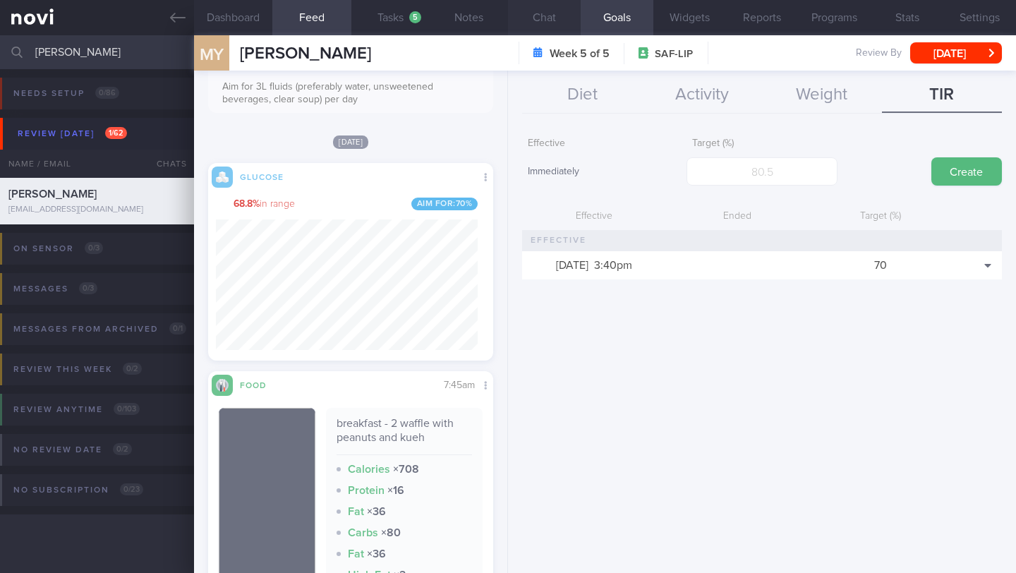
click at [549, 25] on button "Chat" at bounding box center [544, 17] width 73 height 35
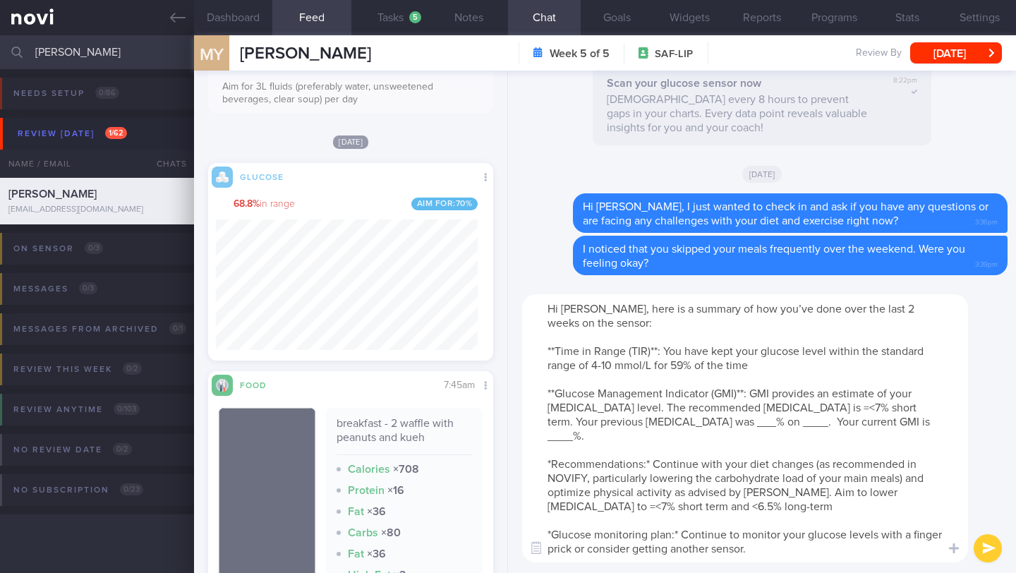
click at [815, 372] on textarea "Hi [PERSON_NAME], here is a summary of how you’ve done over the last 2 weeks on…" at bounding box center [745, 428] width 446 height 268
click at [816, 370] on textarea "Hi [PERSON_NAME], here is a summary of how you’ve done over the last 2 weeks on…" at bounding box center [745, 428] width 446 height 268
drag, startPoint x: 649, startPoint y: 425, endPoint x: 837, endPoint y: 411, distance: 188.9
click at [837, 411] on textarea "Hi [PERSON_NAME], here is a summary of how you’ve done over the last 2 weeks on…" at bounding box center [745, 428] width 446 height 268
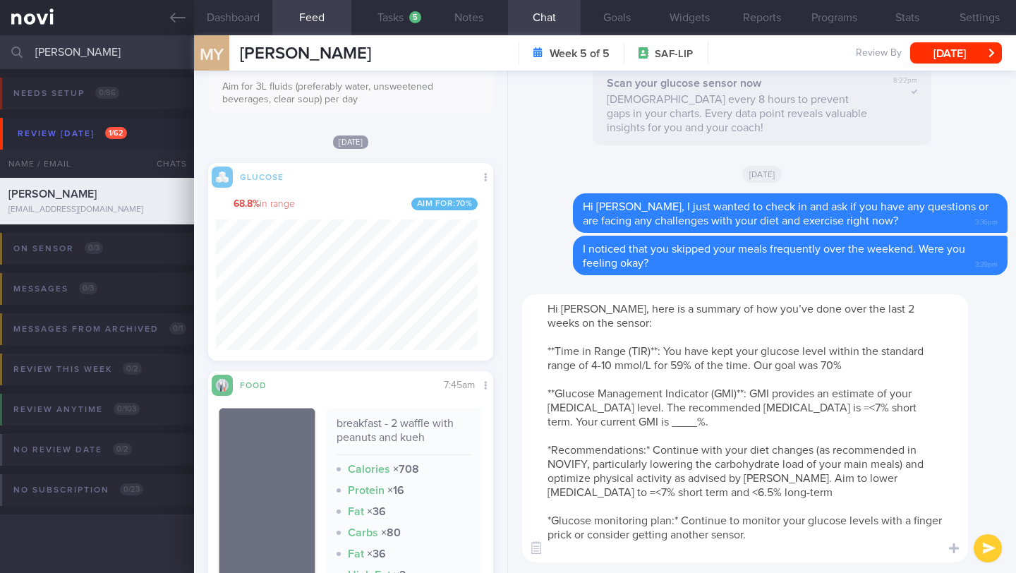
drag, startPoint x: 571, startPoint y: 424, endPoint x: 540, endPoint y: 423, distance: 31.0
click at [540, 423] on textarea "Hi [PERSON_NAME], here is a summary of how you’ve done over the last 2 weeks on…" at bounding box center [745, 428] width 446 height 268
click at [585, 464] on textarea "Hi [PERSON_NAME], here is a summary of how you’ve done over the last 2 weeks on…" at bounding box center [745, 428] width 446 height 268
click at [757, 533] on textarea "Hi [PERSON_NAME], here is a summary of how you’ve done over the last 2 weeks on…" at bounding box center [745, 428] width 446 height 268
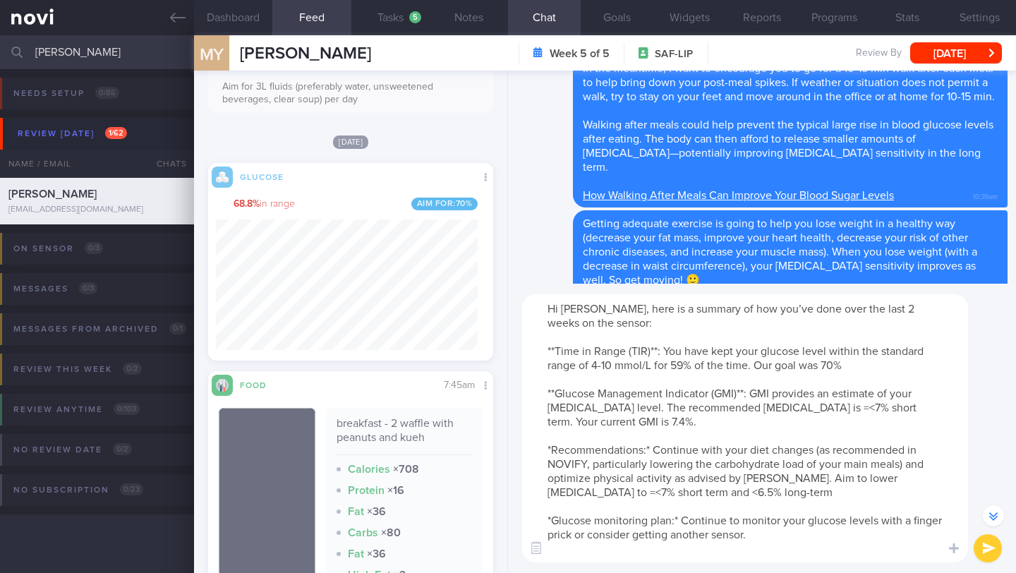
scroll to position [-708, 0]
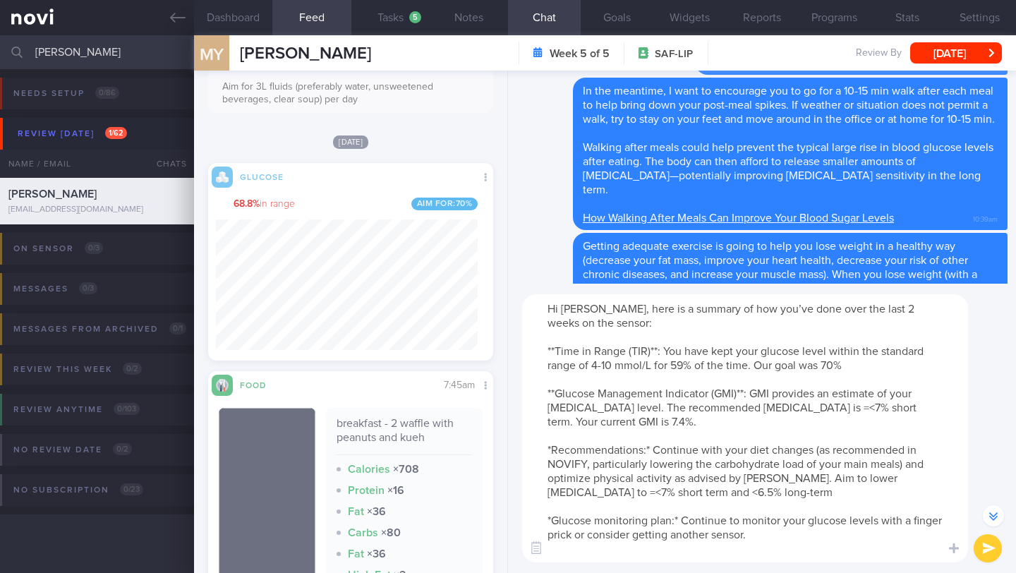
drag, startPoint x: 727, startPoint y: 480, endPoint x: 775, endPoint y: 480, distance: 47.3
click at [775, 480] on textarea "Hi [PERSON_NAME], here is a summary of how you’ve done over the last 2 weeks on…" at bounding box center [745, 428] width 446 height 268
drag, startPoint x: 587, startPoint y: 465, endPoint x: 522, endPoint y: 456, distance: 65.5
click at [522, 456] on textarea "Hi [PERSON_NAME], here is a summary of how you’ve done over the last 2 weeks on…" at bounding box center [745, 428] width 446 height 268
drag, startPoint x: 526, startPoint y: 454, endPoint x: 559, endPoint y: 456, distance: 33.2
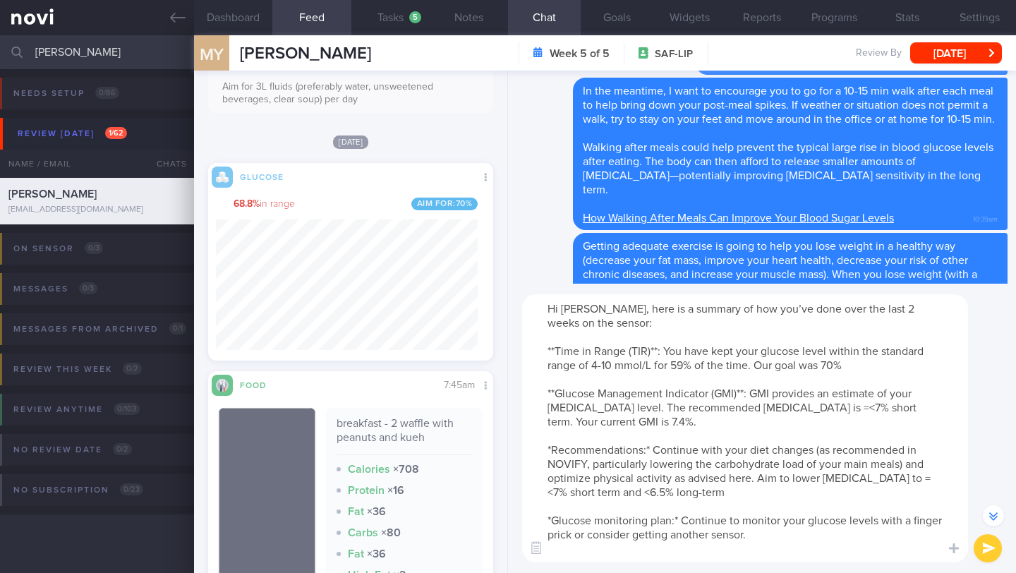
click at [526, 454] on textarea "Hi [PERSON_NAME], here is a summary of how you’ve done over the last 2 weeks on…" at bounding box center [745, 428] width 446 height 268
drag, startPoint x: 586, startPoint y: 465, endPoint x: 538, endPoint y: 466, distance: 48.0
click at [538, 466] on textarea "Hi [PERSON_NAME], here is a summary of how you’ve done over the last 2 weeks on…" at bounding box center [745, 428] width 446 height 268
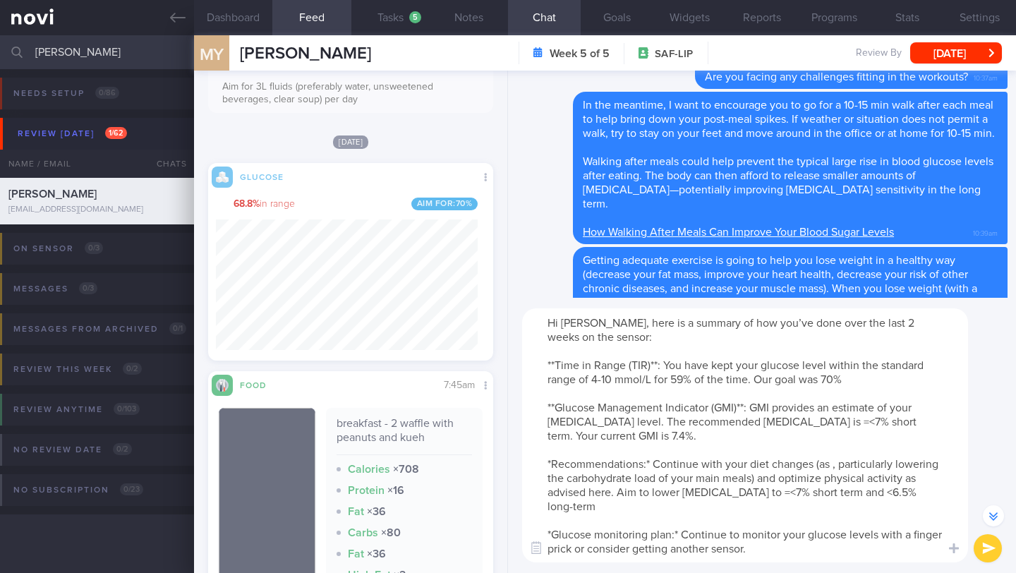
scroll to position [-694, 0]
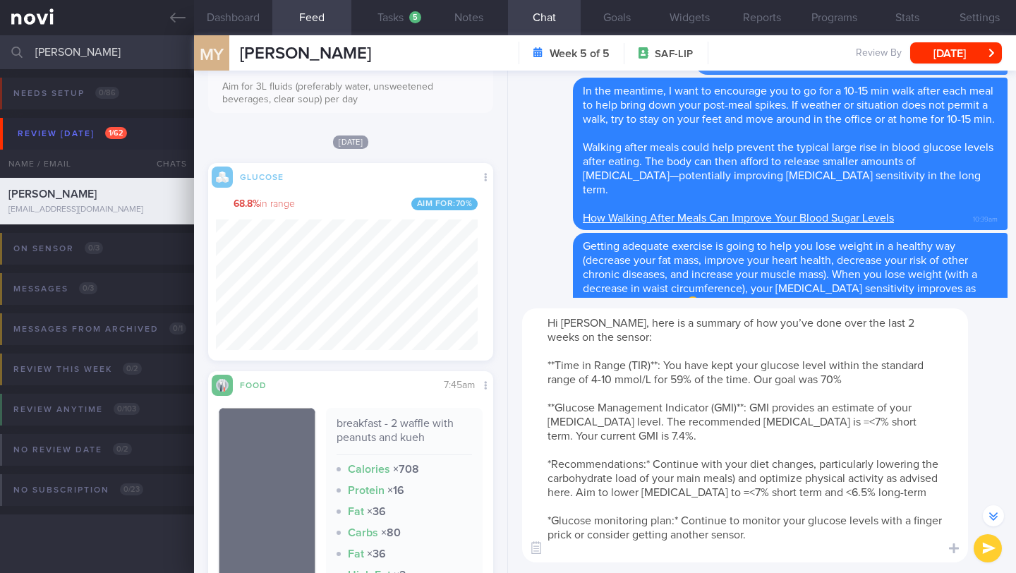
drag, startPoint x: 654, startPoint y: 466, endPoint x: 808, endPoint y: 459, distance: 153.9
click at [808, 459] on textarea "Hi [PERSON_NAME], here is a summary of how you’ve done over the last 2 weeks on…" at bounding box center [745, 435] width 446 height 254
click at [756, 460] on textarea "Hi [PERSON_NAME], here is a summary of how you’ve done over the last 2 weeks on…" at bounding box center [745, 435] width 446 height 254
click at [807, 480] on textarea "Hi [PERSON_NAME], here is a summary of how you’ve done over the last 2 weeks on…" at bounding box center [745, 435] width 446 height 254
drag, startPoint x: 804, startPoint y: 482, endPoint x: 763, endPoint y: 481, distance: 40.9
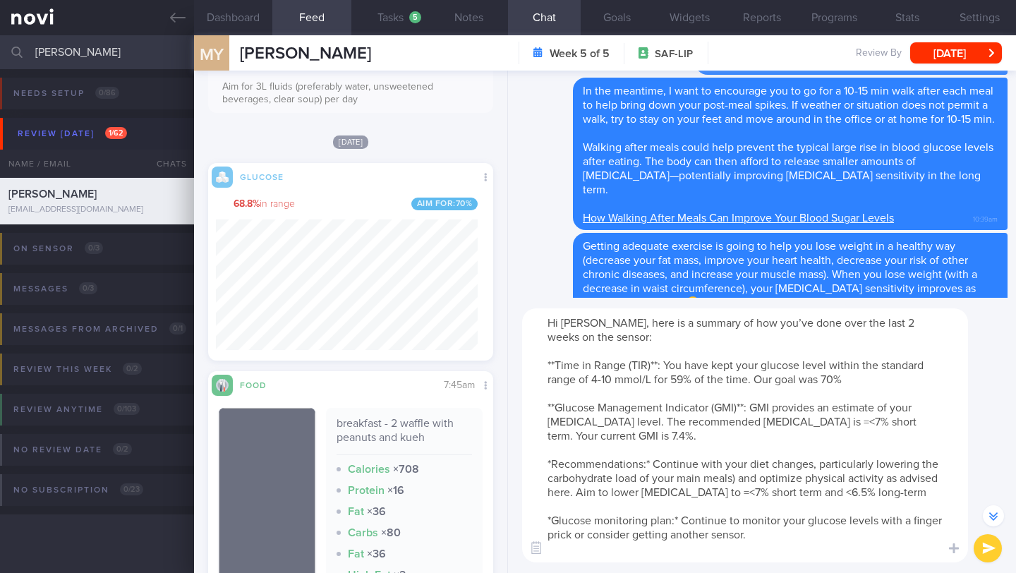
click at [763, 481] on textarea "Hi [PERSON_NAME], here is a summary of how you’ve done over the last 2 weeks on…" at bounding box center [745, 435] width 446 height 254
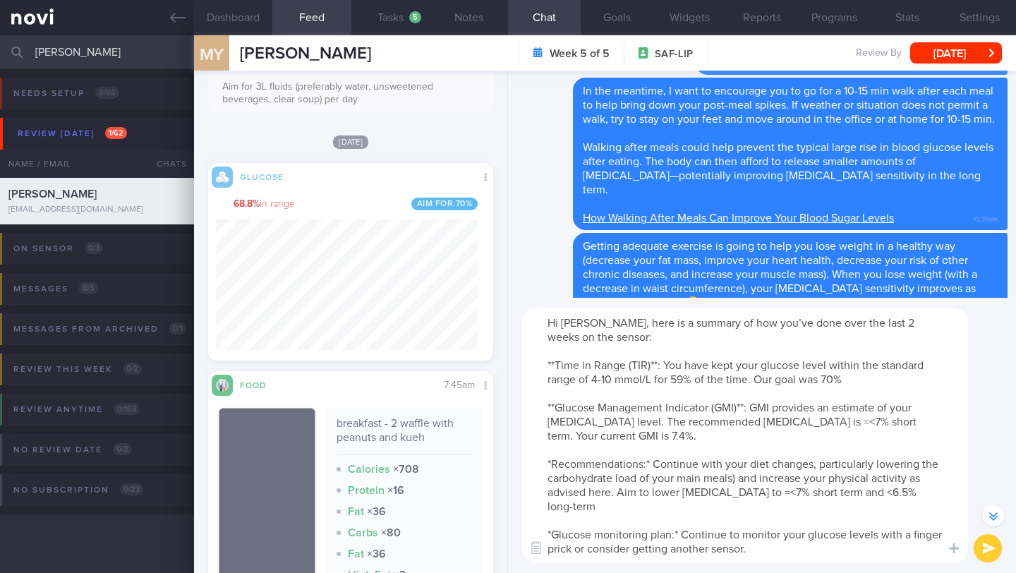
drag, startPoint x: 816, startPoint y: 467, endPoint x: 832, endPoint y: 434, distance: 36.9
click at [817, 466] on textarea "Hi [PERSON_NAME], here is a summary of how you’ve done over the last 2 weeks on…" at bounding box center [745, 435] width 446 height 254
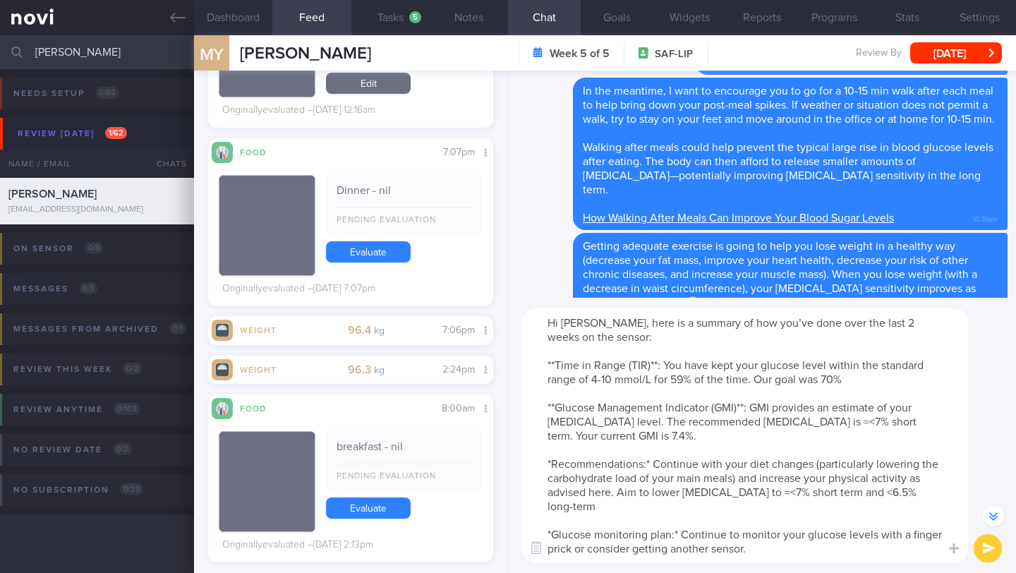
scroll to position [3646, 0]
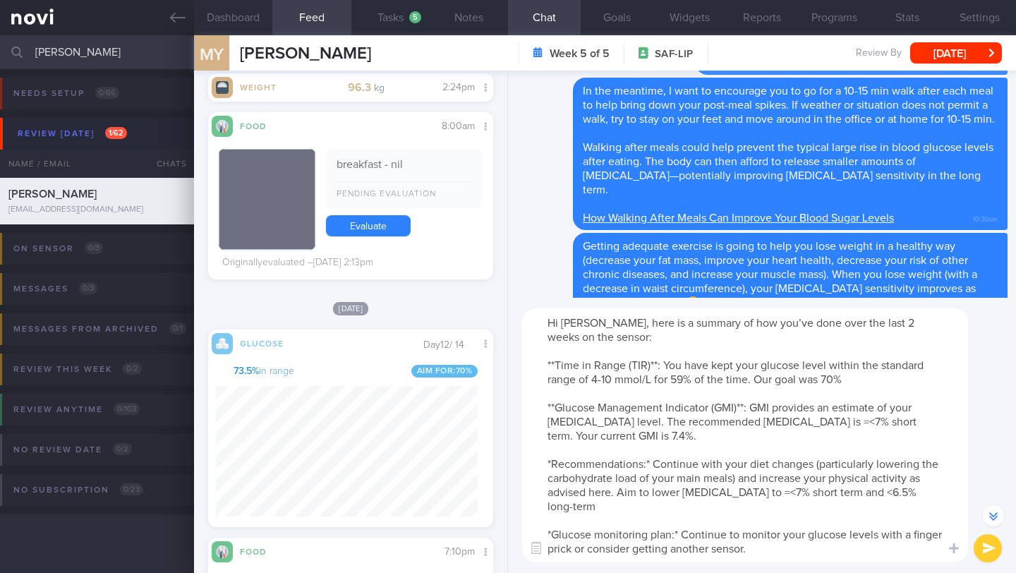
type textarea "Hi [PERSON_NAME], here is a summary of how you’ve done over the last 2 weeks on…"
click at [982, 557] on button "submit" at bounding box center [987, 548] width 28 height 28
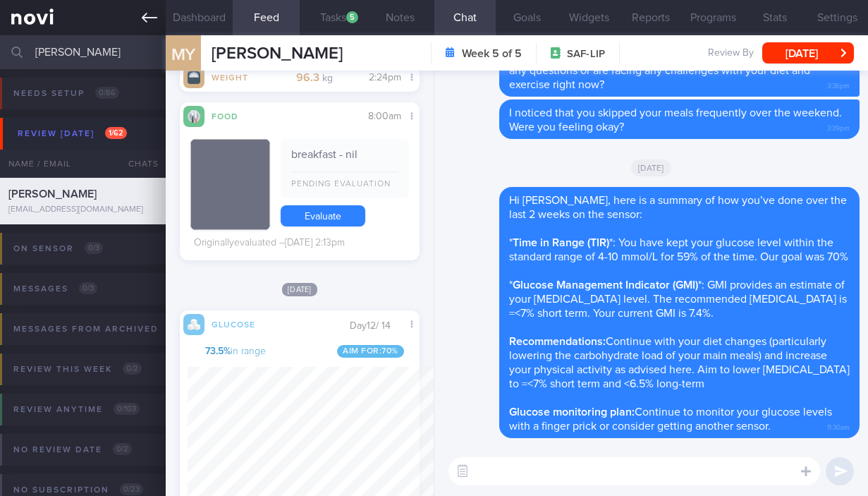
scroll to position [705276, 705215]
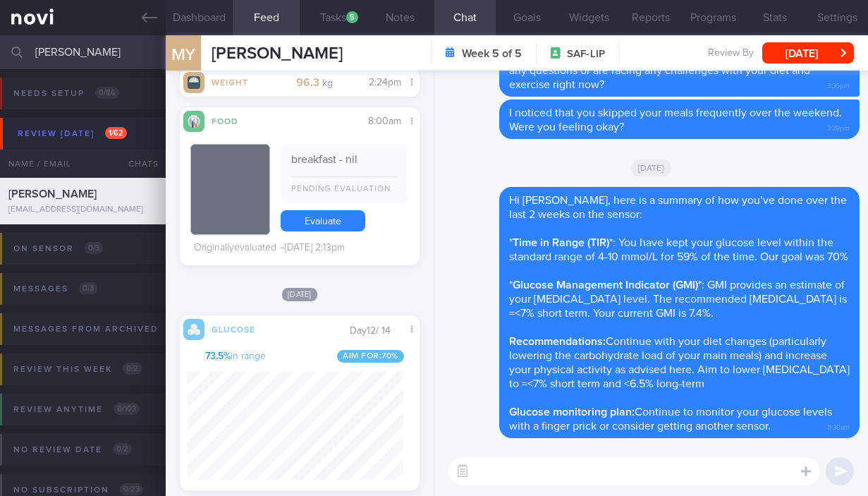
click at [123, 51] on input "[PERSON_NAME]" at bounding box center [434, 52] width 868 height 34
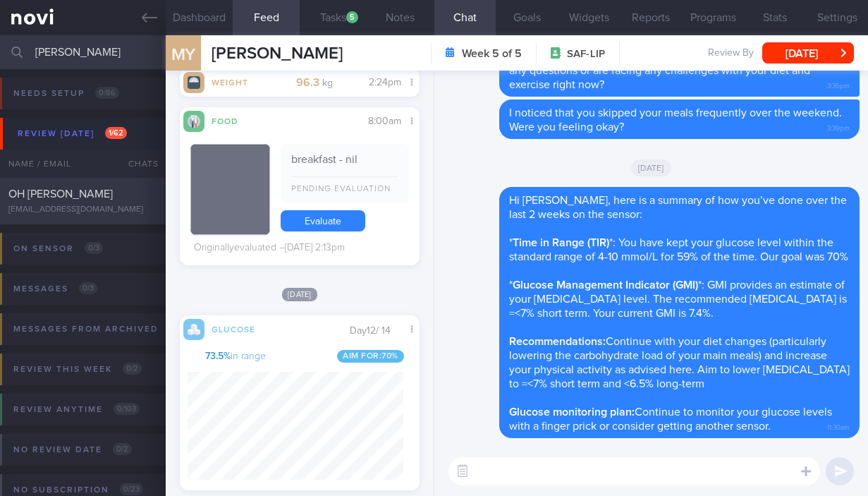
type input "[PERSON_NAME]"
click at [102, 207] on div "[EMAIL_ADDRESS][DOMAIN_NAME]" at bounding box center [82, 210] width 149 height 11
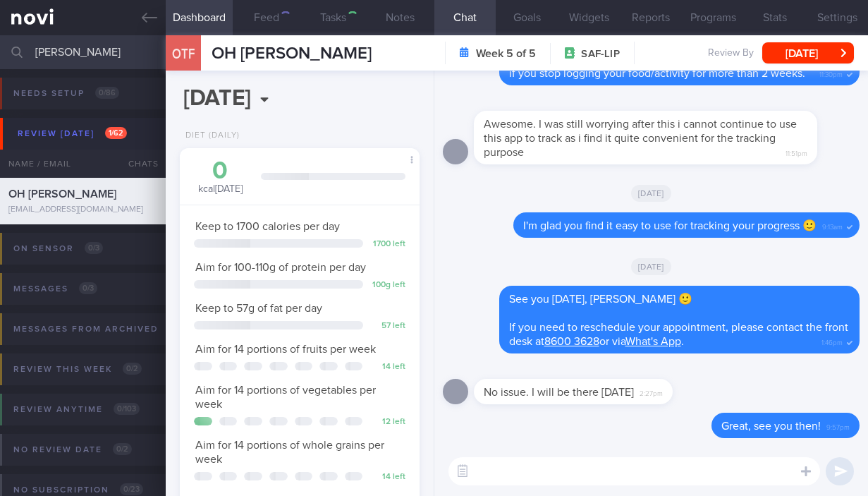
type input "22/8 SAF LIP FINAL R/V"
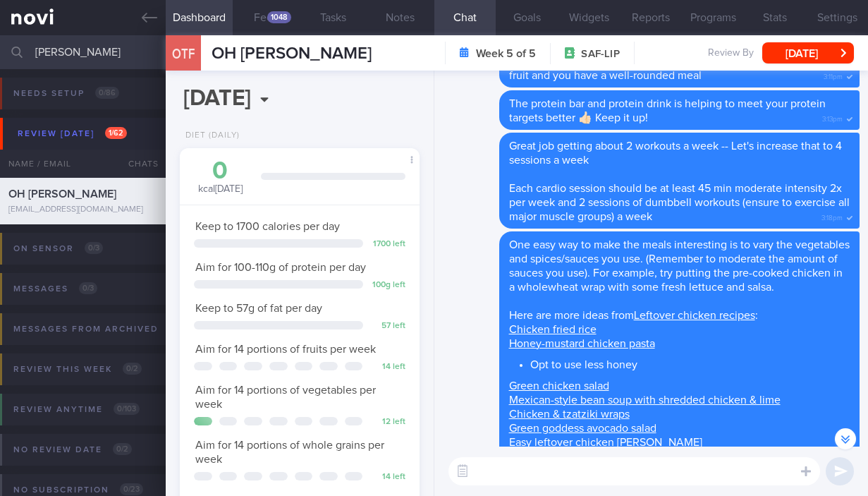
scroll to position [-953, 0]
click at [701, 183] on span "Each cardio session should be at least 45 min moderate intensity 2x per week an…" at bounding box center [679, 203] width 341 height 40
click at [698, 183] on span "Each cardio session should be at least 45 min moderate intensity 2x per week an…" at bounding box center [679, 203] width 341 height 40
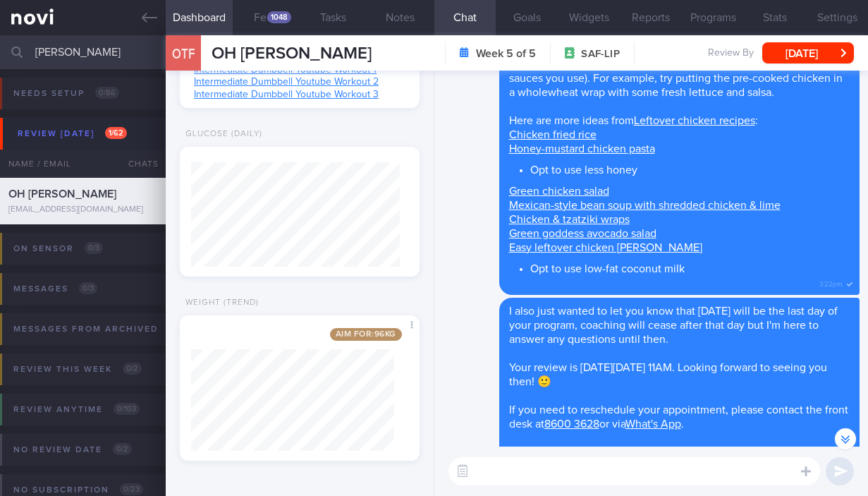
scroll to position [679, 0]
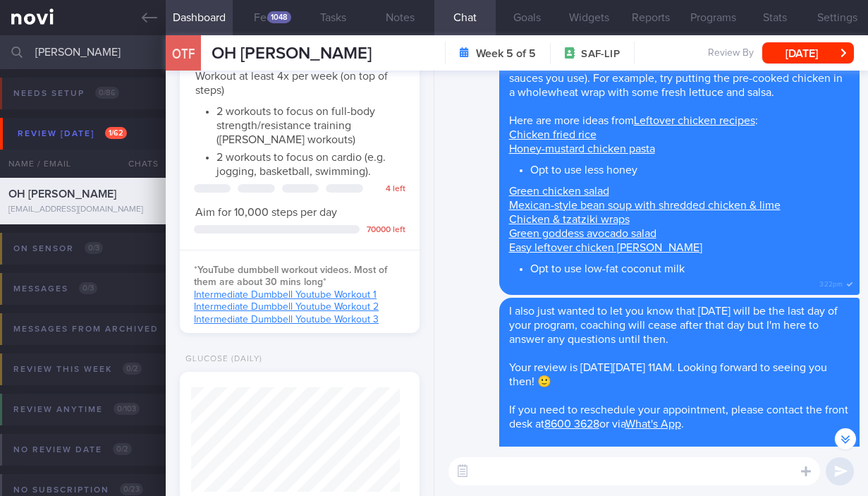
paste textarea "[URL][DOMAIN_NAME][DOMAIN_NAME]"
type textarea "[URL][DOMAIN_NAME][DOMAIN_NAME]"
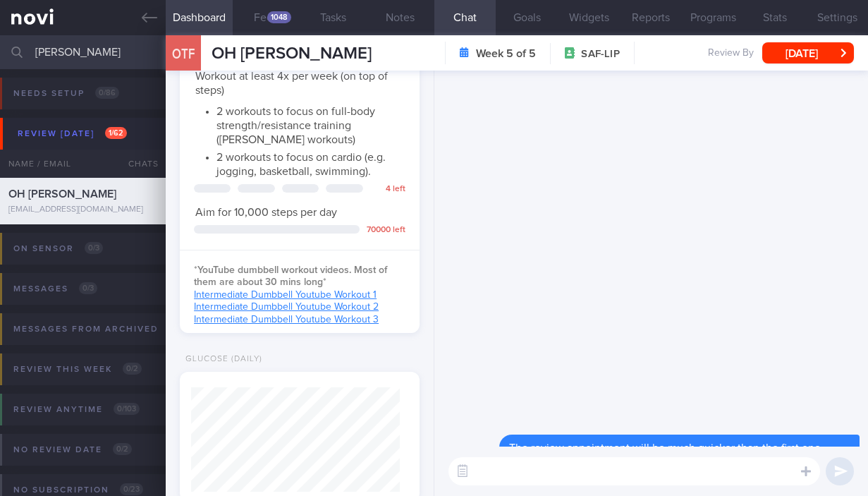
scroll to position [0, 0]
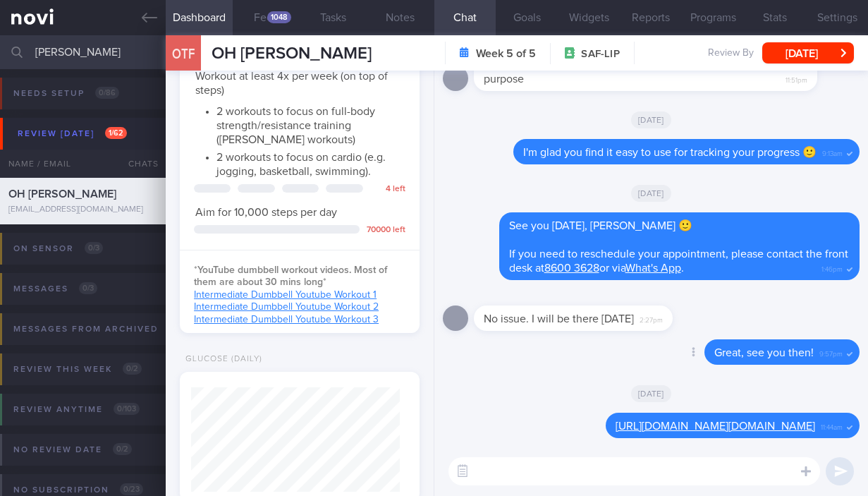
click at [564, 341] on div "Delete Great, see you then! 9:57pm" at bounding box center [651, 356] width 417 height 34
click at [519, 466] on textarea at bounding box center [635, 471] width 372 height 28
click at [267, 16] on button "Feed 1048" at bounding box center [266, 17] width 67 height 35
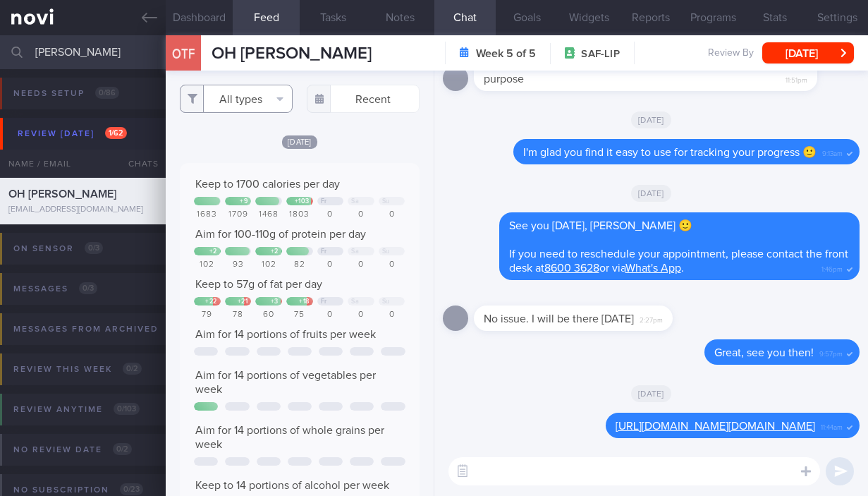
click at [270, 102] on button "All types" at bounding box center [236, 99] width 113 height 28
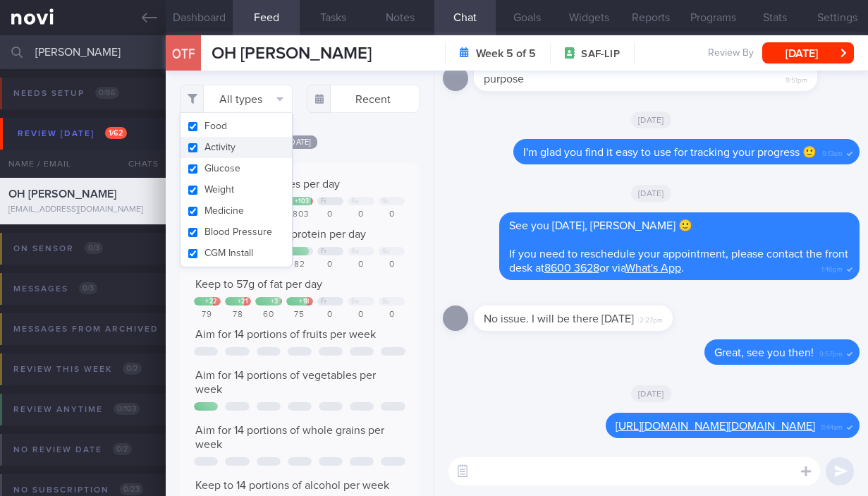
click at [250, 139] on button "Activity" at bounding box center [236, 147] width 111 height 21
checkbox input "false"
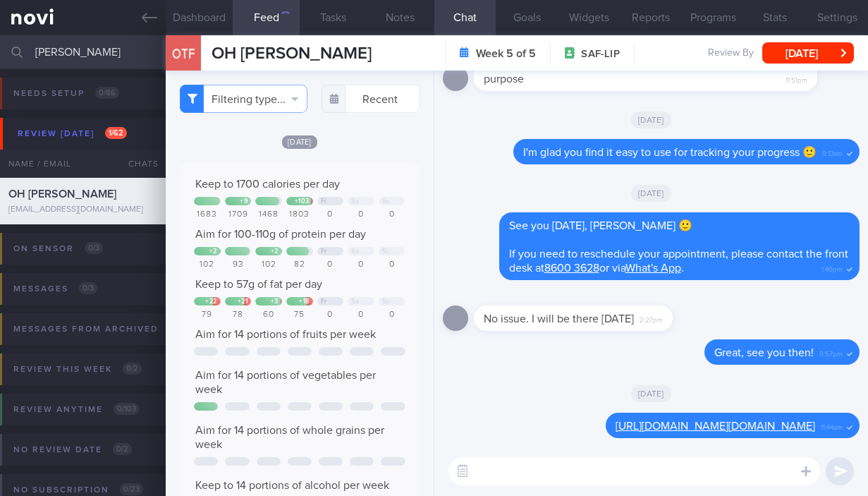
click at [360, 146] on div "Filtering type... Food Activity Glucose Weight Medicine Blood Pressure [MEDICAL…" at bounding box center [299, 283] width 267 height 425
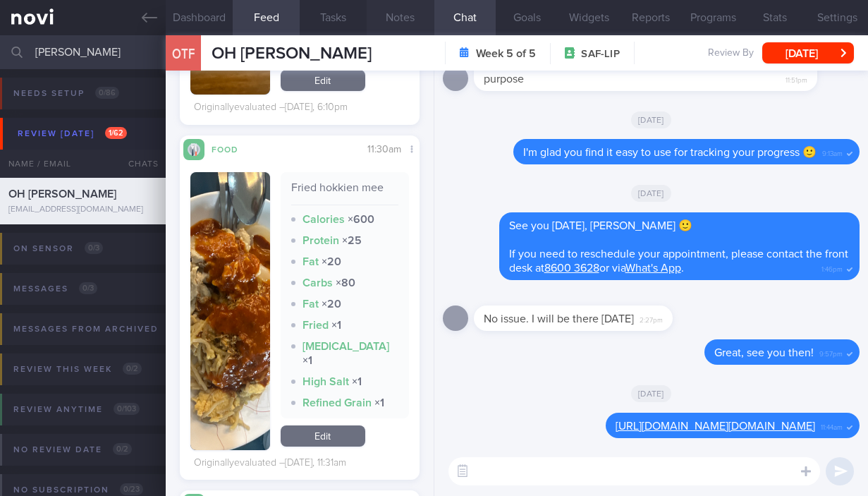
click at [396, 20] on button "Notes" at bounding box center [400, 17] width 67 height 35
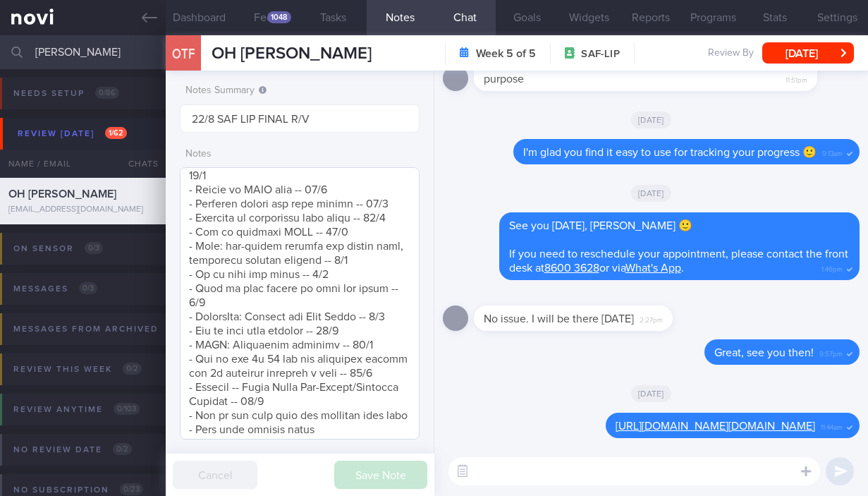
scroll to position [906, 0]
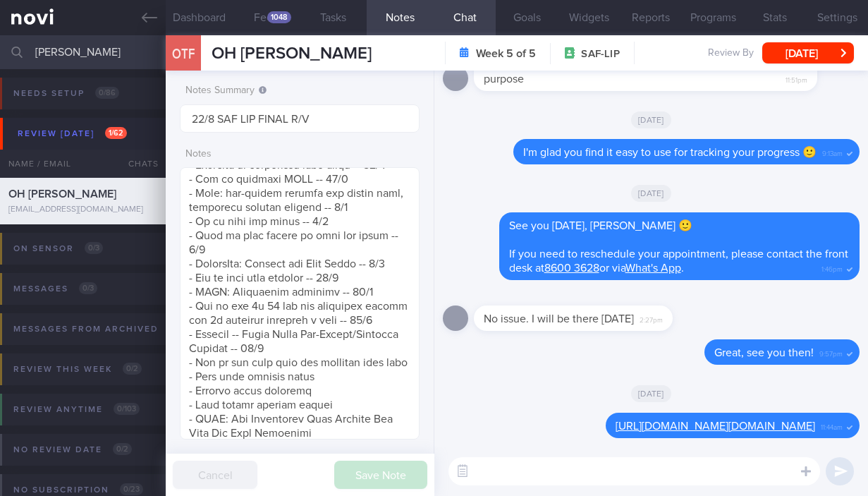
click at [461, 469] on icon "button" at bounding box center [462, 470] width 13 height 13
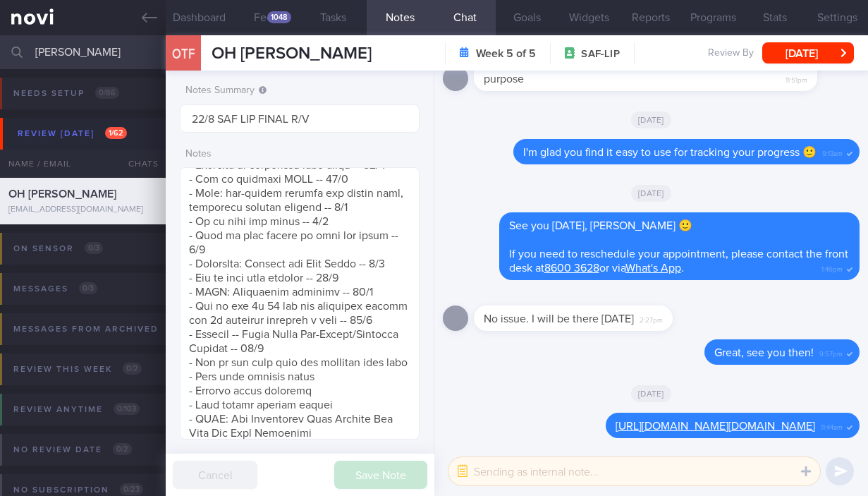
click at [480, 473] on textarea at bounding box center [635, 471] width 372 height 28
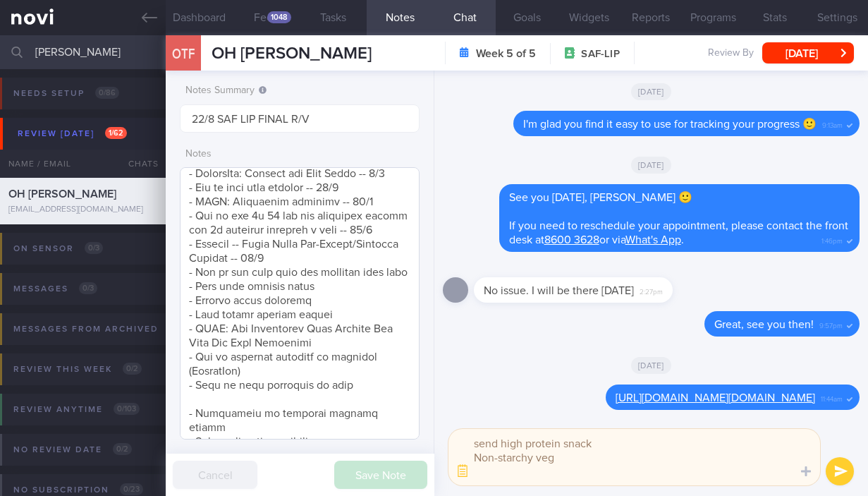
scroll to position [0, 0]
type textarea "send high protein snack Non-starchy veg high- fibre bread"
click at [837, 469] on button "submit" at bounding box center [840, 471] width 28 height 28
